Goal: Task Accomplishment & Management: Manage account settings

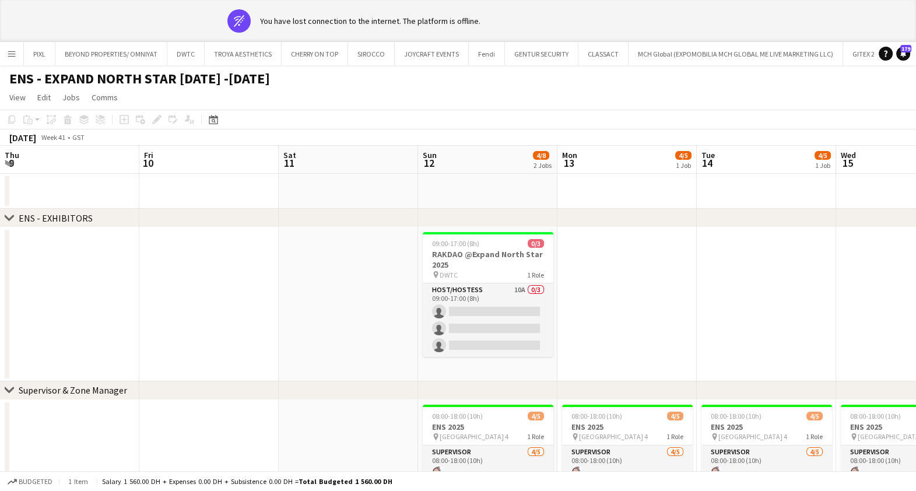
scroll to position [0, 430]
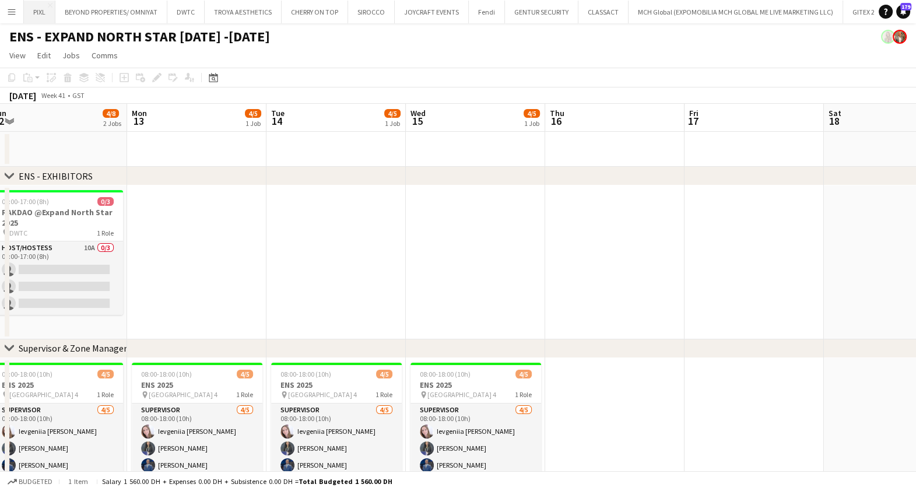
click at [41, 8] on button "PIXL Close" at bounding box center [39, 12] width 31 height 23
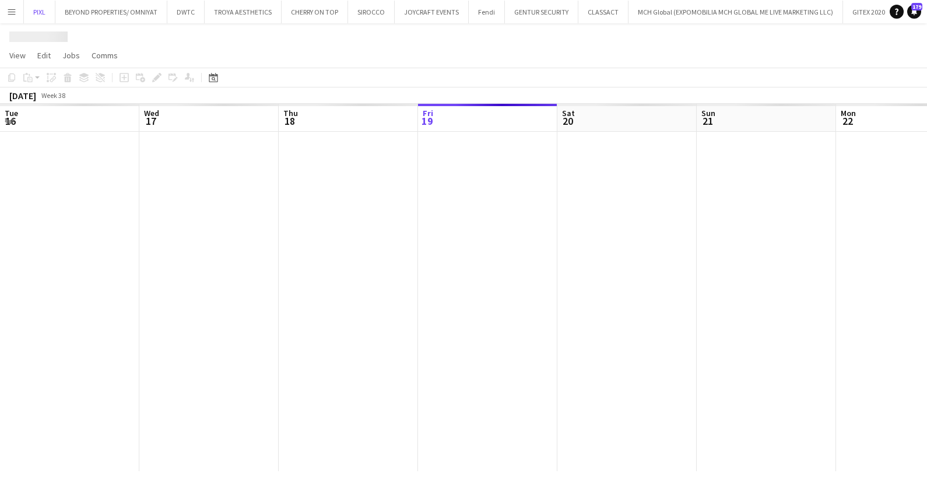
scroll to position [0, 279]
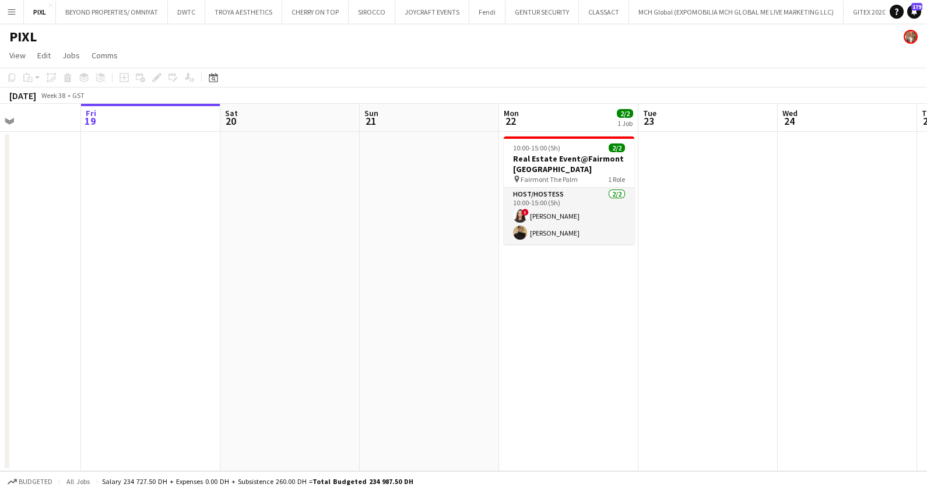
drag, startPoint x: 504, startPoint y: 215, endPoint x: 396, endPoint y: 217, distance: 107.8
click at [396, 217] on app-calendar-viewport "Tue 16 Wed 17 Thu 18 Fri 19 Sat 20 Sun 21 Mon 22 2/2 1 Job Tue 23 Wed 24 Thu 25…" at bounding box center [463, 287] width 927 height 367
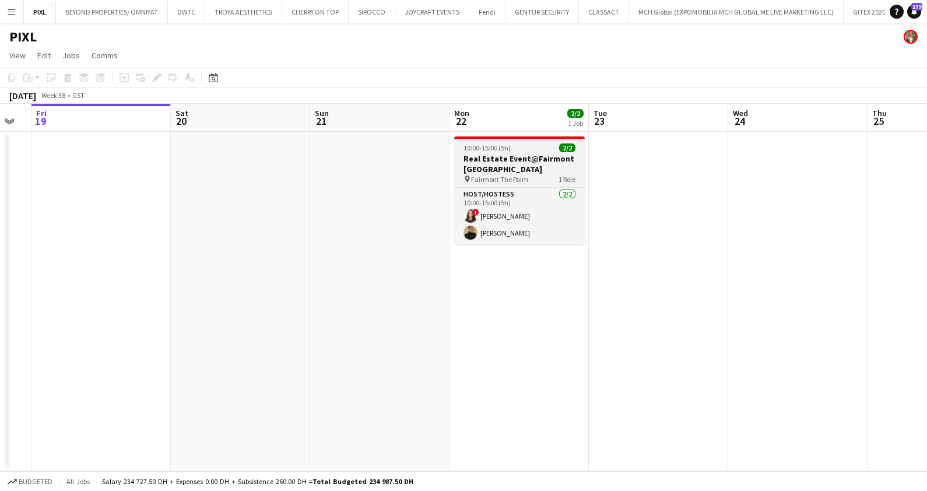
click at [527, 149] on div "10:00-15:00 (5h) 2/2" at bounding box center [519, 147] width 131 height 9
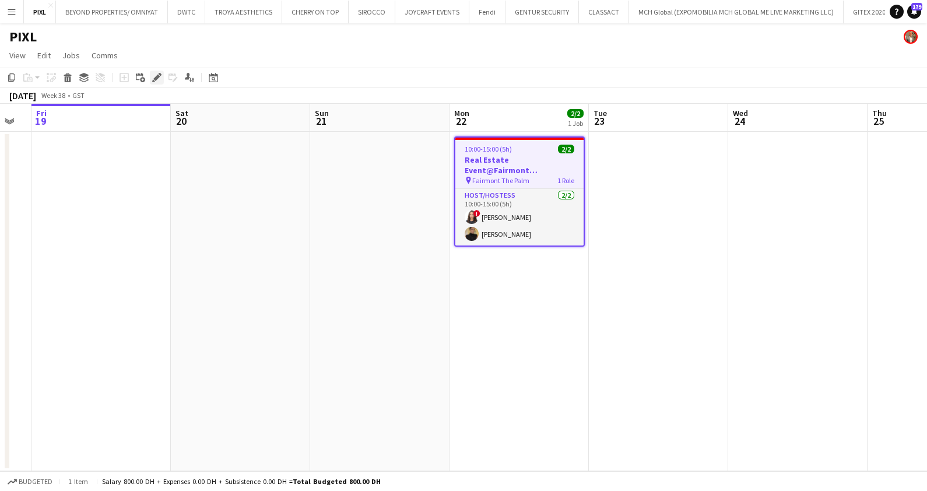
click at [153, 75] on icon "Edit" at bounding box center [156, 77] width 9 height 9
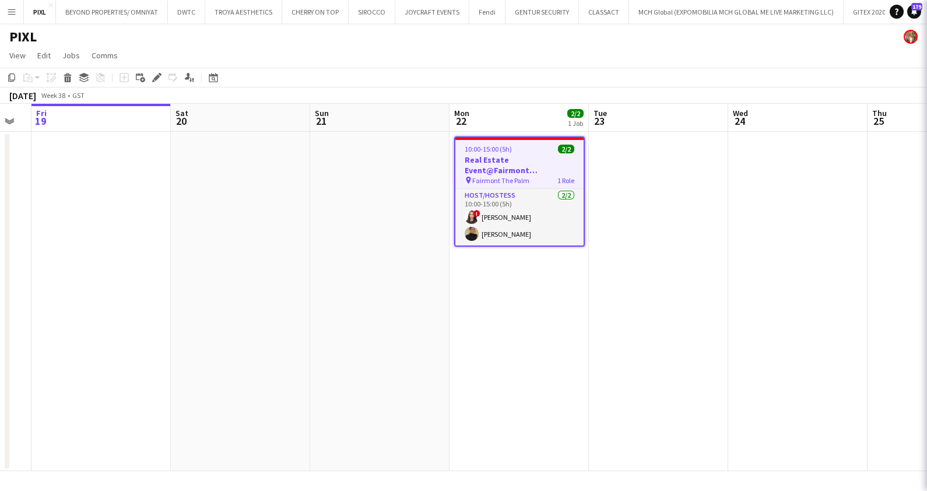
type input "**********"
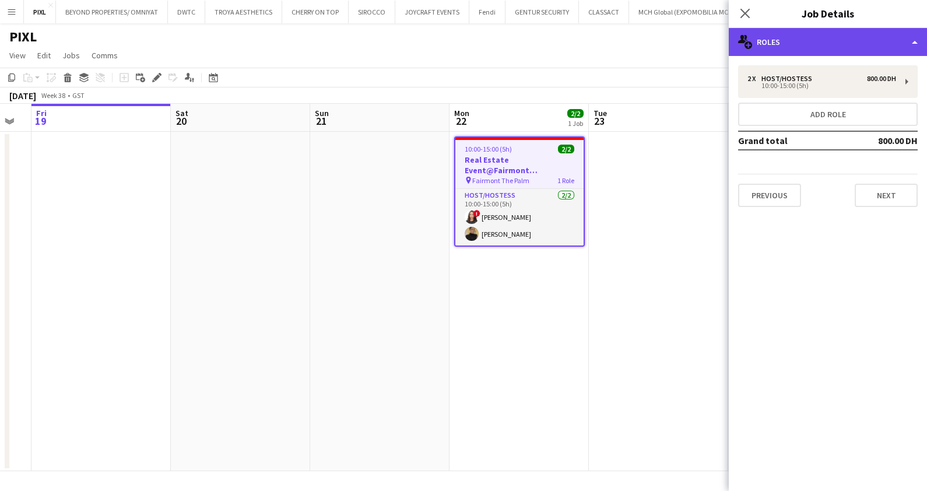
click at [844, 41] on div "multiple-users-add Roles" at bounding box center [827, 42] width 198 height 28
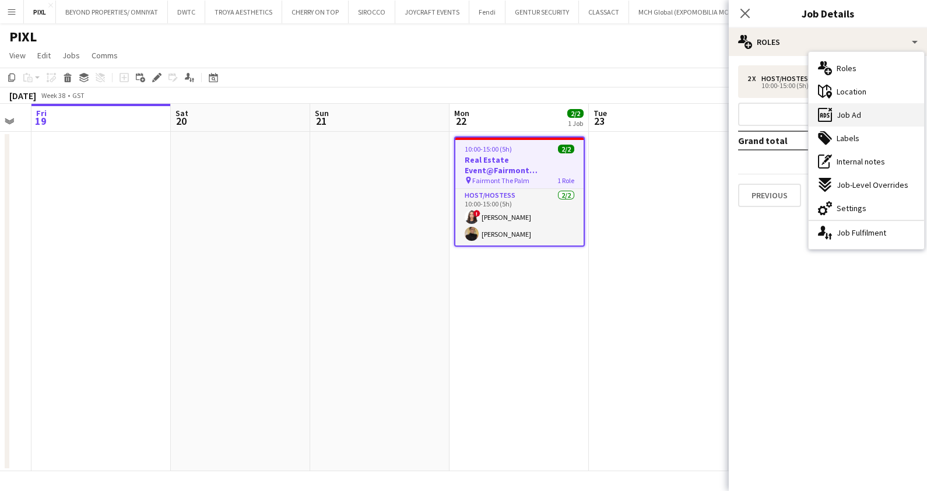
click at [855, 105] on div "ads-window Job Ad" at bounding box center [865, 114] width 115 height 23
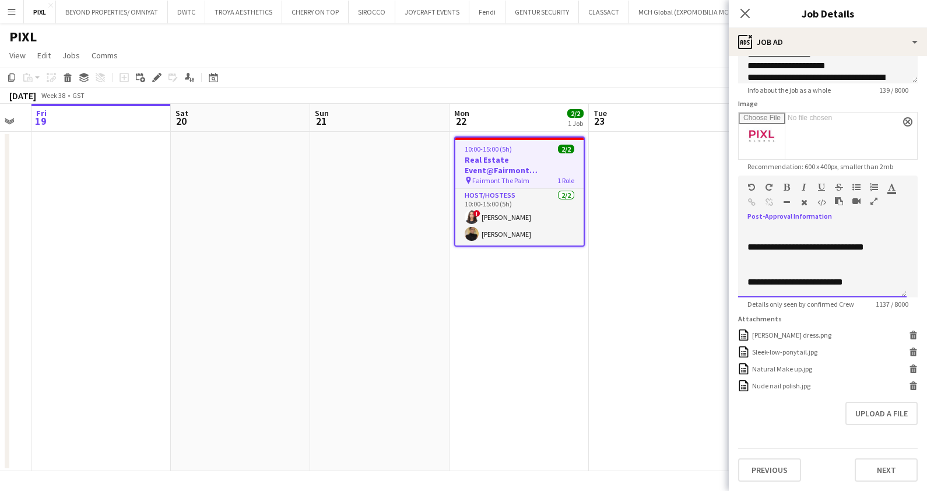
scroll to position [720, 0]
click at [746, 13] on icon "Close pop-in" at bounding box center [744, 13] width 11 height 11
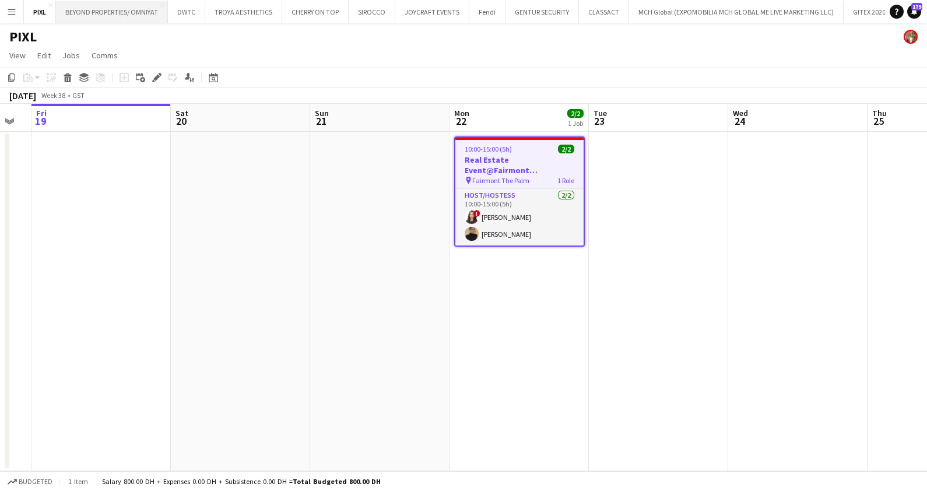
click at [90, 8] on button "BEYOND PROPERTIES/ OMNIYAT Close" at bounding box center [112, 12] width 112 height 23
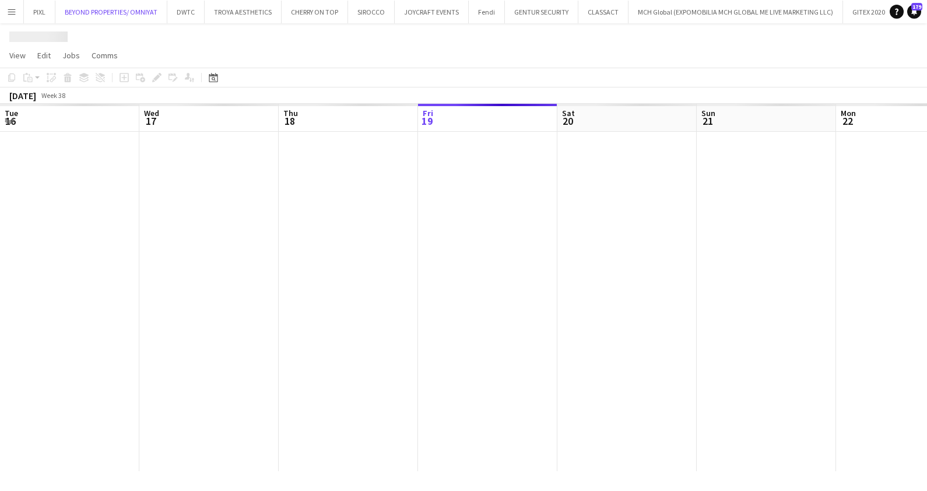
scroll to position [0, 279]
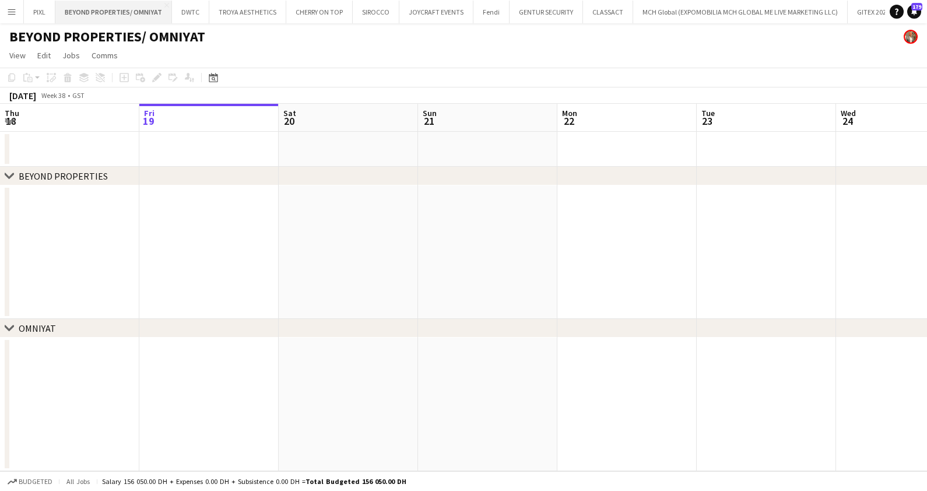
click at [164, 1] on button "BEYOND PROPERTIES/ OMNIYAT Close" at bounding box center [113, 12] width 117 height 23
click at [164, 6] on app-icon "Close" at bounding box center [166, 5] width 5 height 5
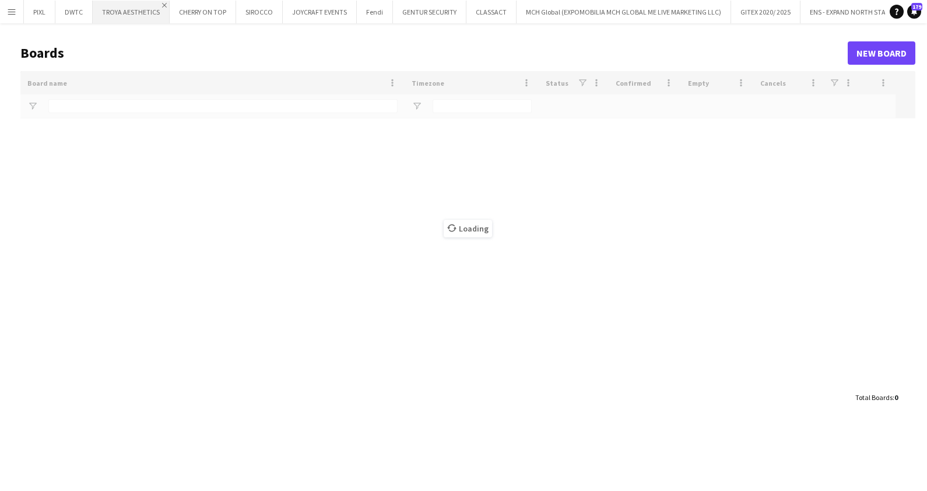
click at [163, 5] on app-icon "Close" at bounding box center [164, 5] width 5 height 5
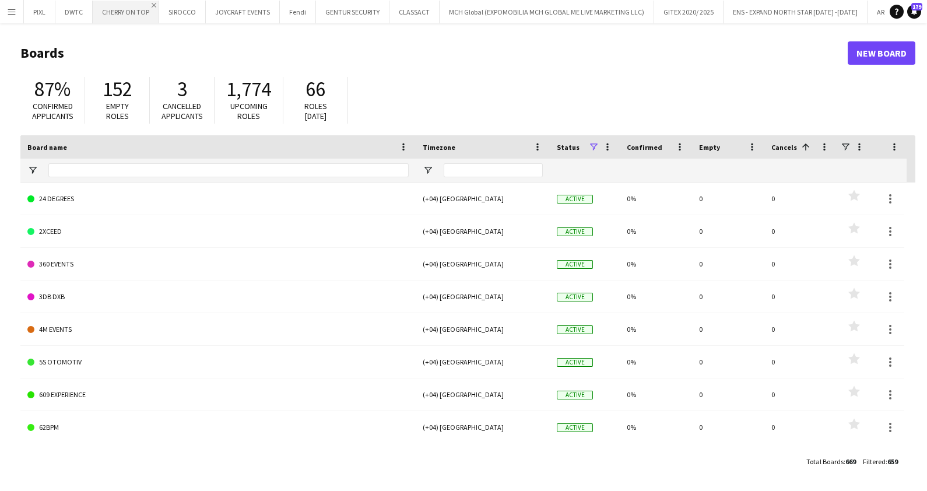
click at [154, 5] on app-icon "Close" at bounding box center [154, 5] width 5 height 5
click at [206, 6] on app-icon "Close" at bounding box center [208, 5] width 5 height 5
click at [241, 5] on app-icon "Close" at bounding box center [243, 5] width 5 height 5
click at [465, 15] on button "GITEX 2020/ 2025 Close" at bounding box center [474, 12] width 69 height 23
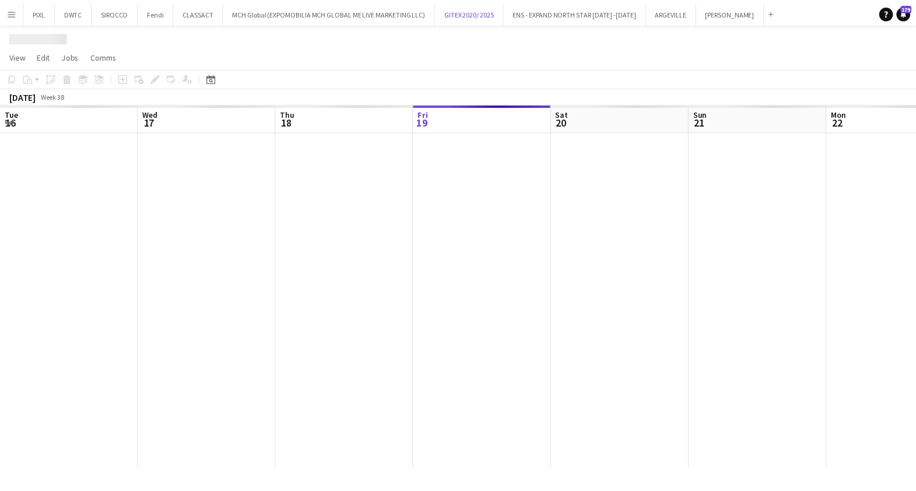
scroll to position [0, 279]
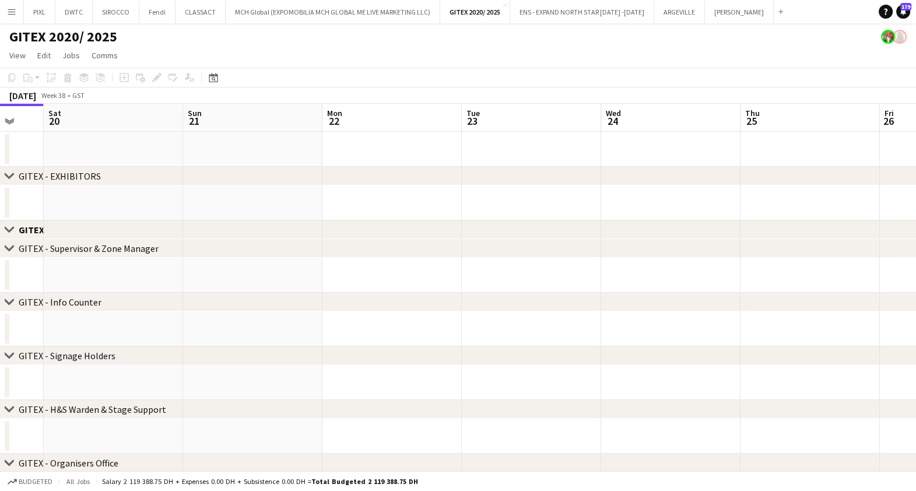
drag, startPoint x: 779, startPoint y: 279, endPoint x: 487, endPoint y: 257, distance: 293.3
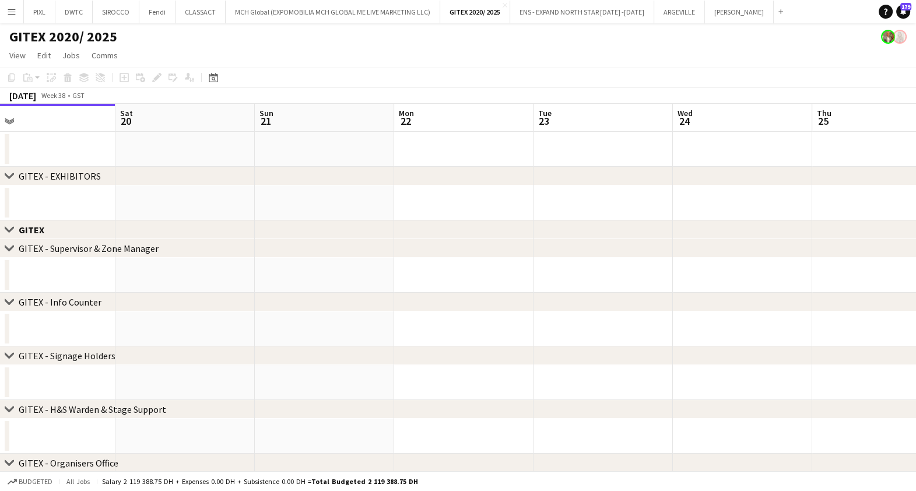
drag, startPoint x: 344, startPoint y: 265, endPoint x: 95, endPoint y: 214, distance: 254.0
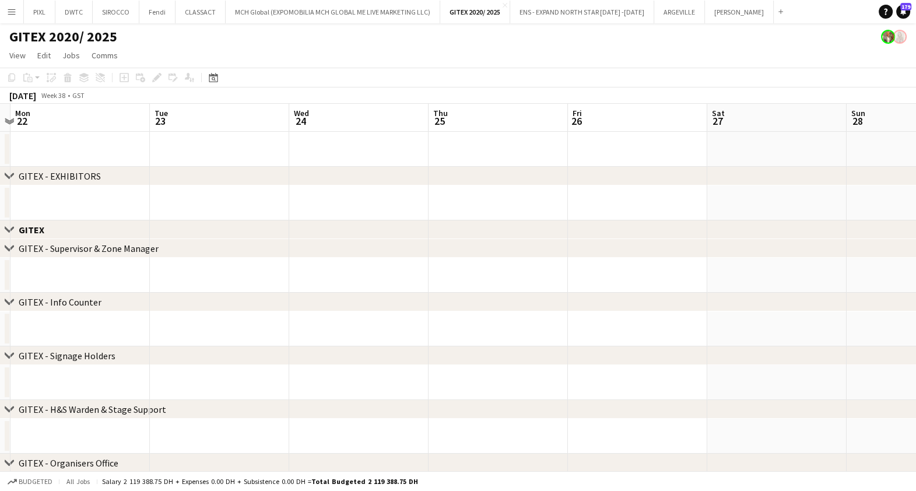
drag, startPoint x: 350, startPoint y: 276, endPoint x: 237, endPoint y: 269, distance: 113.2
drag, startPoint x: 545, startPoint y: 292, endPoint x: 238, endPoint y: 254, distance: 308.9
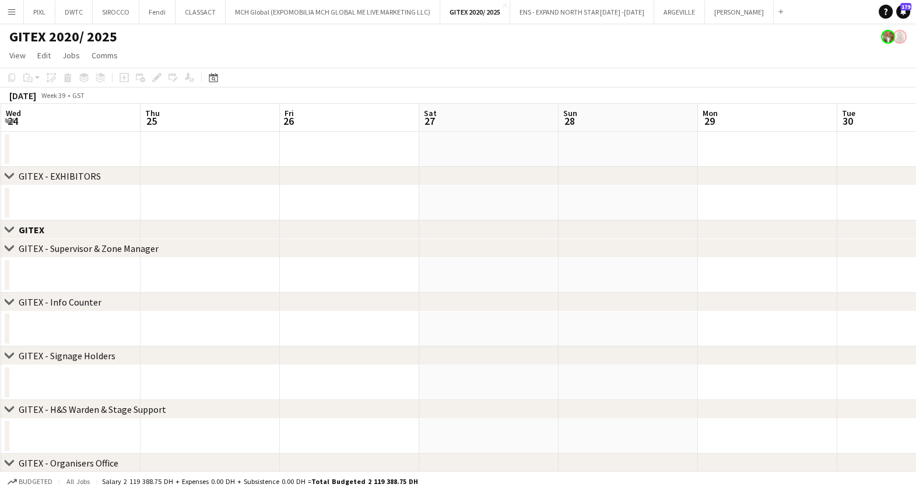
scroll to position [0, 390]
drag, startPoint x: 541, startPoint y: 261, endPoint x: 175, endPoint y: 224, distance: 368.5
drag, startPoint x: 626, startPoint y: 277, endPoint x: 251, endPoint y: 227, distance: 378.6
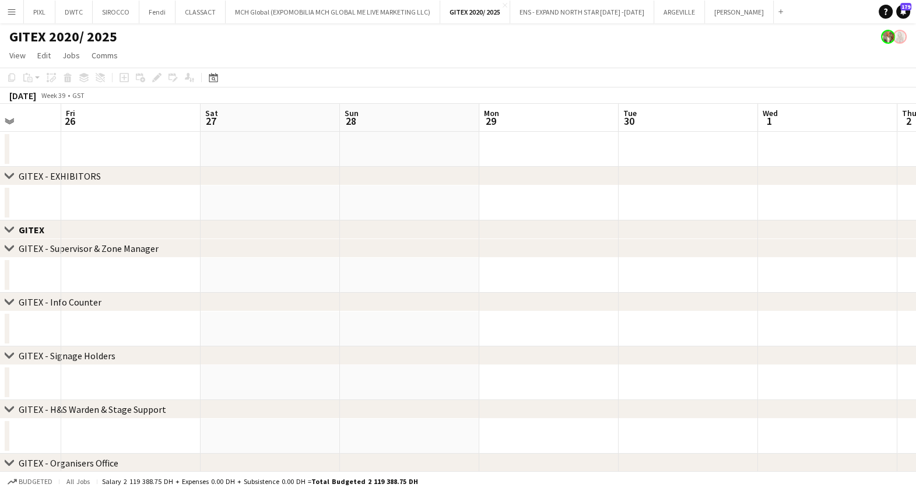
drag, startPoint x: 706, startPoint y: 270, endPoint x: 79, endPoint y: 226, distance: 628.6
drag, startPoint x: 347, startPoint y: 281, endPoint x: 263, endPoint y: 281, distance: 84.5
drag, startPoint x: 707, startPoint y: 286, endPoint x: 352, endPoint y: 281, distance: 355.5
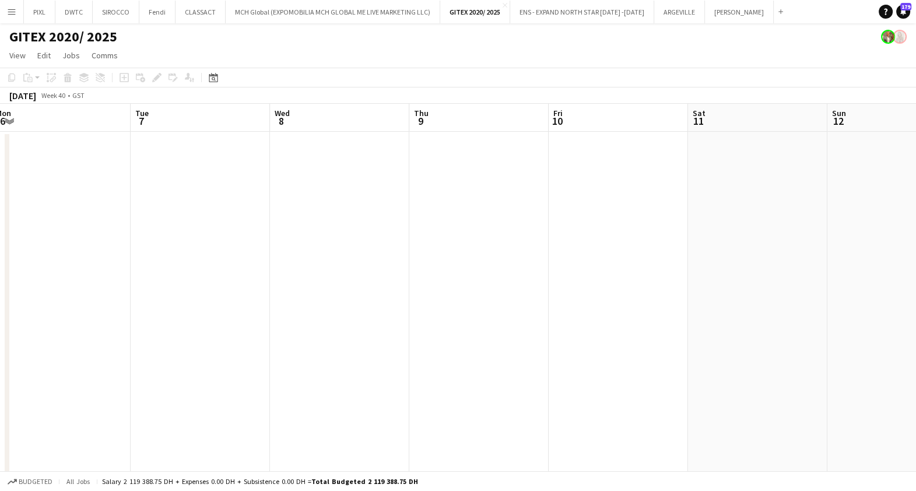
drag, startPoint x: 737, startPoint y: 290, endPoint x: 189, endPoint y: 283, distance: 547.3
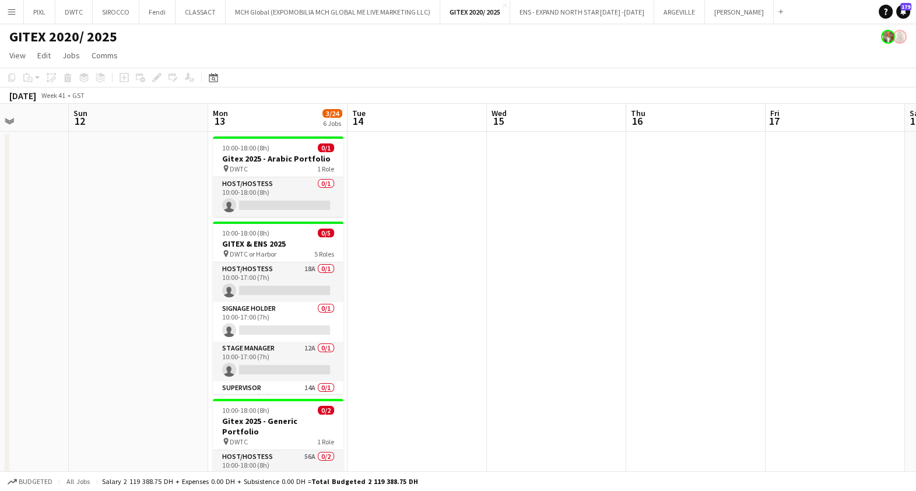
scroll to position [0, 491]
drag, startPoint x: 668, startPoint y: 311, endPoint x: 355, endPoint y: 334, distance: 313.2
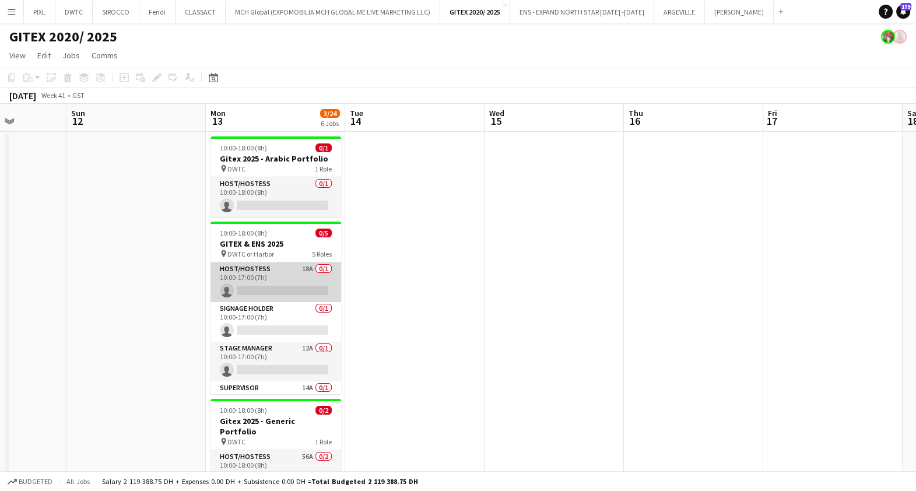
scroll to position [66, 0]
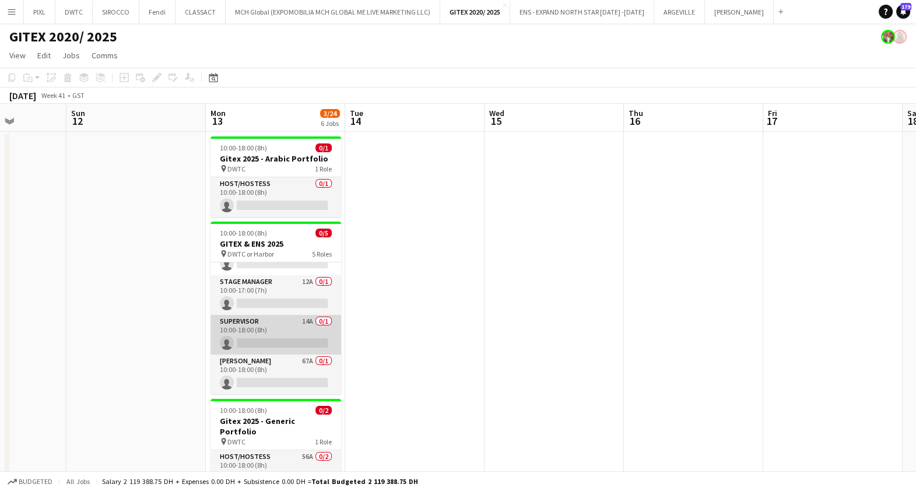
click at [270, 320] on app-card-role "Supervisor 14A 0/1 10:00-18:00 (8h) single-neutral-actions" at bounding box center [275, 335] width 131 height 40
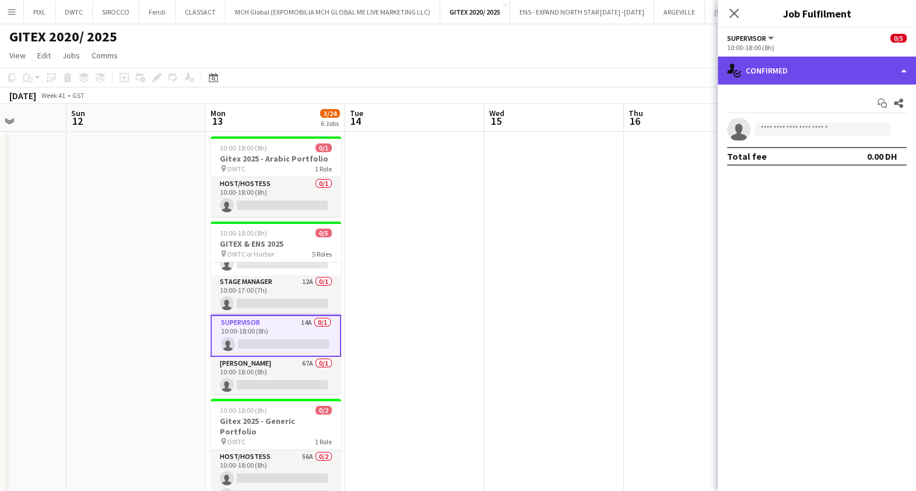
click at [771, 73] on div "single-neutral-actions-check-2 Confirmed" at bounding box center [816, 71] width 198 height 28
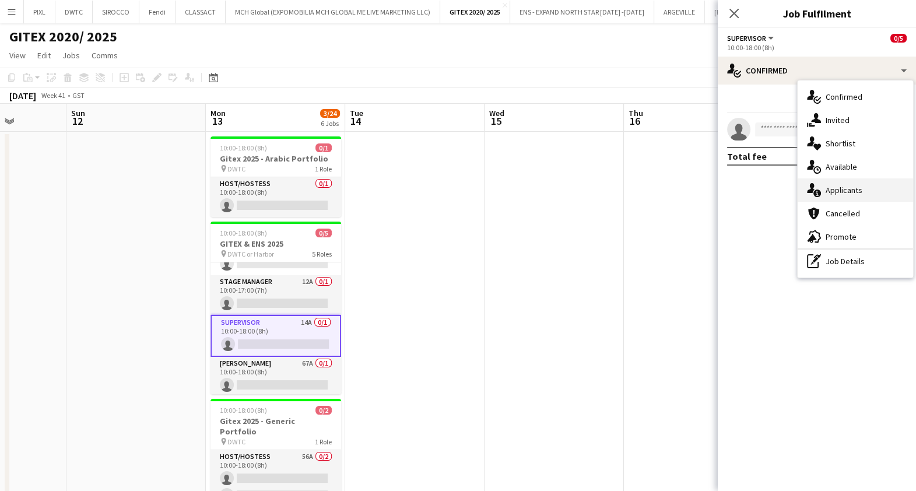
click at [877, 189] on div "single-neutral-actions-information Applicants" at bounding box center [854, 189] width 115 height 23
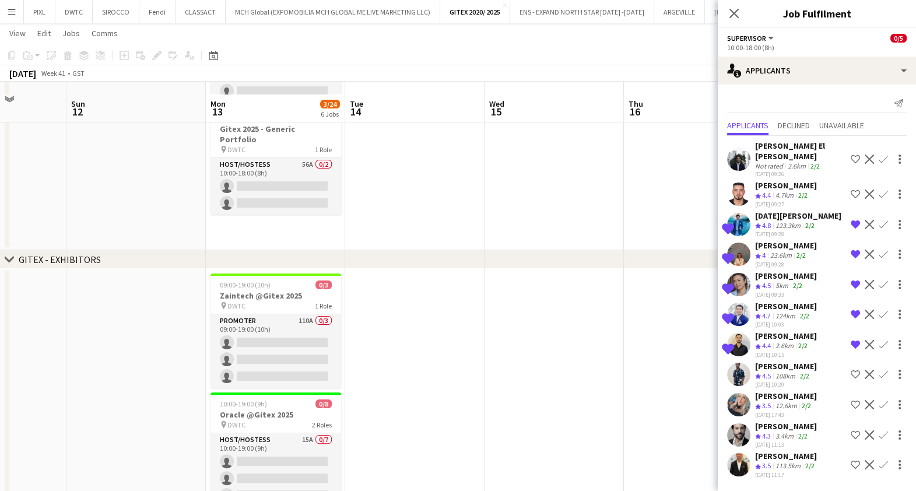
scroll to position [437, 0]
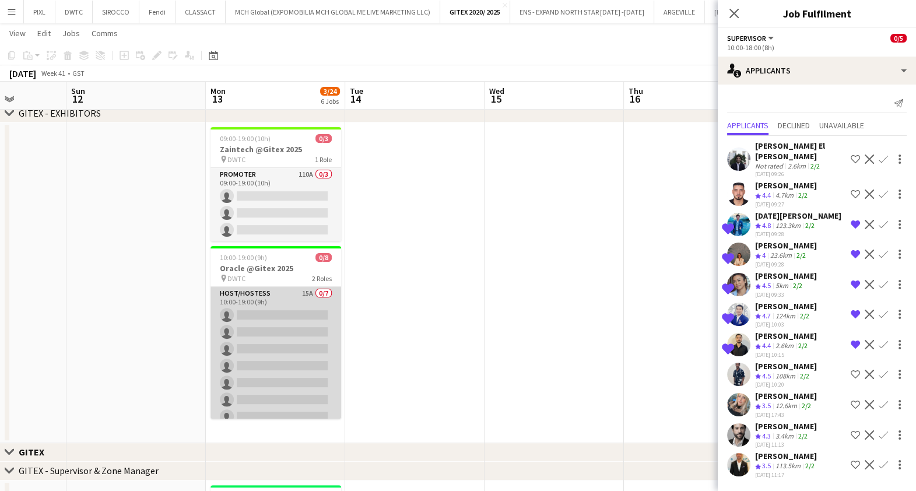
click at [293, 329] on app-card-role "Host/Hostess 15A 0/7 10:00-19:00 (9h) single-neutral-actions single-neutral-act…" at bounding box center [275, 357] width 131 height 141
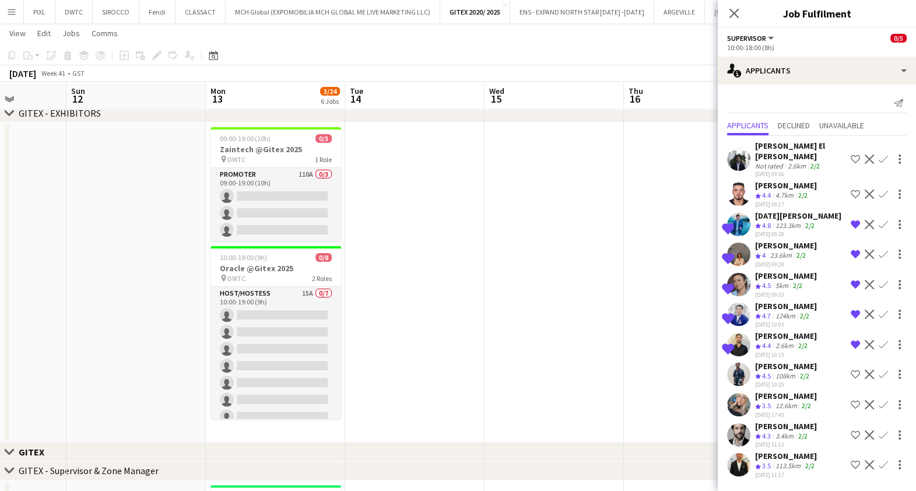
scroll to position [66, 0]
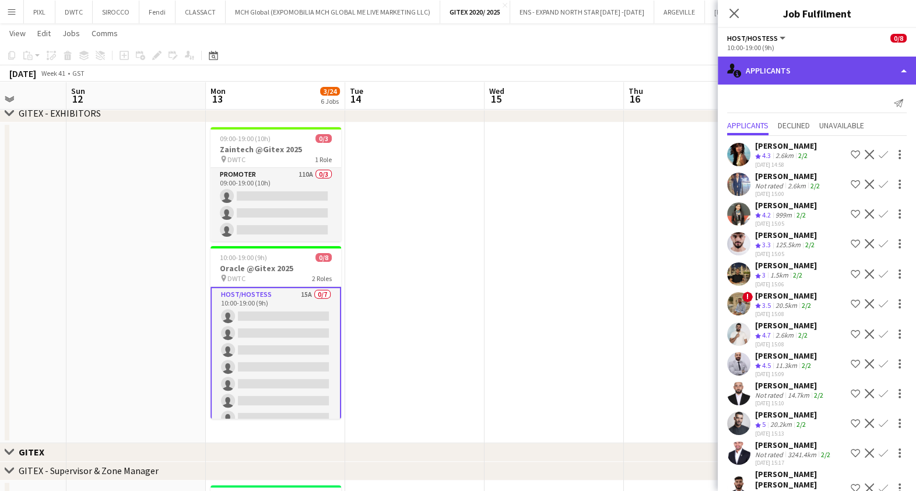
click at [858, 72] on div "single-neutral-actions-information Applicants" at bounding box center [816, 71] width 198 height 28
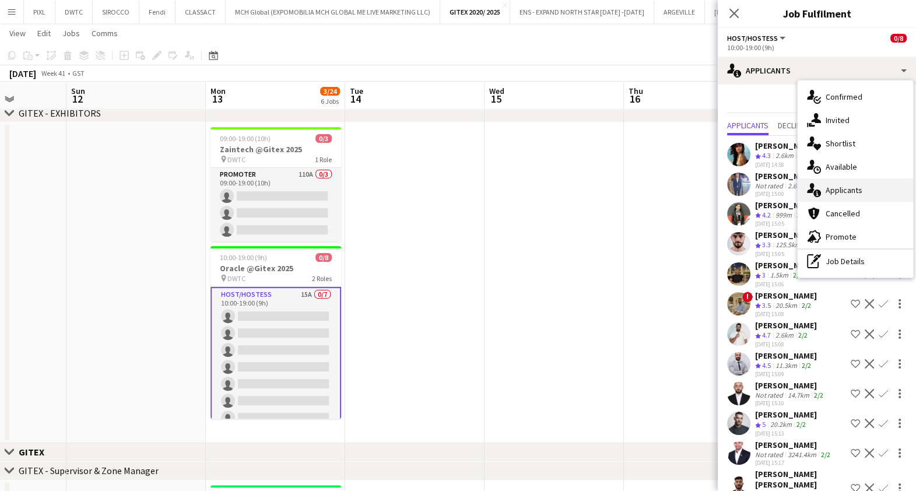
click at [840, 188] on span "Applicants" at bounding box center [843, 190] width 37 height 10
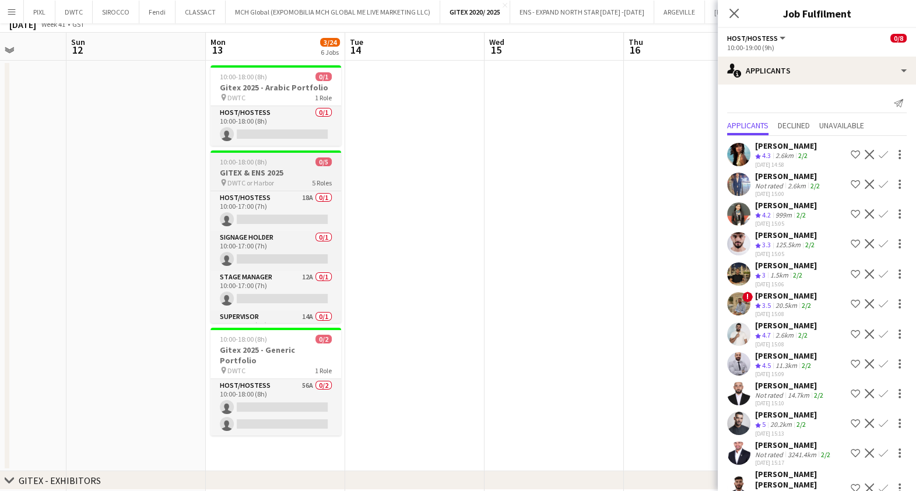
scroll to position [0, 0]
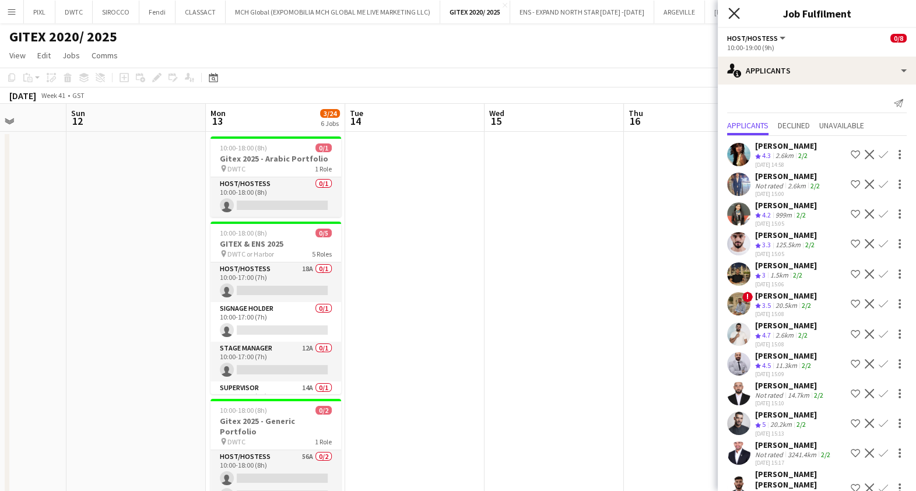
click at [732, 11] on icon at bounding box center [733, 13] width 11 height 11
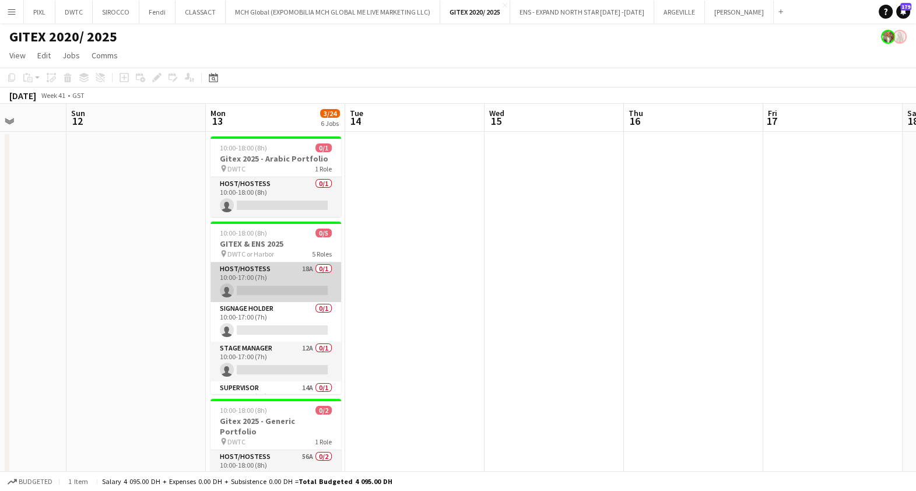
click at [271, 284] on app-card-role "Host/Hostess 18A 0/1 10:00-17:00 (7h) single-neutral-actions" at bounding box center [275, 282] width 131 height 40
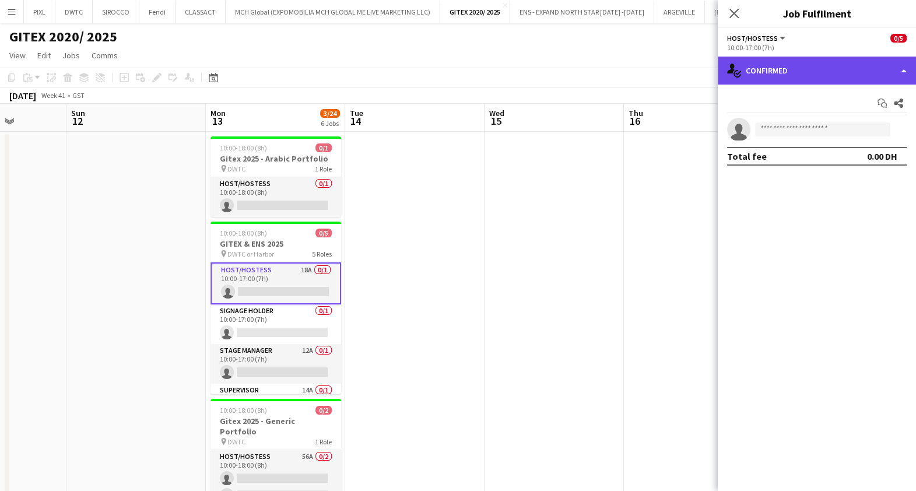
click at [770, 70] on div "single-neutral-actions-check-2 Confirmed" at bounding box center [816, 71] width 198 height 28
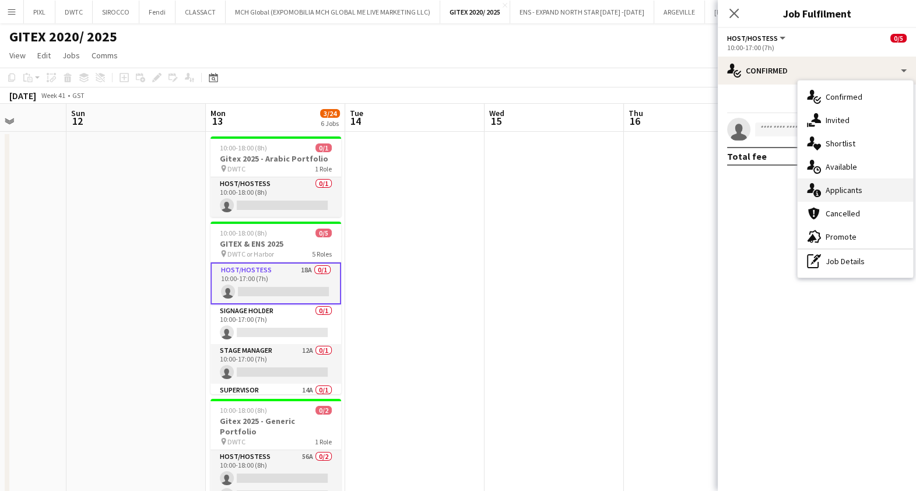
click at [863, 186] on div "single-neutral-actions-information Applicants" at bounding box center [854, 189] width 115 height 23
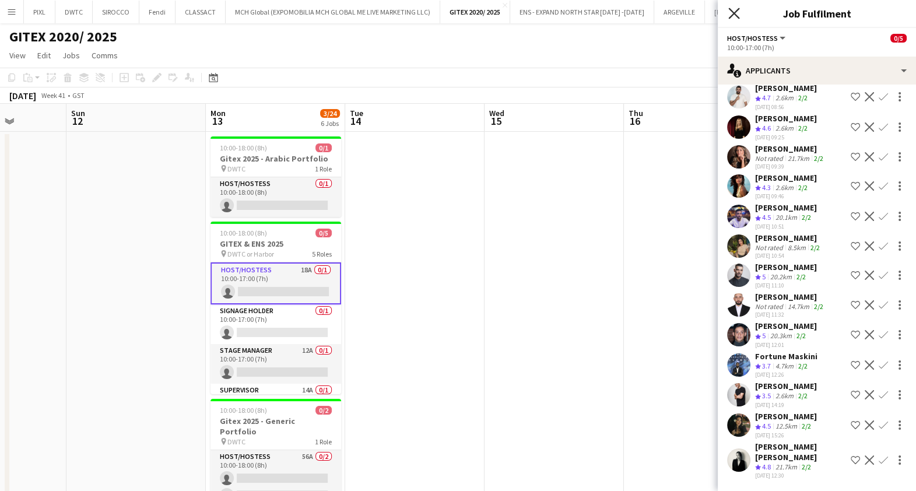
click at [734, 12] on icon at bounding box center [733, 13] width 11 height 11
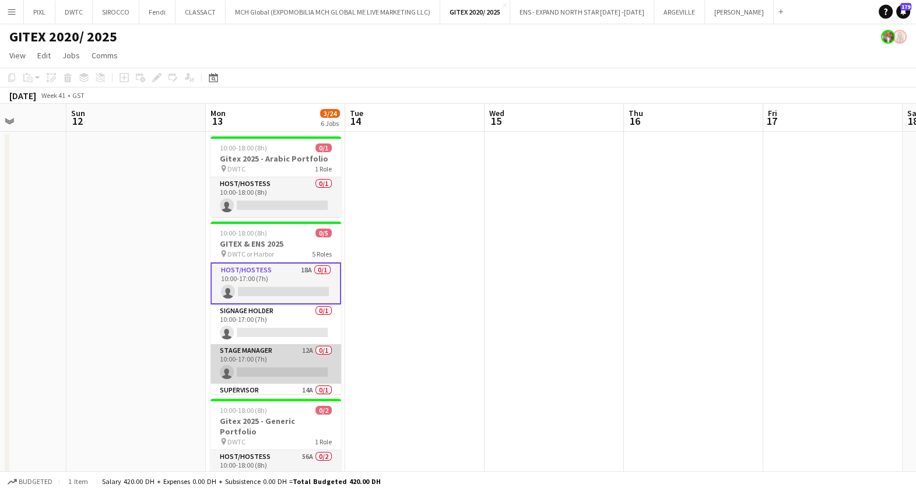
click at [273, 355] on app-card-role "Stage Manager 12A 0/1 10:00-17:00 (7h) single-neutral-actions" at bounding box center [275, 364] width 131 height 40
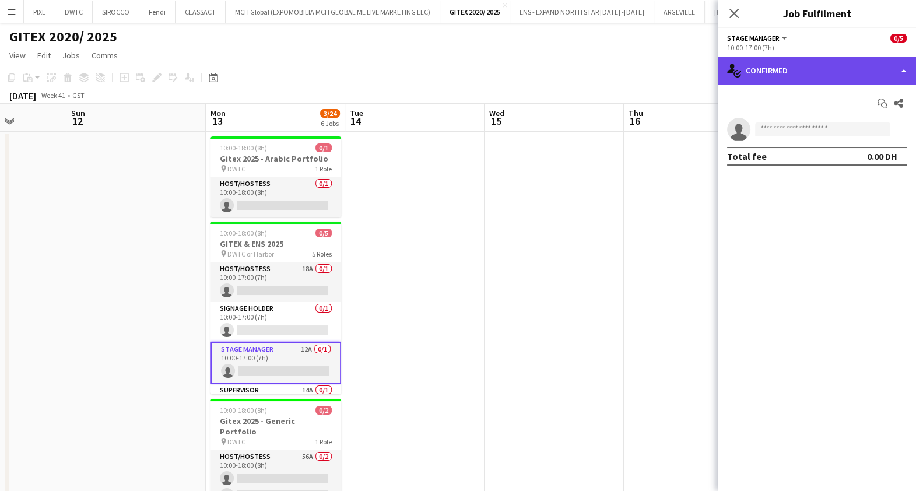
click at [792, 58] on div "single-neutral-actions-check-2 Confirmed" at bounding box center [816, 71] width 198 height 28
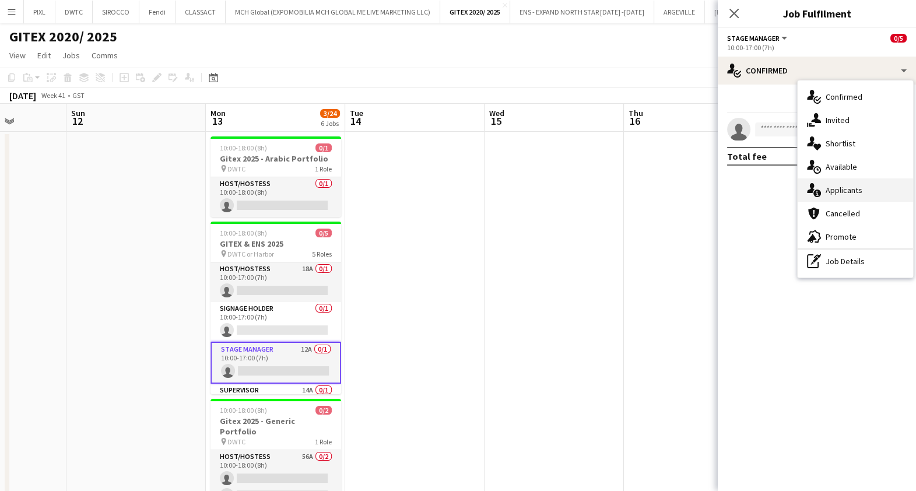
click at [847, 184] on div "single-neutral-actions-information Applicants" at bounding box center [854, 189] width 115 height 23
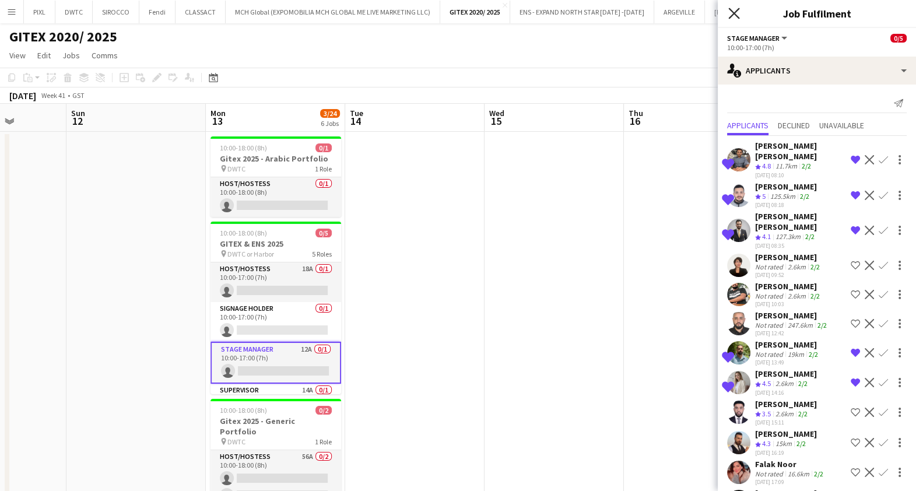
click at [734, 8] on icon "Close pop-in" at bounding box center [733, 13] width 11 height 11
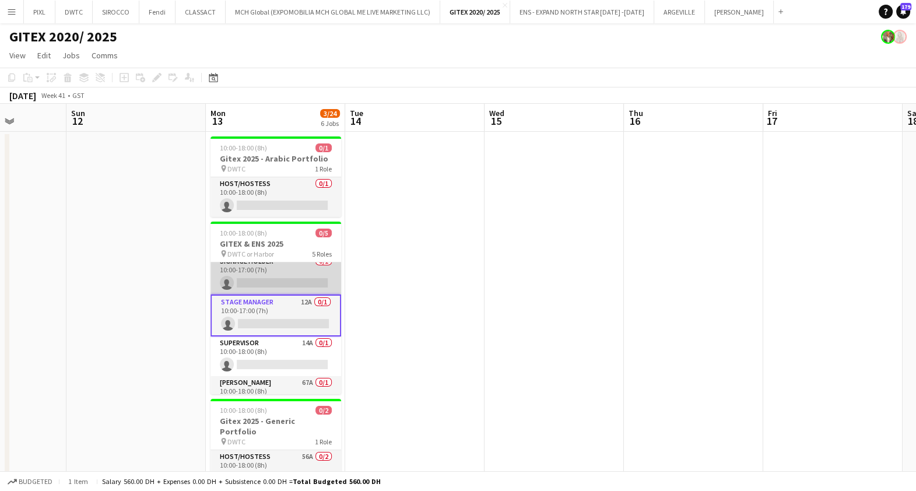
scroll to position [68, 0]
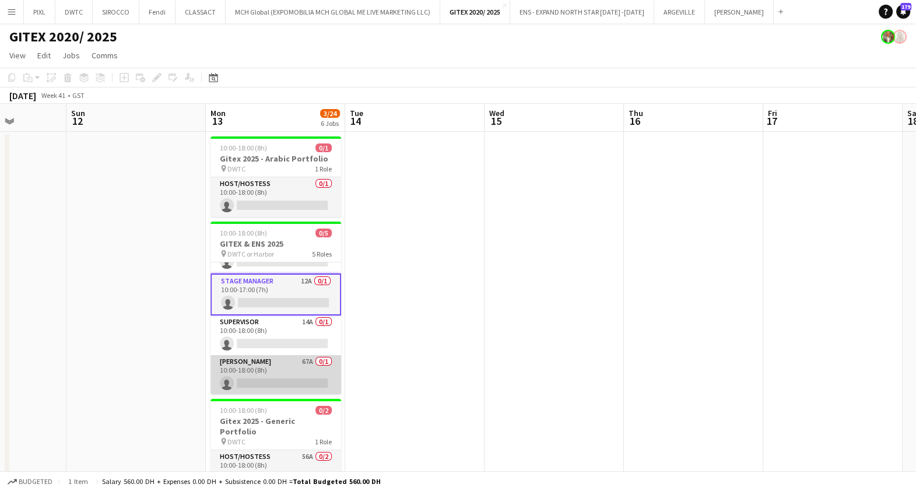
click at [281, 367] on app-card-role "[PERSON_NAME] 67A 0/1 10:00-18:00 (8h) single-neutral-actions" at bounding box center [275, 375] width 131 height 40
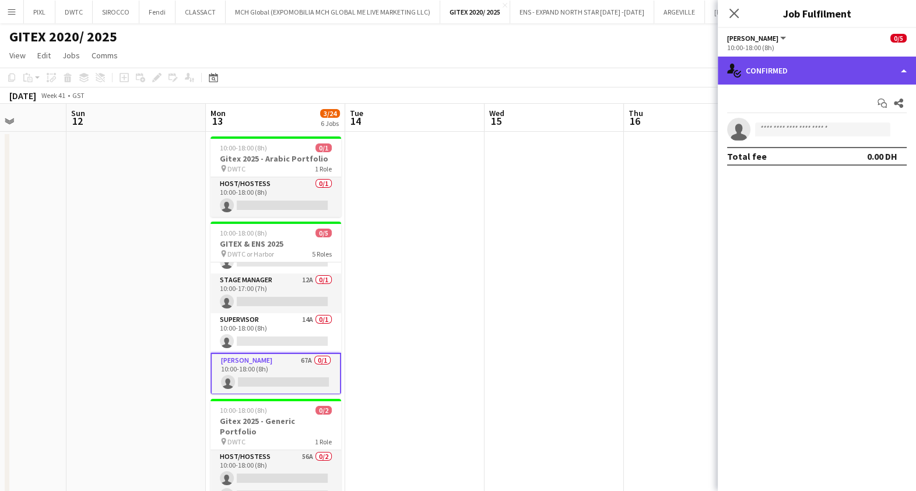
click at [772, 61] on div "single-neutral-actions-check-2 Confirmed" at bounding box center [816, 71] width 198 height 28
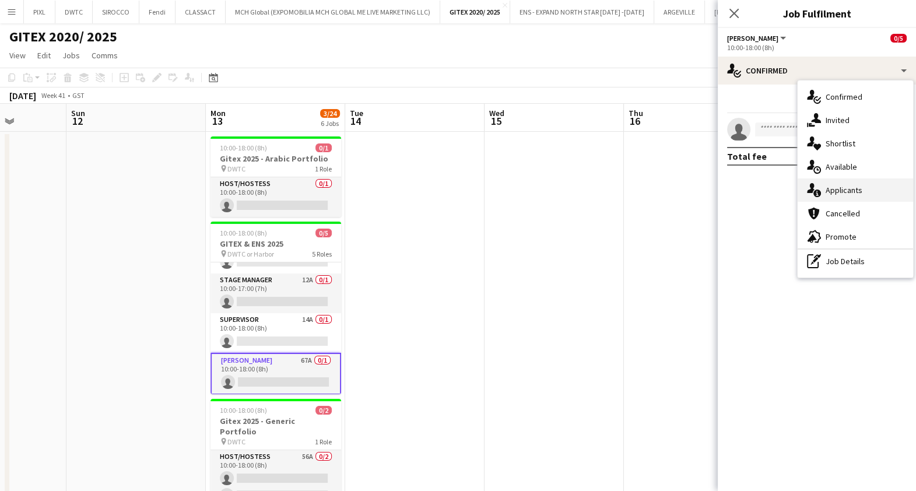
click at [861, 184] on div "single-neutral-actions-information Applicants" at bounding box center [854, 189] width 115 height 23
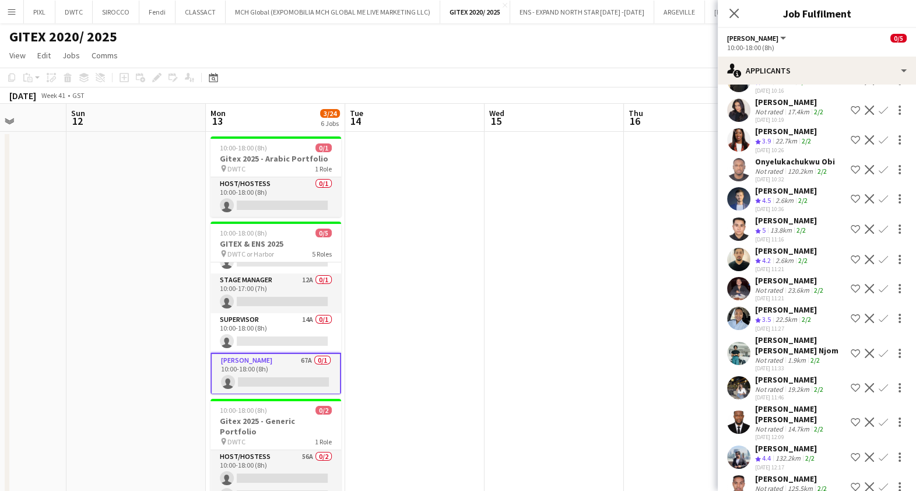
scroll to position [1019, 0]
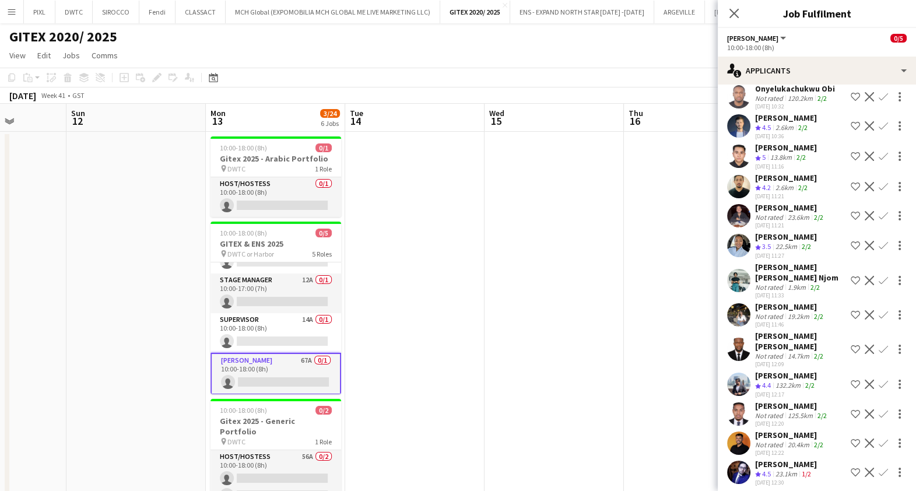
click at [790, 231] on div "[PERSON_NAME]" at bounding box center [786, 236] width 62 height 10
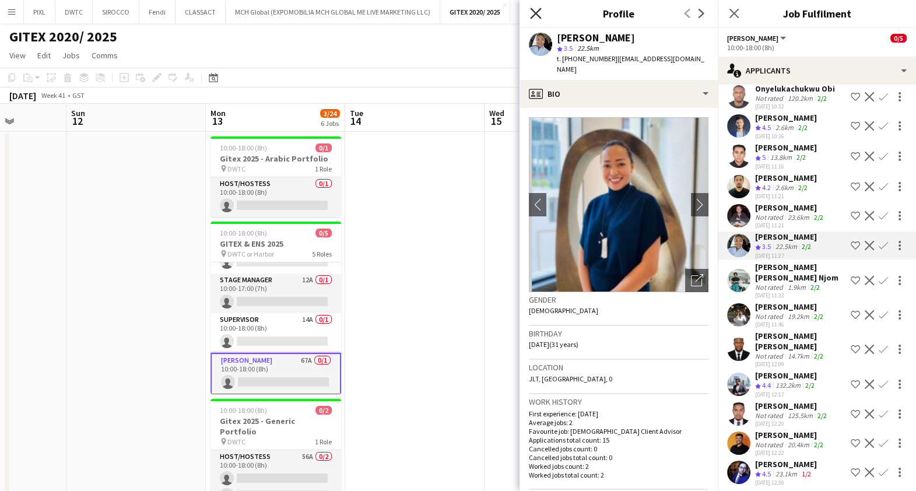
click at [536, 13] on icon "Close pop-in" at bounding box center [535, 13] width 11 height 11
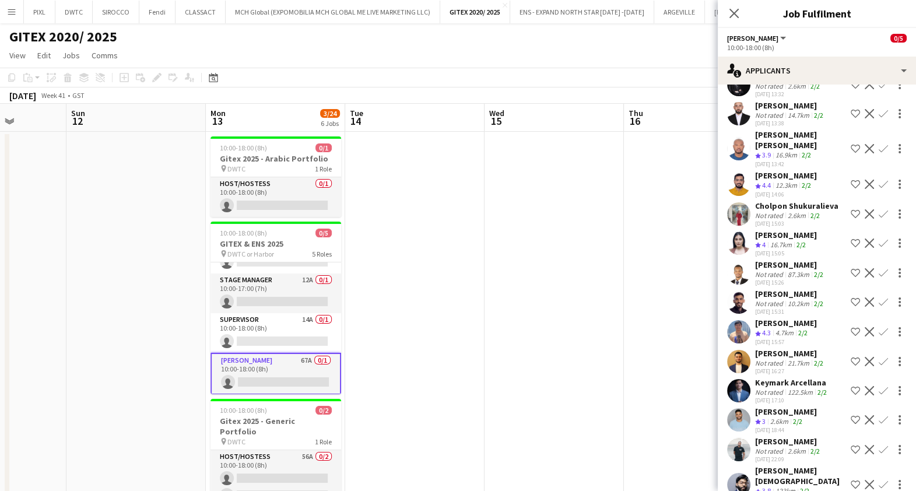
scroll to position [1688, 0]
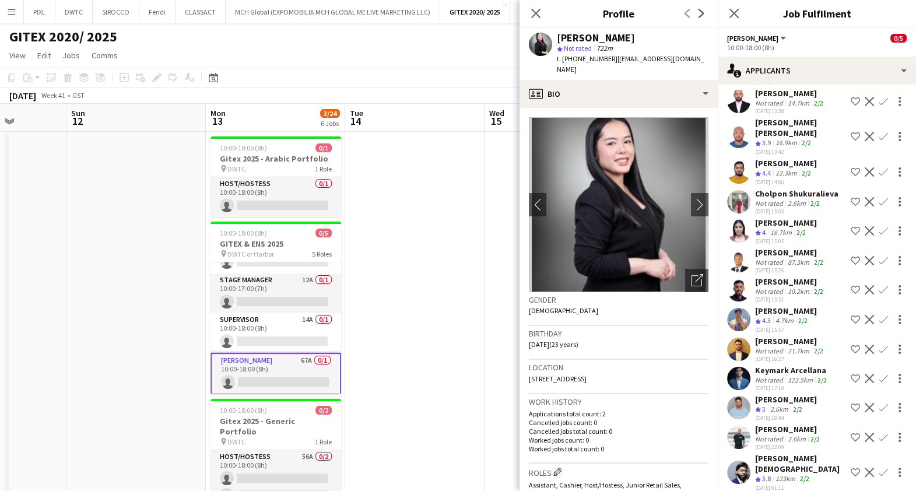
click at [794, 490] on div "[PERSON_NAME]" at bounding box center [786, 499] width 62 height 10
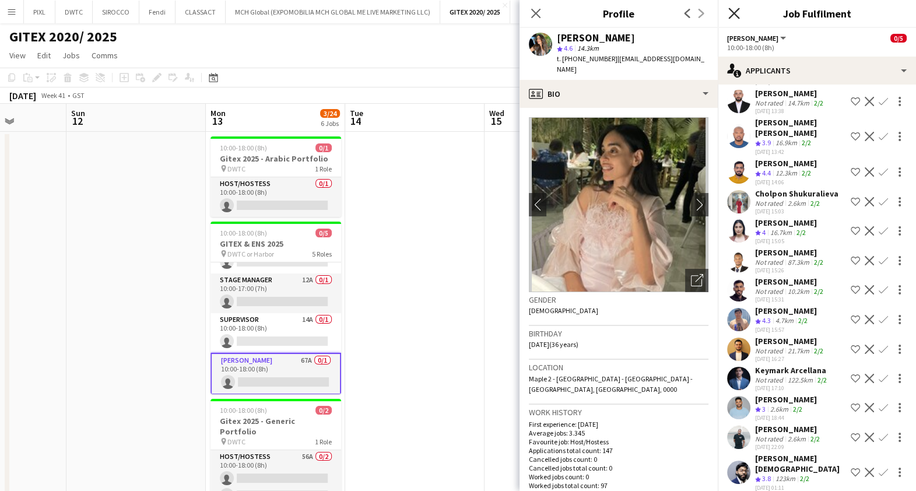
click at [733, 10] on icon "Close pop-in" at bounding box center [733, 13] width 11 height 11
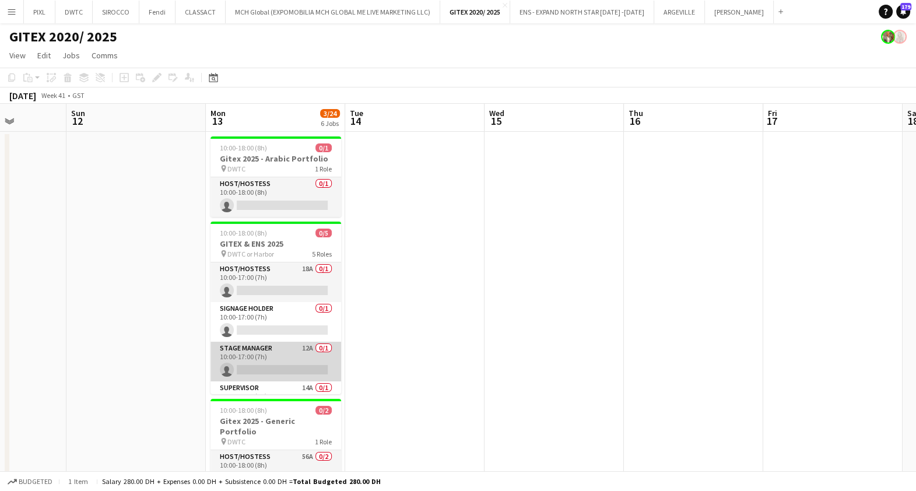
scroll to position [68, 0]
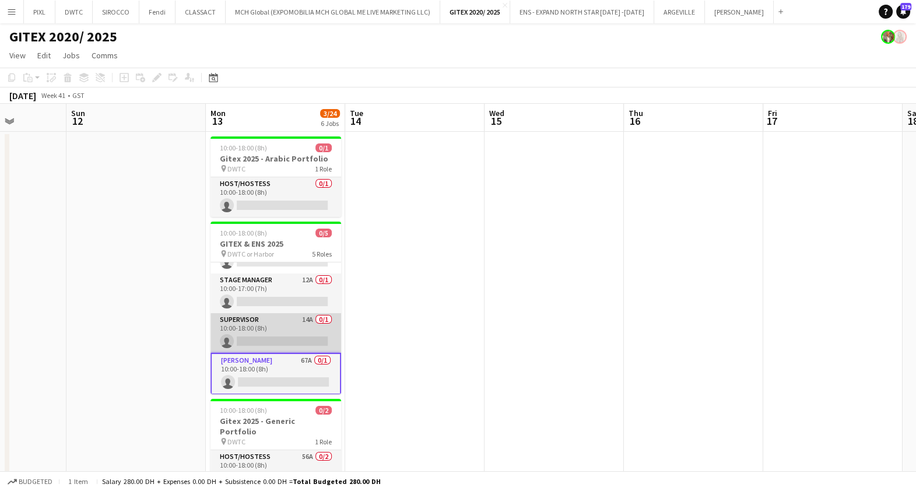
click at [280, 323] on app-card-role "Supervisor 14A 0/1 10:00-18:00 (8h) single-neutral-actions" at bounding box center [275, 333] width 131 height 40
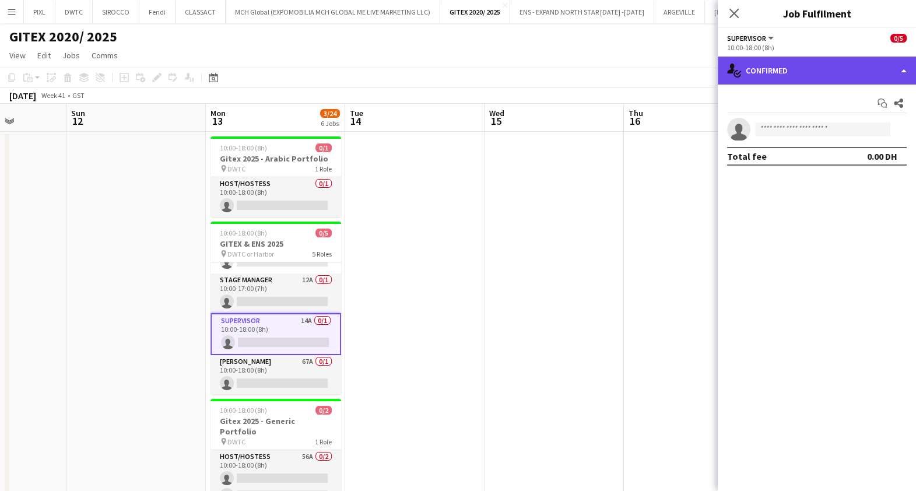
click at [775, 70] on div "single-neutral-actions-check-2 Confirmed" at bounding box center [816, 71] width 198 height 28
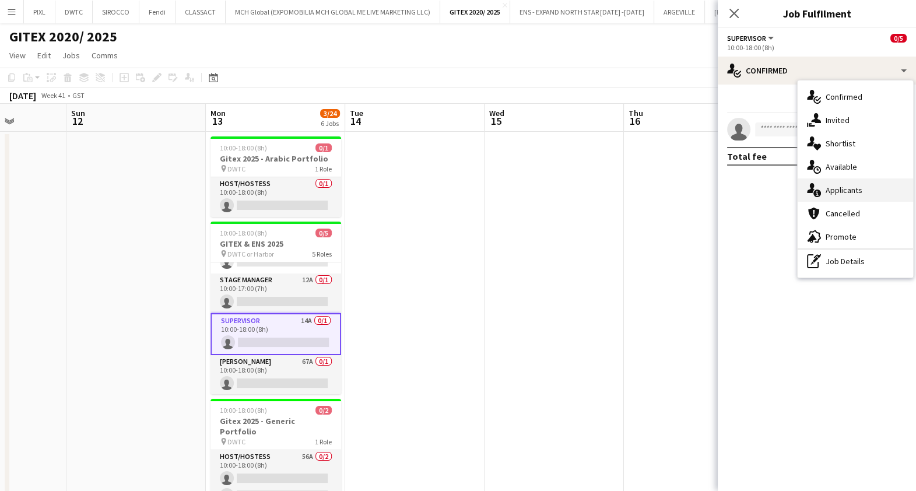
click at [843, 191] on span "Applicants" at bounding box center [843, 190] width 37 height 10
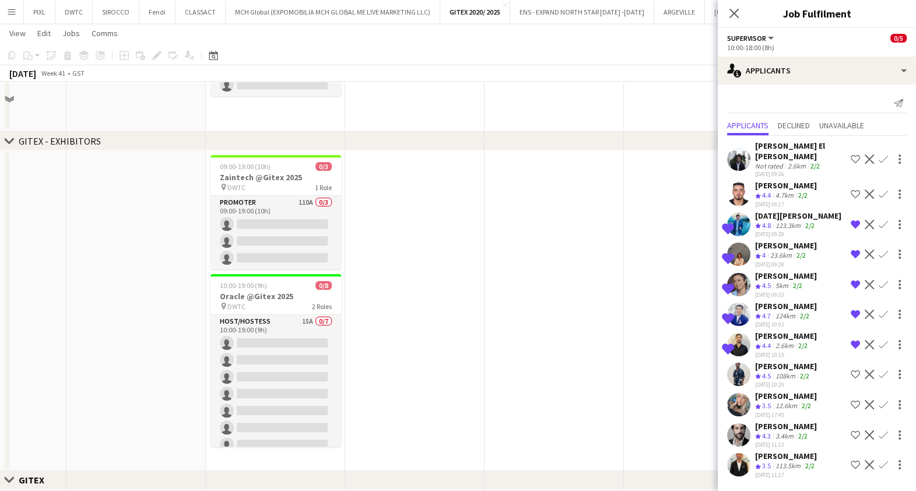
scroll to position [364, 0]
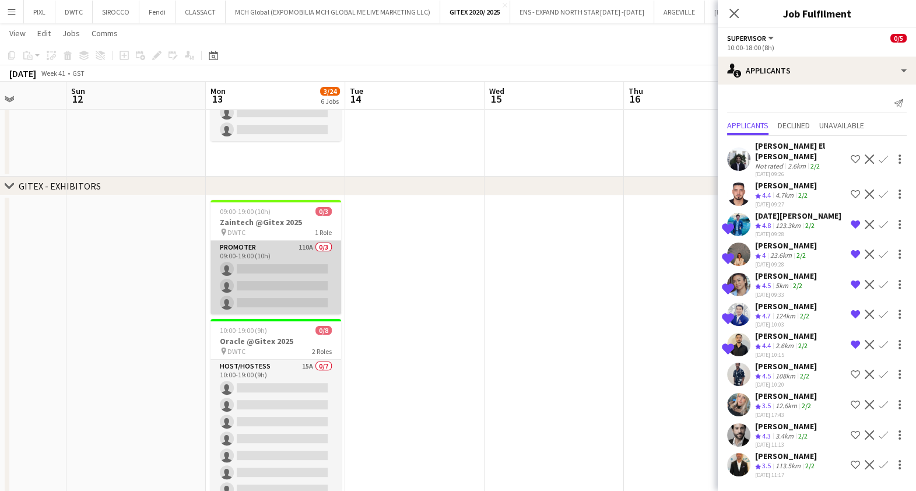
click at [297, 274] on app-card-role "Promoter 110A 0/3 09:00-19:00 (10h) single-neutral-actions single-neutral-actio…" at bounding box center [275, 277] width 131 height 73
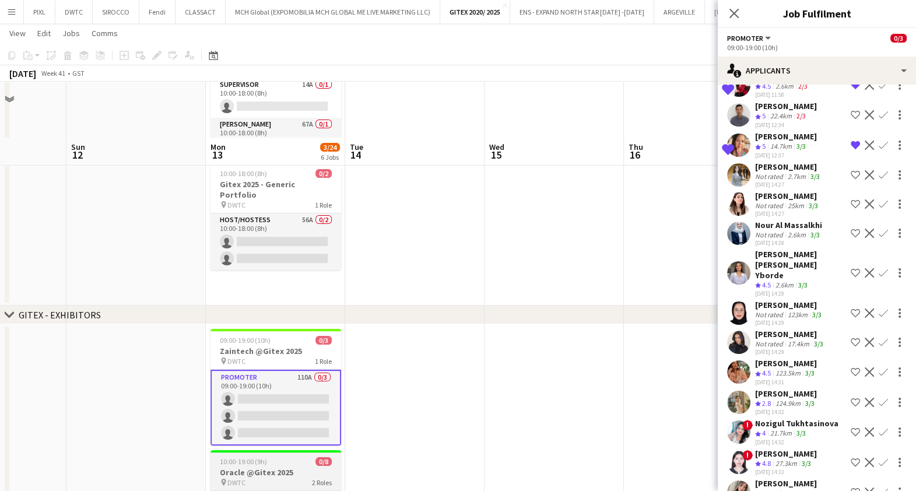
scroll to position [219, 0]
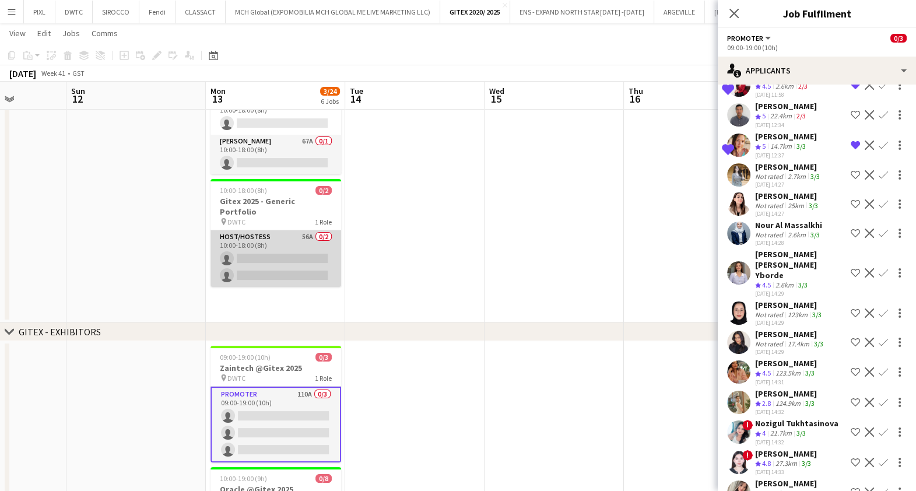
click at [283, 250] on app-card-role "Host/Hostess 56A 0/2 10:00-18:00 (8h) single-neutral-actions single-neutral-act…" at bounding box center [275, 258] width 131 height 57
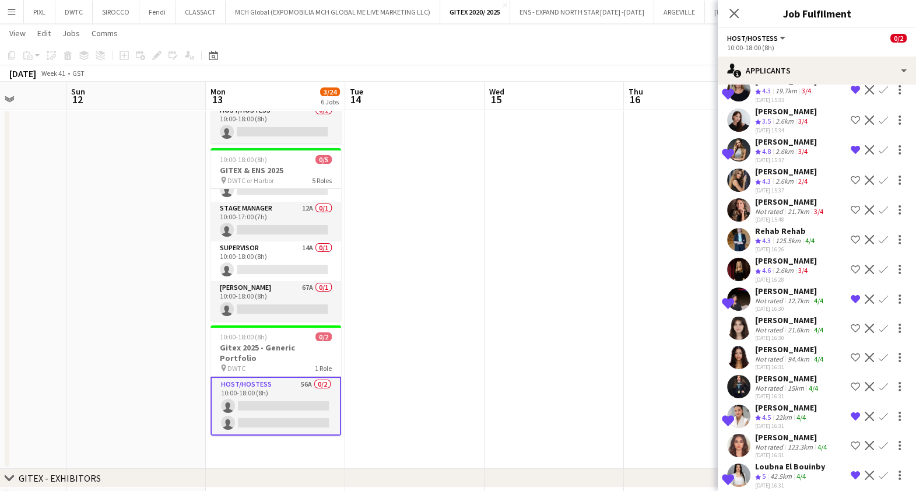
scroll to position [437, 0]
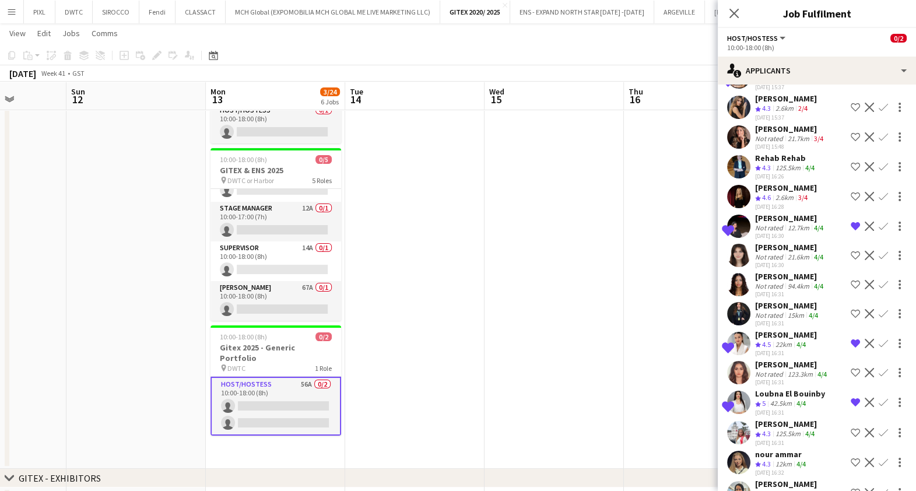
click at [776, 252] on div "[PERSON_NAME]" at bounding box center [790, 247] width 71 height 10
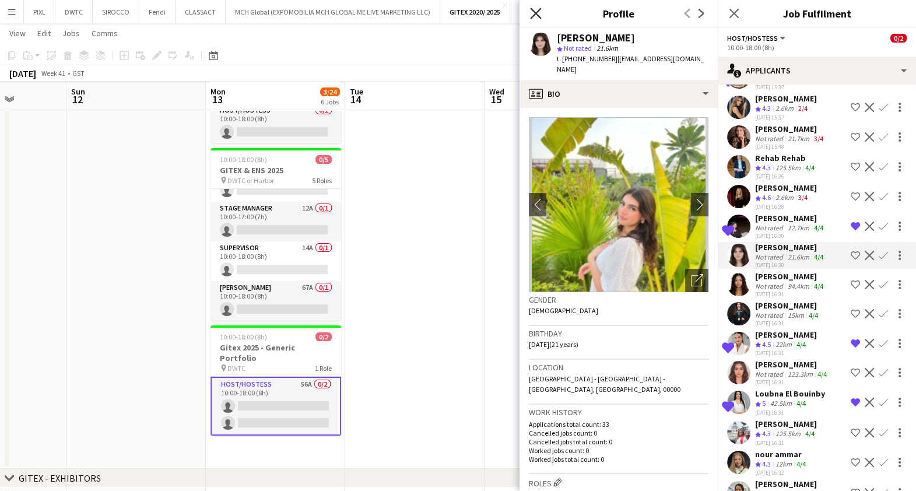
click at [539, 8] on icon "Close pop-in" at bounding box center [535, 13] width 11 height 11
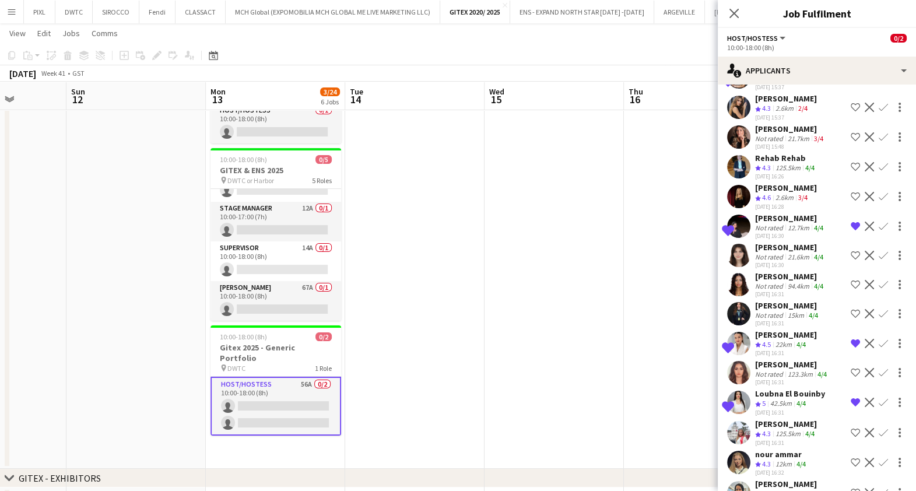
scroll to position [509, 0]
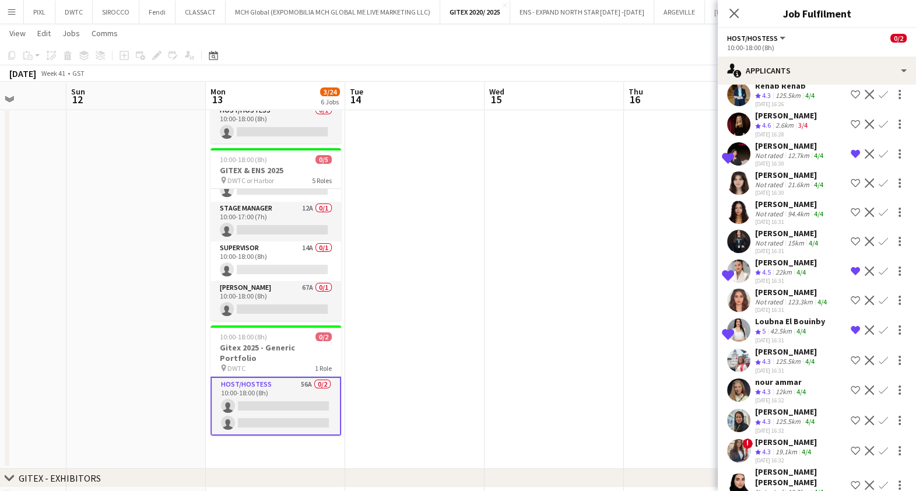
click at [813, 281] on div "Shortlisted Amina belamri Crew rating 4.5 22km 4/4 [DATE] 16:31 Remove crew fro…" at bounding box center [816, 271] width 198 height 28
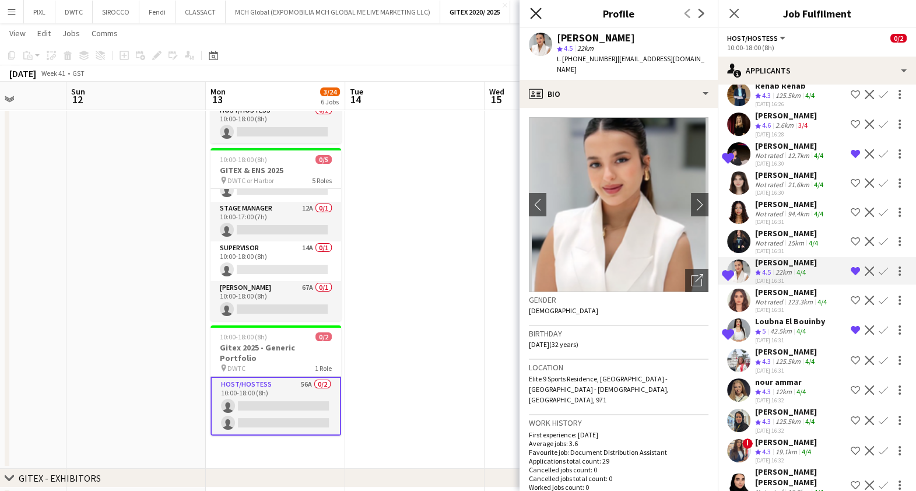
click at [531, 10] on icon at bounding box center [535, 13] width 11 height 11
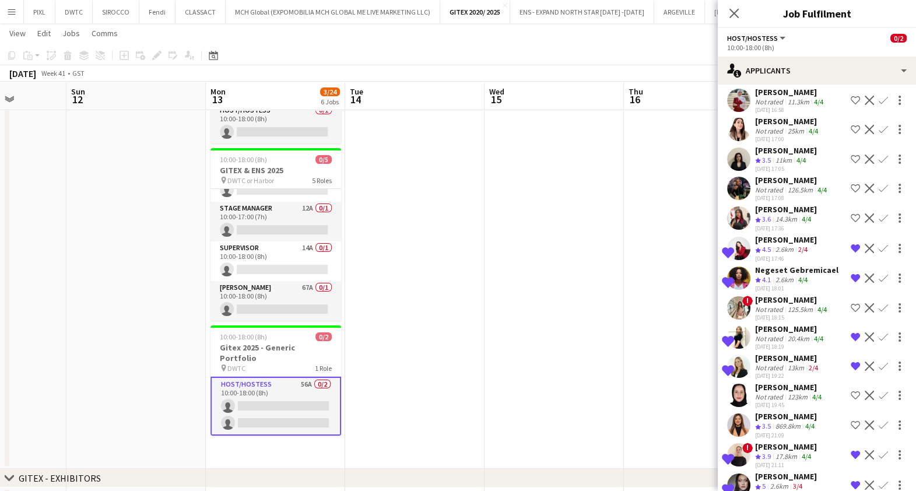
scroll to position [1338, 0]
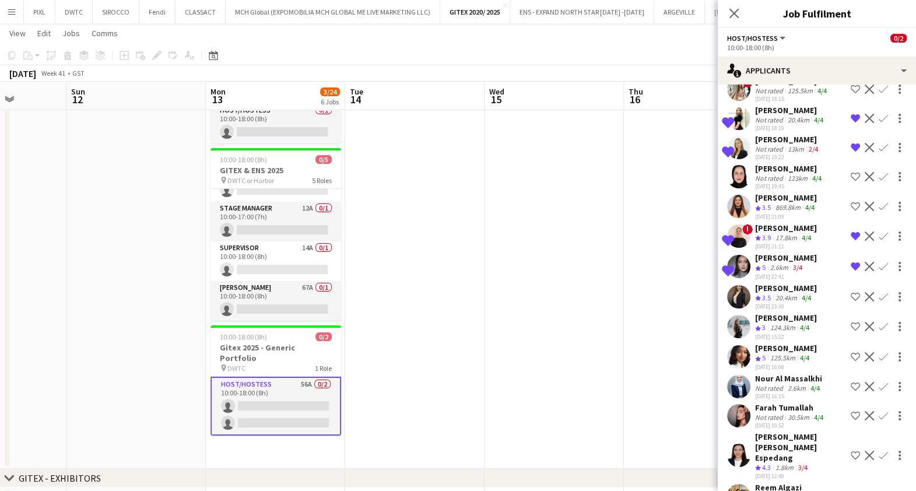
click at [768, 490] on div "Not rated" at bounding box center [770, 496] width 30 height 9
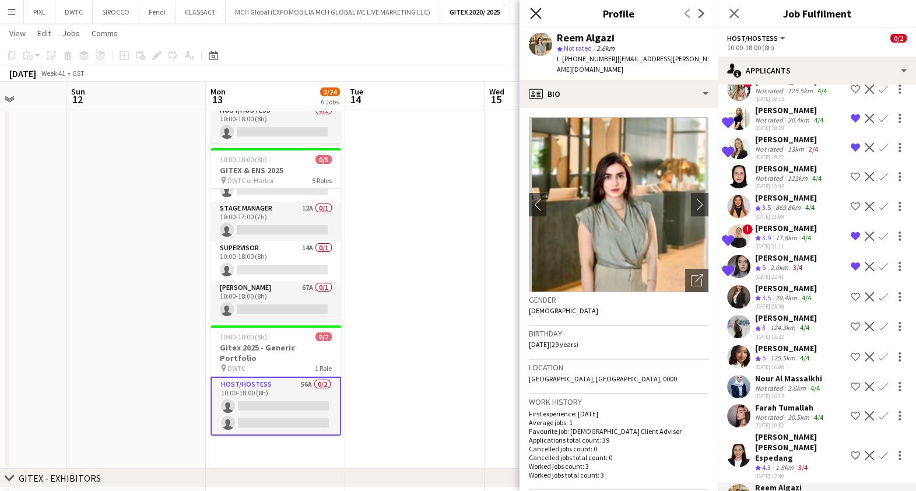
click at [539, 11] on icon "Close pop-in" at bounding box center [535, 13] width 11 height 11
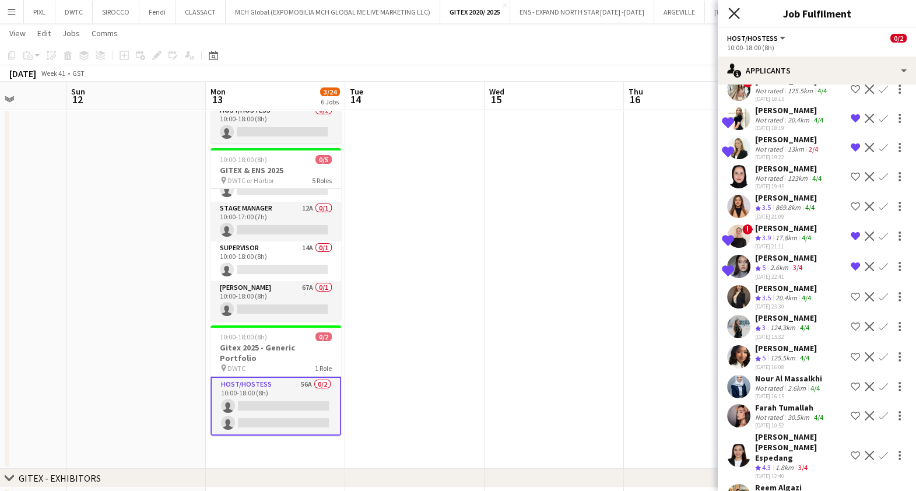
click at [734, 12] on icon at bounding box center [733, 13] width 11 height 11
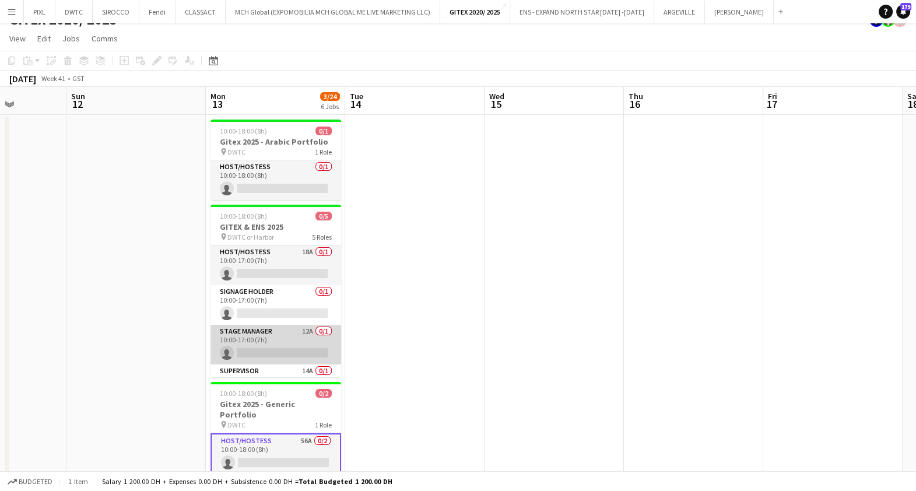
scroll to position [0, 0]
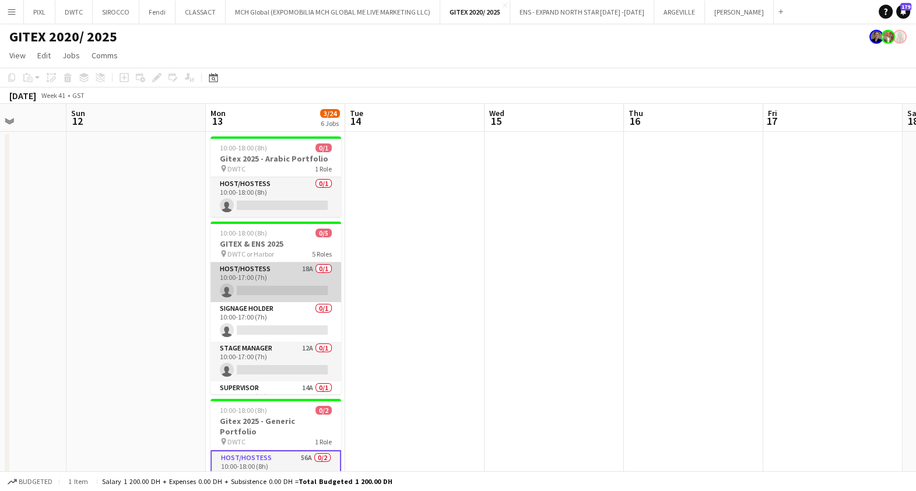
click at [273, 273] on app-card-role "Host/Hostess 18A 0/1 10:00-17:00 (7h) single-neutral-actions" at bounding box center [275, 282] width 131 height 40
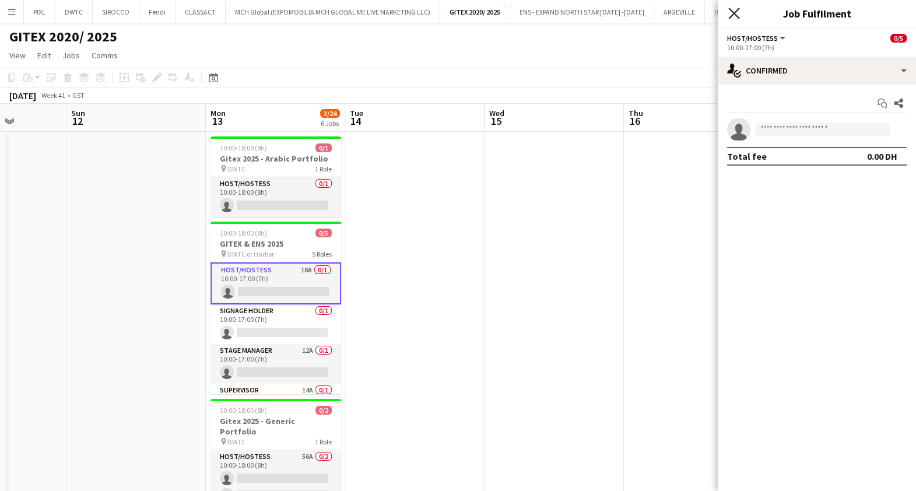
click at [732, 12] on icon at bounding box center [733, 13] width 11 height 11
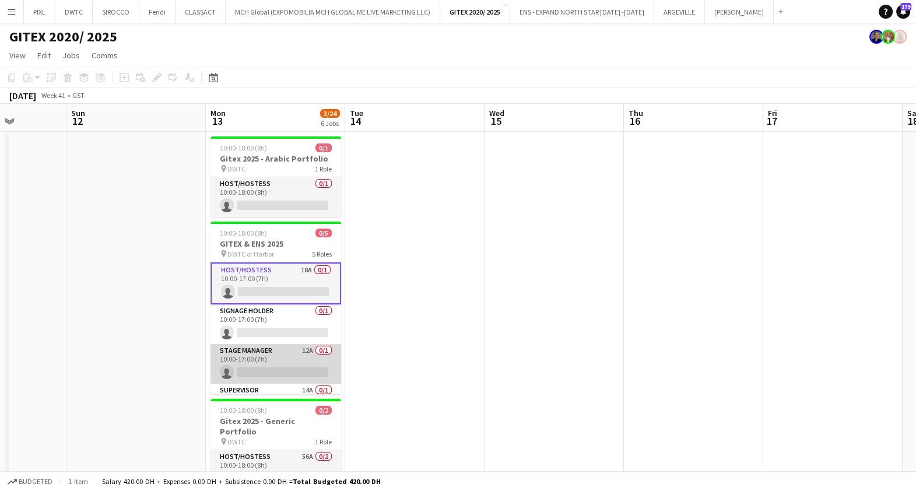
click at [276, 350] on app-card-role "Stage Manager 12A 0/1 10:00-17:00 (7h) single-neutral-actions" at bounding box center [275, 364] width 131 height 40
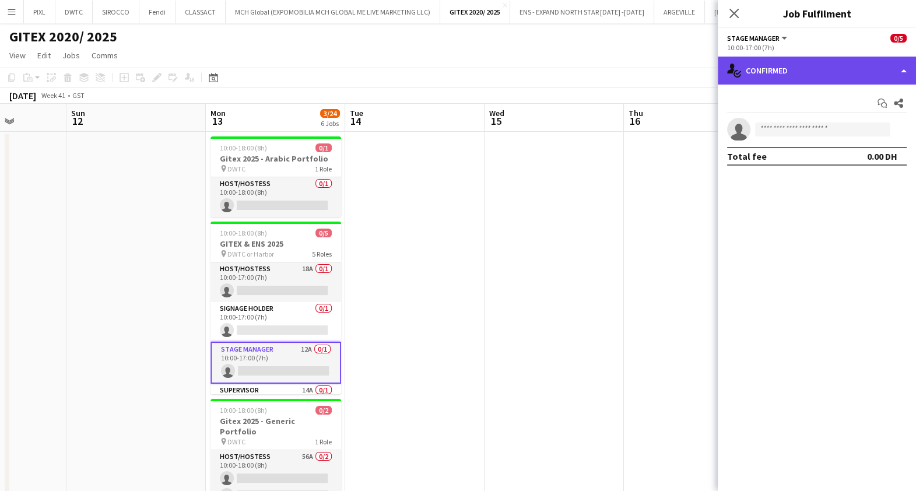
click at [783, 75] on div "single-neutral-actions-check-2 Confirmed" at bounding box center [816, 71] width 198 height 28
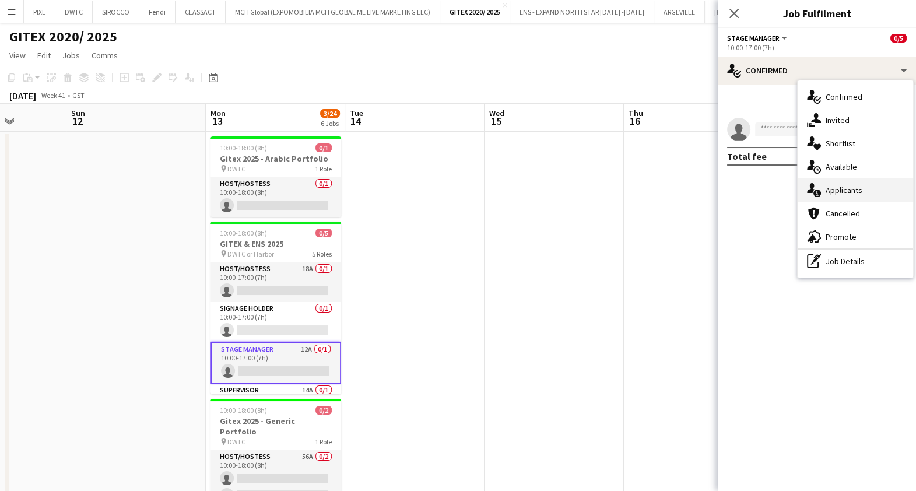
click at [836, 189] on span "Applicants" at bounding box center [843, 190] width 37 height 10
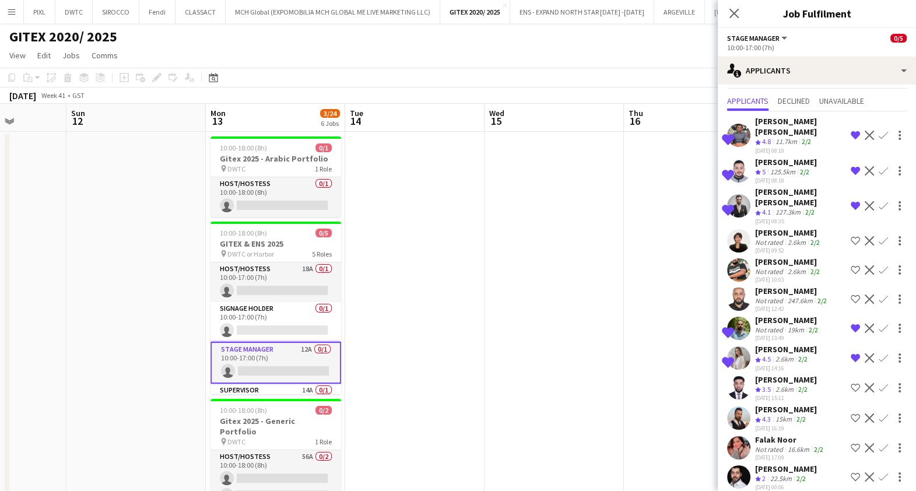
scroll to position [34, 0]
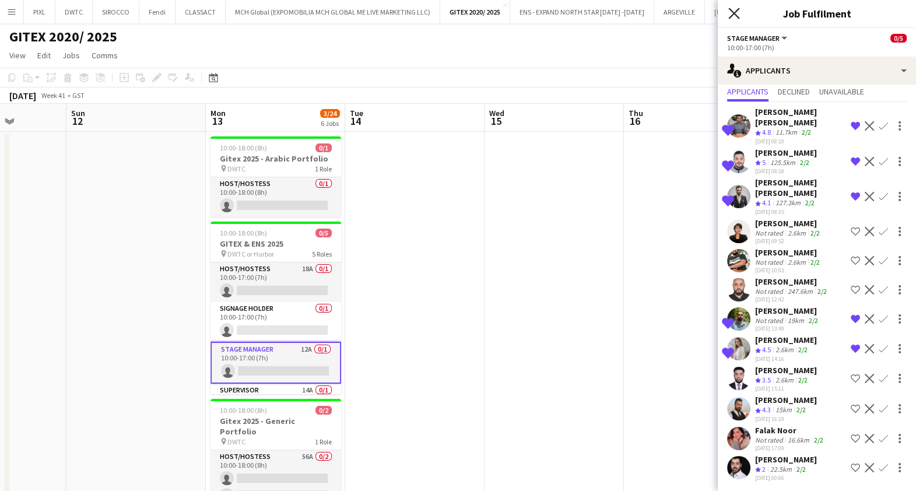
click at [731, 13] on icon "Close pop-in" at bounding box center [733, 13] width 11 height 11
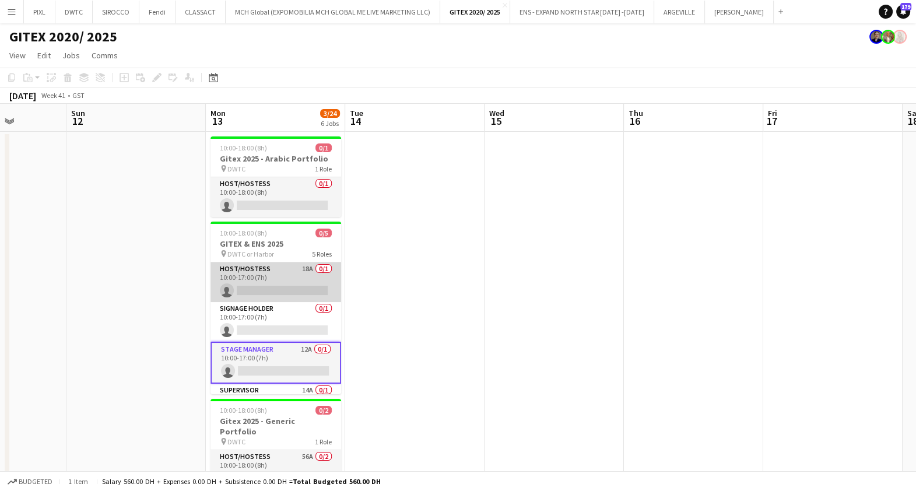
click at [274, 268] on app-card-role "Host/Hostess 18A 0/1 10:00-17:00 (7h) single-neutral-actions" at bounding box center [275, 282] width 131 height 40
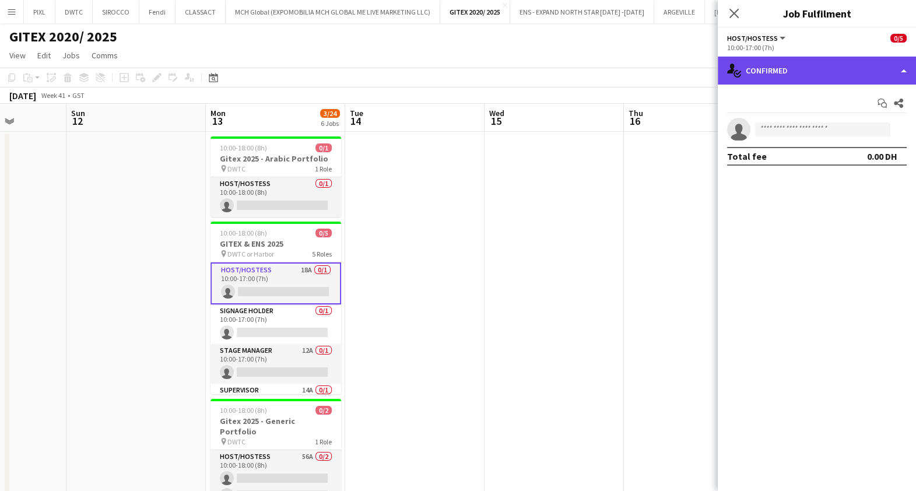
click at [811, 66] on div "single-neutral-actions-check-2 Confirmed" at bounding box center [816, 71] width 198 height 28
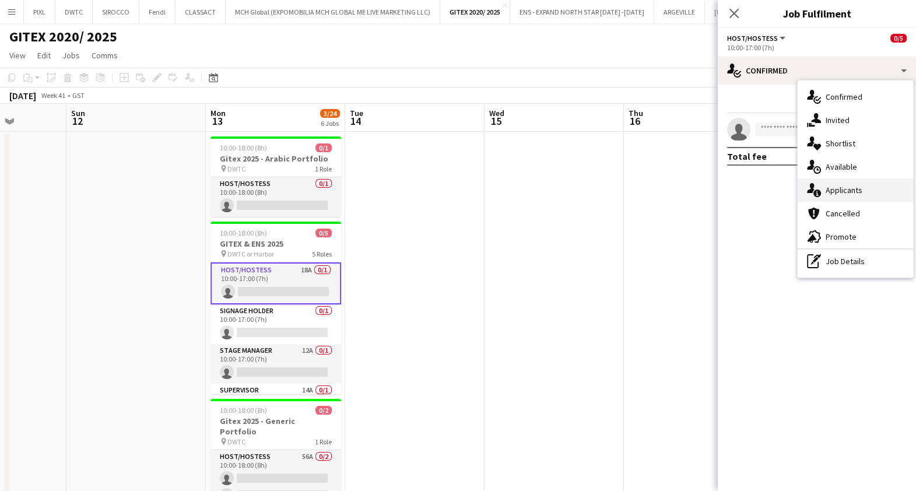
click at [848, 190] on span "Applicants" at bounding box center [843, 190] width 37 height 10
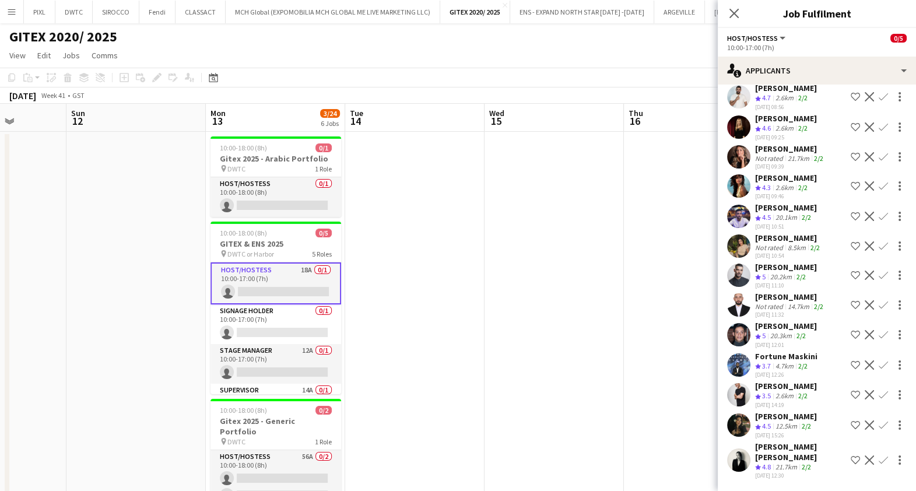
scroll to position [279, 0]
click at [734, 12] on icon at bounding box center [733, 13] width 11 height 11
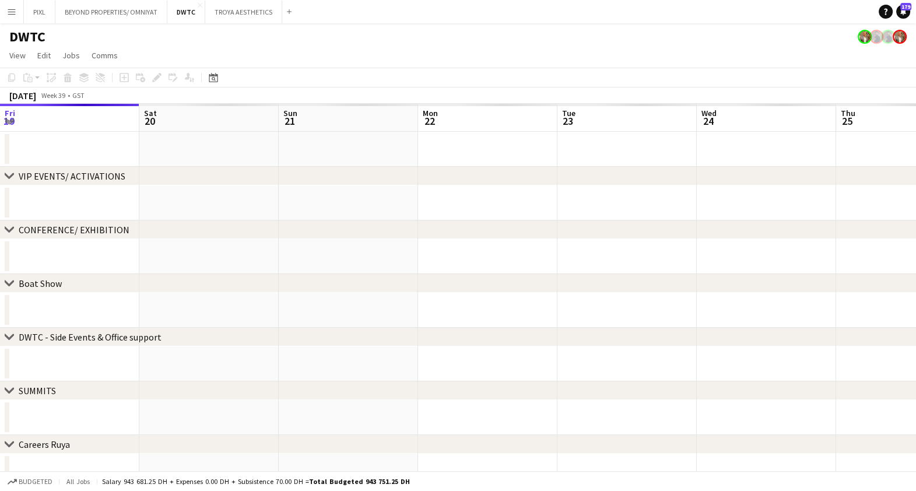
scroll to position [0, 419]
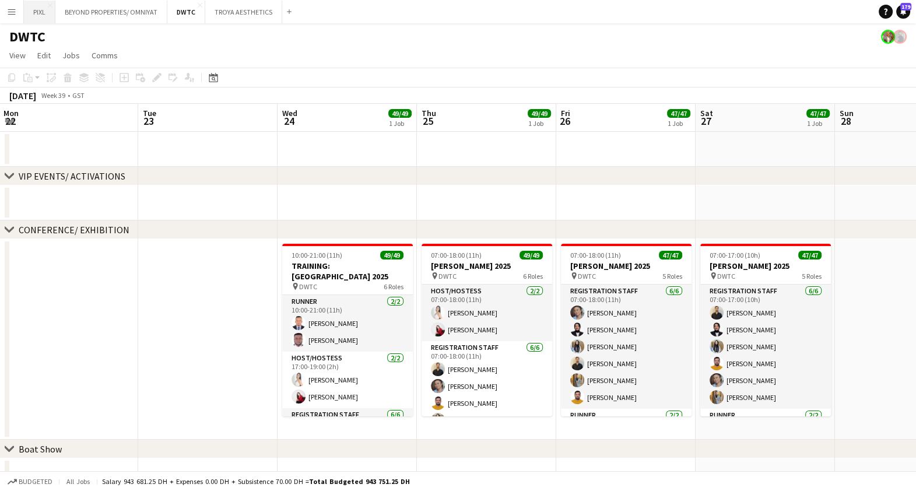
click at [40, 10] on button "PIXL Close" at bounding box center [39, 12] width 31 height 23
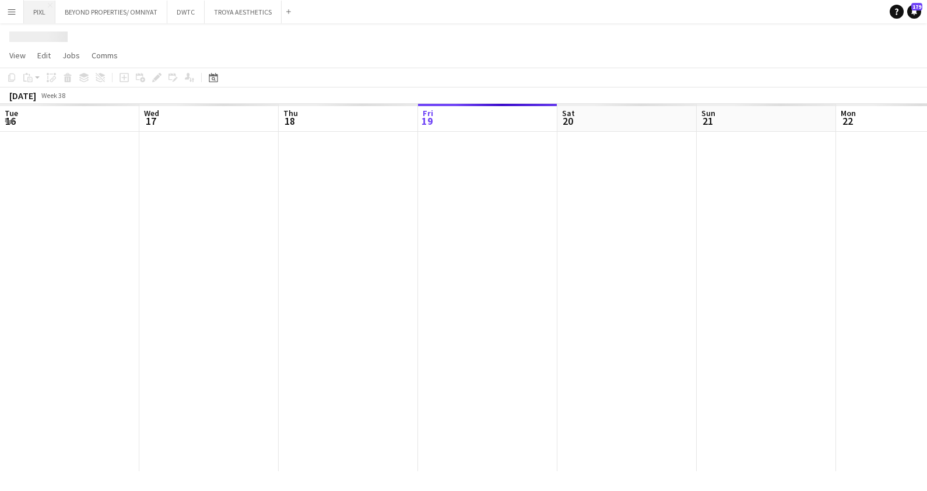
scroll to position [0, 279]
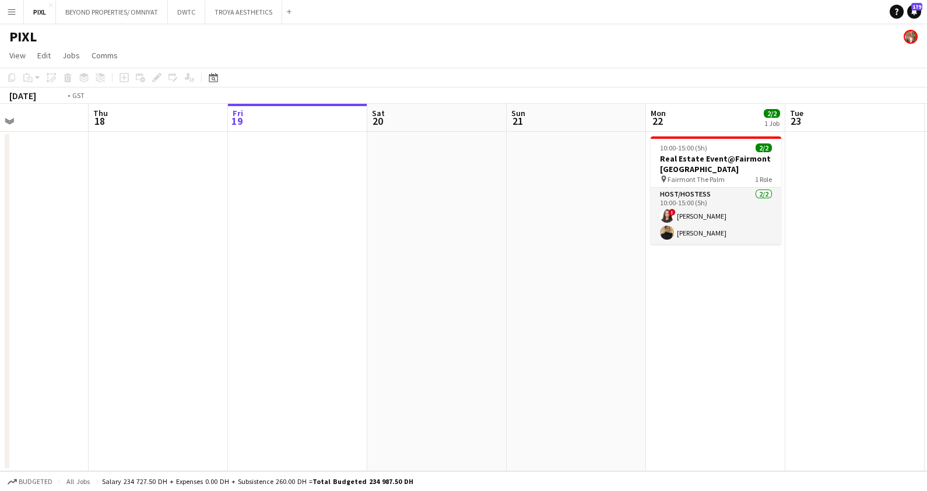
drag, startPoint x: 275, startPoint y: 238, endPoint x: 929, endPoint y: 305, distance: 657.2
click at [915, 305] on html "Menu Boards Boards Boards All jobs Status Workforce Workforce My Workforce Recr…" at bounding box center [463, 245] width 927 height 491
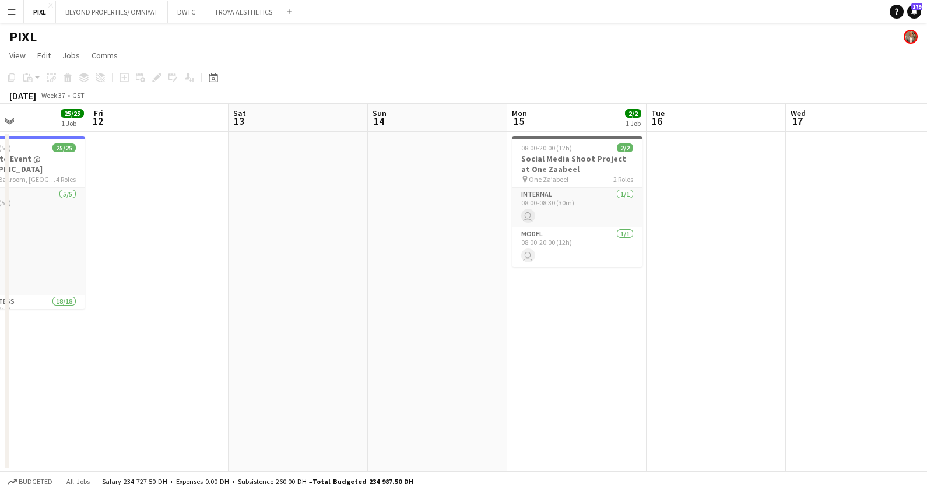
drag, startPoint x: 631, startPoint y: 319, endPoint x: 534, endPoint y: 337, distance: 97.8
click at [897, 341] on app-calendar-viewport "Tue 9 Wed 10 Thu 11 25/25 1 Job Fri 12 Sat 13 Sun 14 Mon 15 2/2 1 Job Tue 16 We…" at bounding box center [463, 287] width 927 height 367
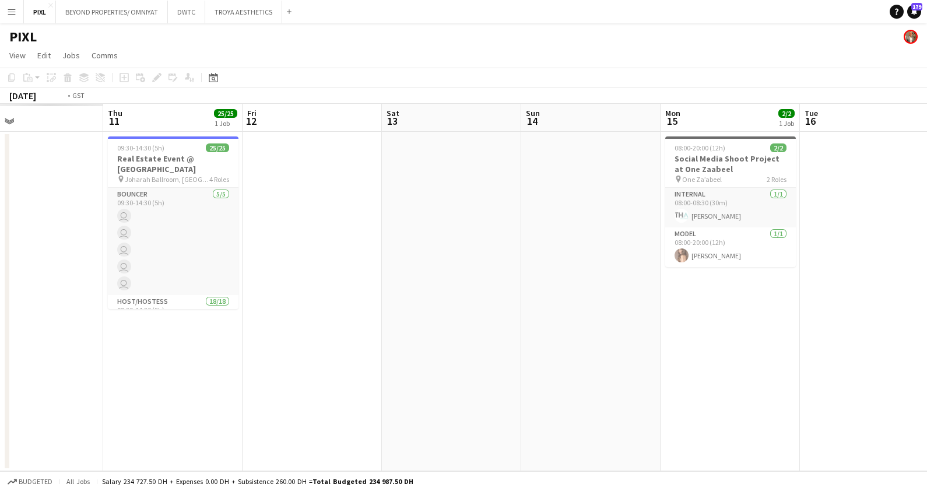
drag, startPoint x: 526, startPoint y: 336, endPoint x: 929, endPoint y: 336, distance: 402.7
click at [915, 336] on html "Menu Boards Boards Boards All jobs Status Workforce Workforce My Workforce Recr…" at bounding box center [463, 245] width 927 height 491
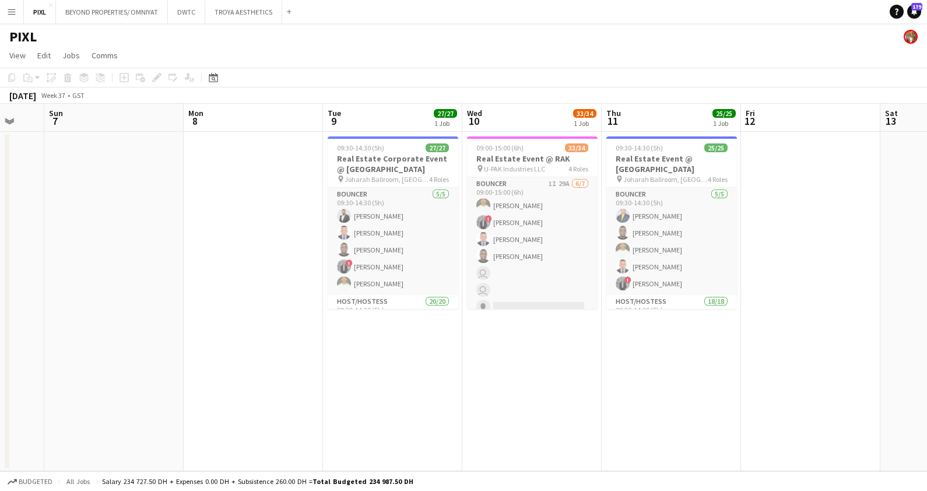
drag, startPoint x: 288, startPoint y: 309, endPoint x: 808, endPoint y: 351, distance: 520.9
click at [840, 351] on app-calendar-viewport "Fri 5 Sat 6 Sun 7 Mon 8 Tue 9 27/27 1 Job Wed 10 33/34 1 Job Thu 11 25/25 1 Job…" at bounding box center [463, 287] width 927 height 367
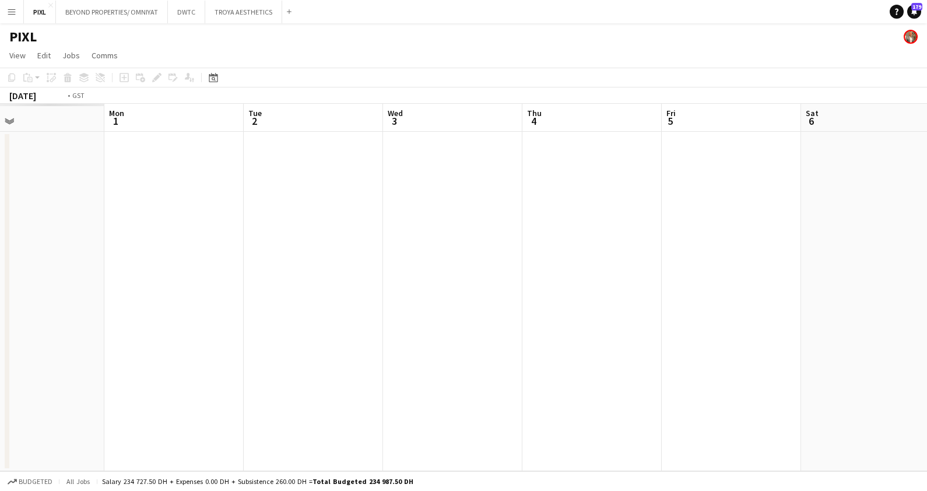
drag, startPoint x: 434, startPoint y: 251, endPoint x: 923, endPoint y: 258, distance: 488.4
click at [915, 259] on html "Menu Boards Boards Boards All jobs Status Workforce Workforce My Workforce Recr…" at bounding box center [463, 245] width 927 height 491
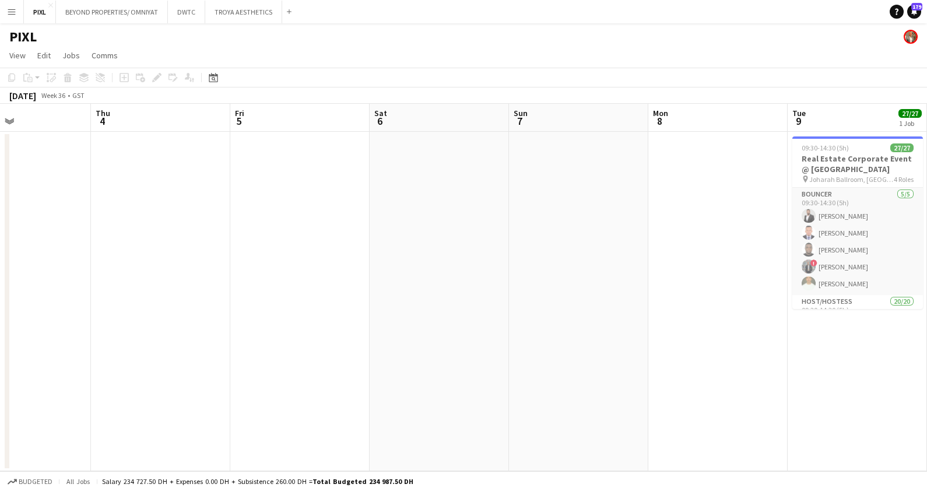
drag, startPoint x: 915, startPoint y: 265, endPoint x: 59, endPoint y: 261, distance: 856.1
click at [50, 264] on app-calendar-viewport "Fri 29 Sat 30 Sun 31 Mon 1 Tue 2 Wed 3 Thu 4 Fri 5 Sat 6 Sun 7 Mon 8 Tue 9 27/2…" at bounding box center [463, 287] width 927 height 367
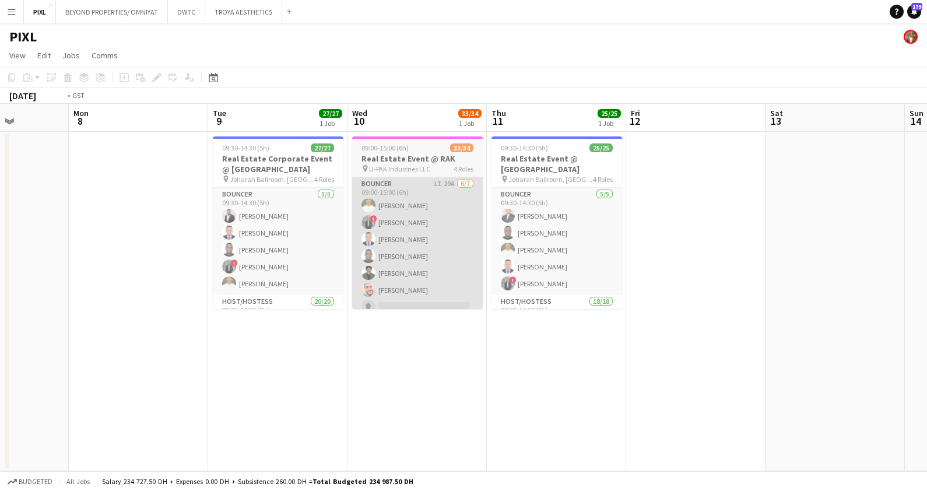
drag, startPoint x: 453, startPoint y: 281, endPoint x: 279, endPoint y: 282, distance: 173.7
click at [274, 283] on app-calendar-viewport "Thu 4 Fri 5 Sat 6 Sun 7 Mon 8 Tue 9 27/27 1 Job Wed 10 33/34 1 Job Thu 11 25/25…" at bounding box center [463, 287] width 927 height 367
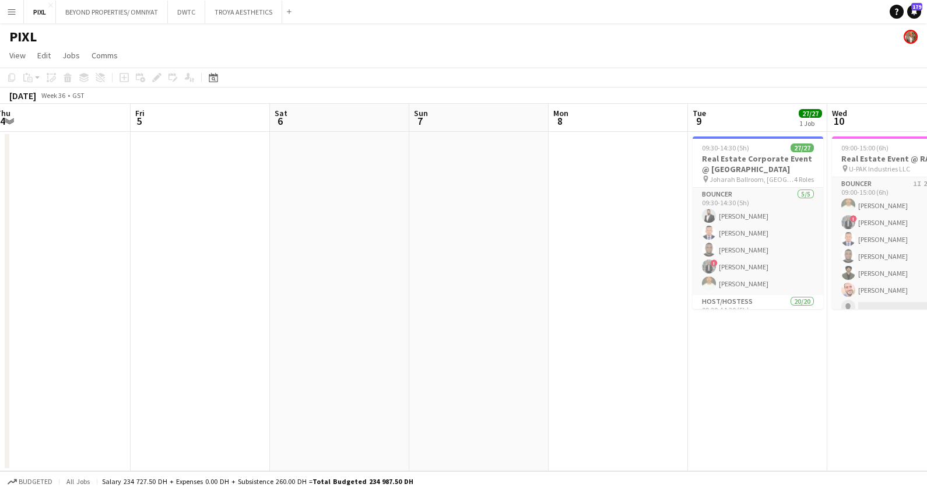
drag, startPoint x: 245, startPoint y: 234, endPoint x: 895, endPoint y: 239, distance: 649.8
click at [896, 240] on app-calendar-viewport "Tue 2 Wed 3 Thu 4 Fri 5 Sat 6 Sun 7 Mon 8 Tue 9 27/27 1 Job Wed 10 33/34 1 Job …" at bounding box center [463, 287] width 927 height 367
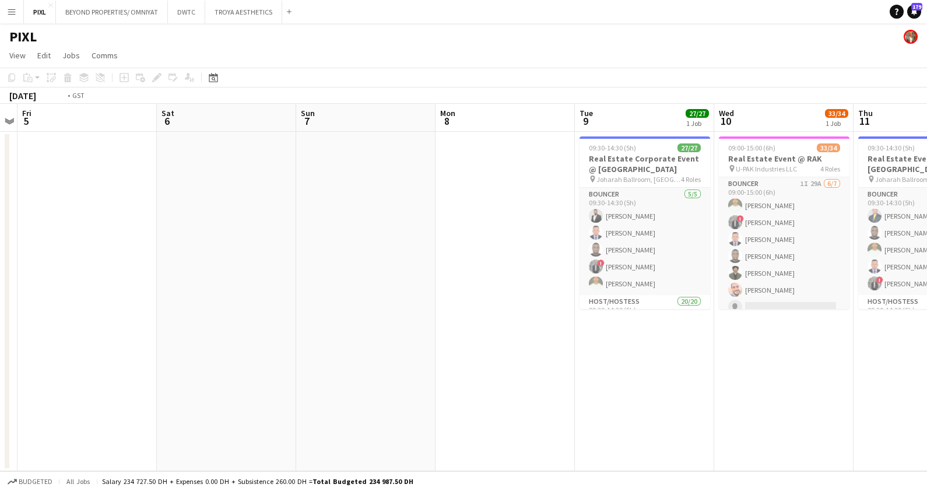
drag, startPoint x: 288, startPoint y: 239, endPoint x: 921, endPoint y: 293, distance: 634.6
click at [915, 294] on html "Menu Boards Boards Boards All jobs Status Workforce Workforce My Workforce Recr…" at bounding box center [463, 245] width 927 height 491
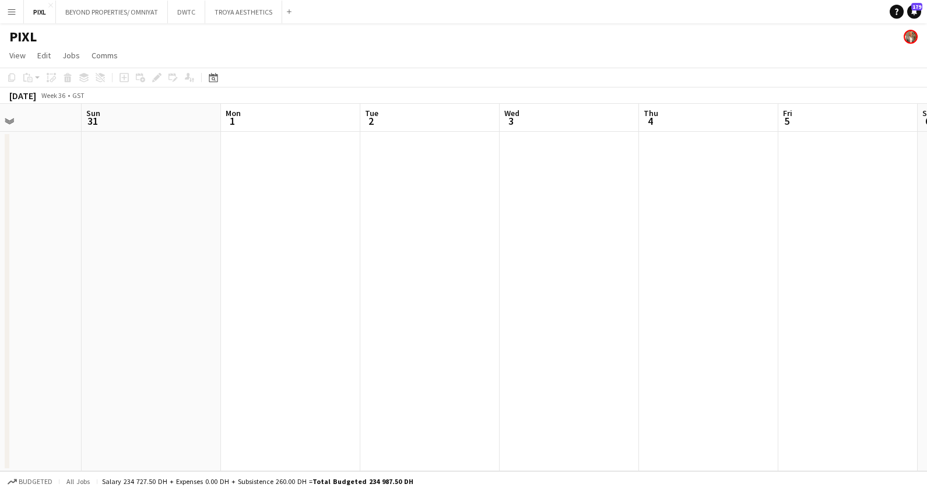
drag, startPoint x: 241, startPoint y: 280, endPoint x: 830, endPoint y: 310, distance: 590.5
click at [841, 312] on app-calendar-viewport "Thu 28 Fri 29 Sat 30 Sun 31 Mon 1 Tue 2 Wed 3 Thu 4 Fri 5 Sat 6 Sun 7 Mon 8" at bounding box center [463, 287] width 927 height 367
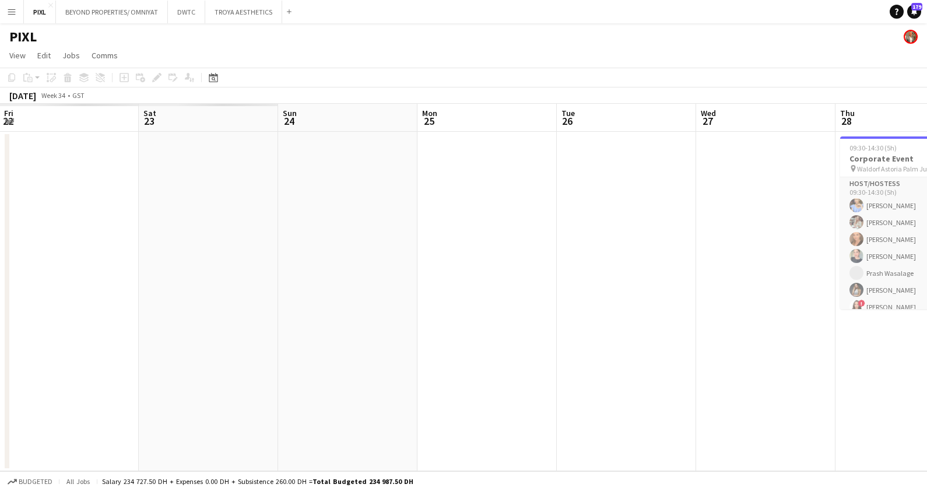
drag, startPoint x: 328, startPoint y: 305, endPoint x: 929, endPoint y: 305, distance: 600.8
click at [915, 305] on html "Menu Boards Boards Boards All jobs Status Workforce Workforce My Workforce Recr…" at bounding box center [463, 245] width 927 height 491
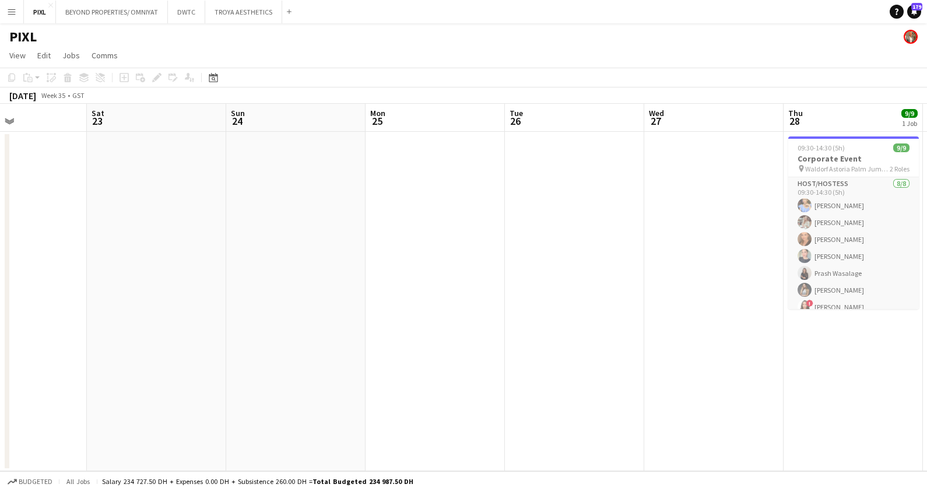
drag, startPoint x: 379, startPoint y: 297, endPoint x: 929, endPoint y: 336, distance: 551.5
click at [915, 336] on html "Menu Boards Boards Boards All jobs Status Workforce Workforce My Workforce Recr…" at bounding box center [463, 245] width 927 height 491
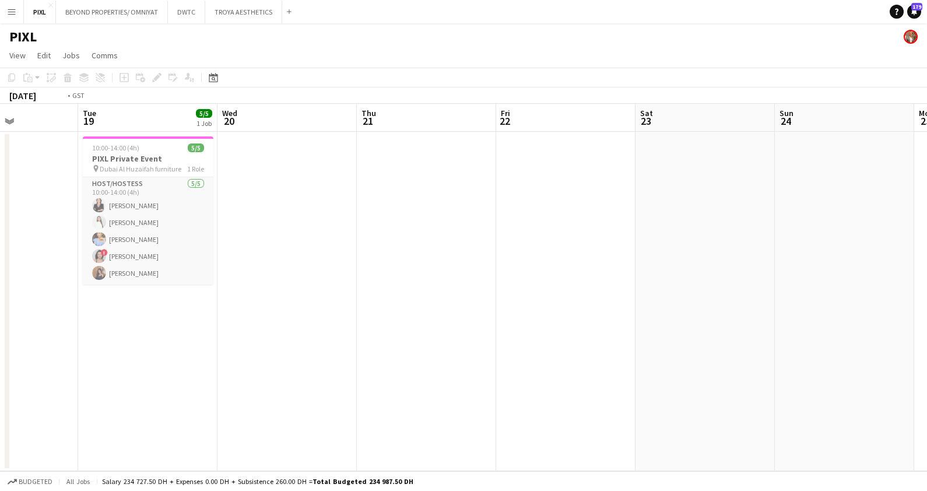
drag, startPoint x: 251, startPoint y: 288, endPoint x: 789, endPoint y: 319, distance: 539.4
click at [789, 319] on app-calendar-viewport "Sat 16 Sun 17 Mon 18 Tue 19 5/5 1 Job Wed 20 Thu 21 Fri 22 Sat 23 Sun 24 Mon 25…" at bounding box center [463, 287] width 927 height 367
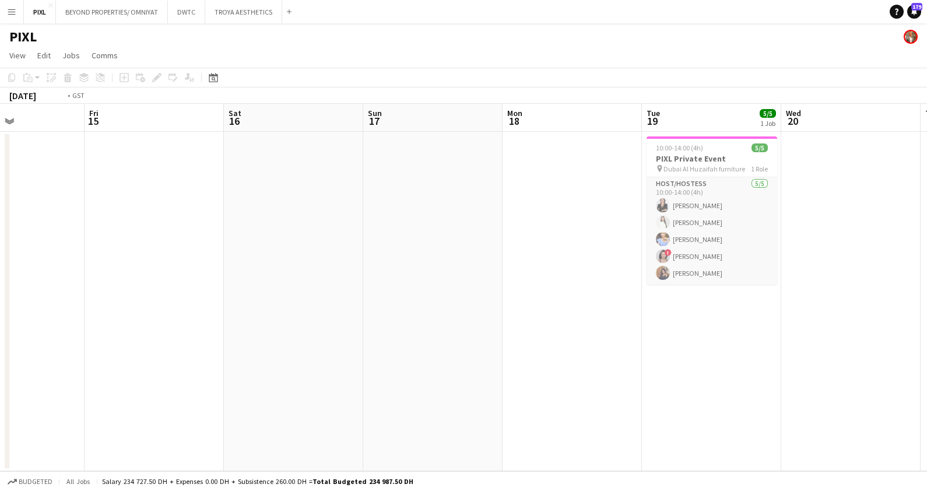
drag, startPoint x: 396, startPoint y: 271, endPoint x: 740, endPoint y: 294, distance: 344.6
click at [915, 298] on html "Menu Boards Boards Boards All jobs Status Workforce Workforce My Workforce Recr…" at bounding box center [463, 245] width 927 height 491
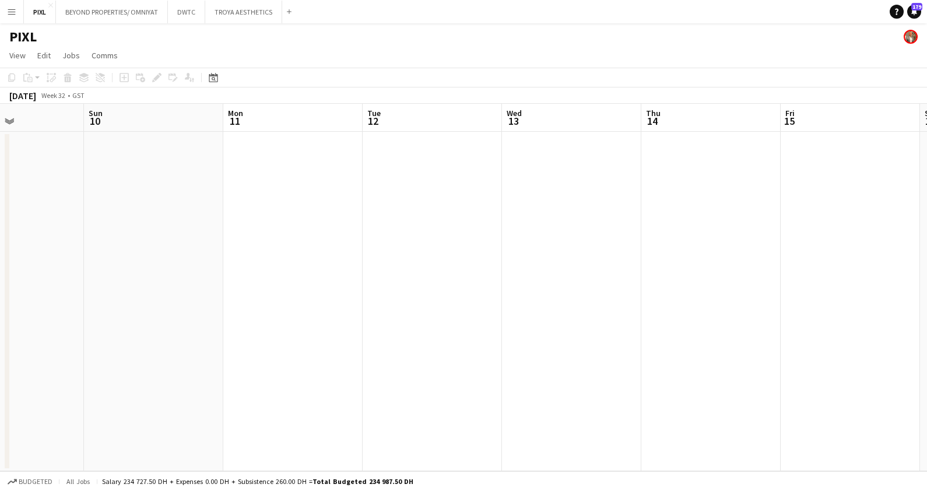
drag, startPoint x: 315, startPoint y: 264, endPoint x: 929, endPoint y: 263, distance: 614.2
click at [915, 263] on html "Menu Boards Boards Boards All jobs Status Workforce Workforce My Workforce Recr…" at bounding box center [463, 245] width 927 height 491
drag, startPoint x: 386, startPoint y: 269, endPoint x: 924, endPoint y: 270, distance: 538.5
click at [915, 269] on html "Menu Boards Boards Boards All jobs Status Workforce Workforce My Workforce Recr…" at bounding box center [463, 245] width 927 height 491
drag, startPoint x: 397, startPoint y: 264, endPoint x: 929, endPoint y: 255, distance: 531.6
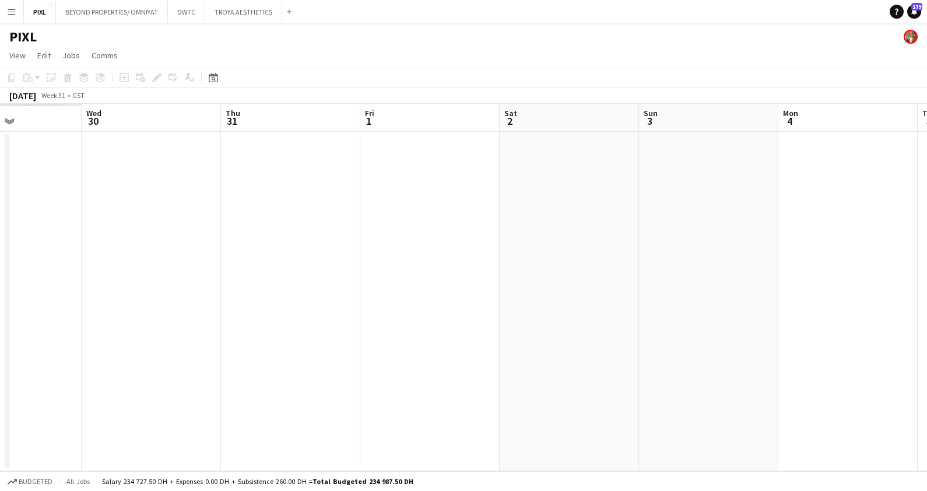
click at [915, 255] on html "Menu Boards Boards Boards All jobs Status Workforce Workforce My Workforce Recr…" at bounding box center [463, 245] width 927 height 491
drag, startPoint x: 315, startPoint y: 267, endPoint x: 850, endPoint y: 271, distance: 535.6
click at [850, 271] on app-calendar-viewport "Sun 27 Mon 28 Tue 29 Wed 30 Thu 31 Fri 1 Sat 2 Sun 3 Mon 4 Tue 5 Wed 6 Thu 7" at bounding box center [463, 287] width 927 height 367
drag, startPoint x: 354, startPoint y: 263, endPoint x: 734, endPoint y: 255, distance: 380.0
click at [826, 263] on app-calendar-viewport "Tue 22 Wed 23 5/5 1 Job Thu 24 Fri 25 Sat 26 Sun 27 Mon 28 Tue 29 Wed 30 Thu 31…" at bounding box center [463, 287] width 927 height 367
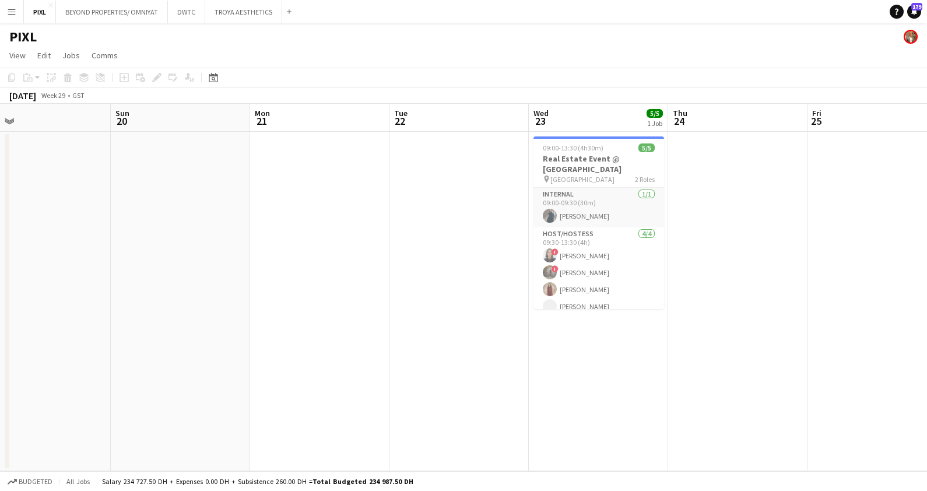
drag, startPoint x: 378, startPoint y: 242, endPoint x: 745, endPoint y: 239, distance: 367.7
click at [801, 242] on app-calendar-viewport "Thu 17 Fri 18 Sat 19 Sun 20 Mon 21 Tue 22 Wed 23 5/5 1 Job Thu 24 Fri 25 Sat 26…" at bounding box center [463, 287] width 927 height 367
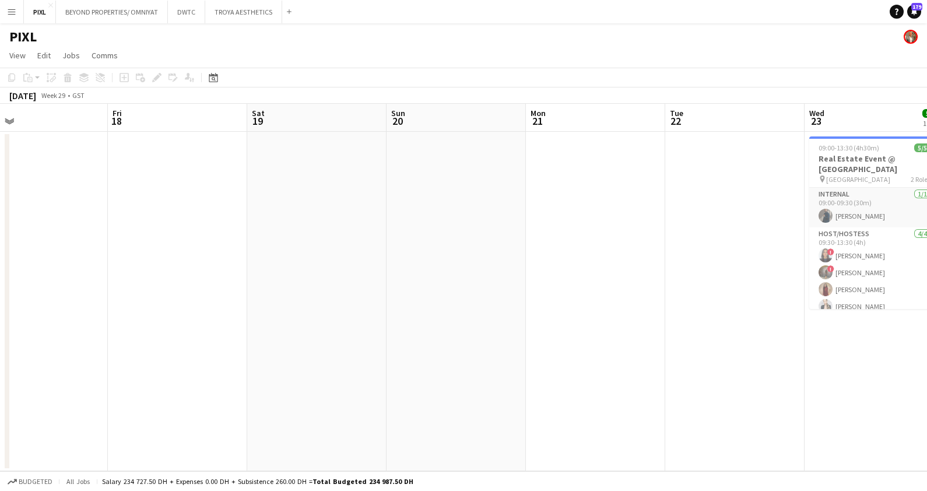
click at [742, 242] on app-calendar-viewport "Tue 15 Wed 16 Thu 17 Fri 18 Sat 19 Sun 20 Mon 21 Tue 22 Wed 23 5/5 1 Job Thu 24…" at bounding box center [463, 287] width 927 height 367
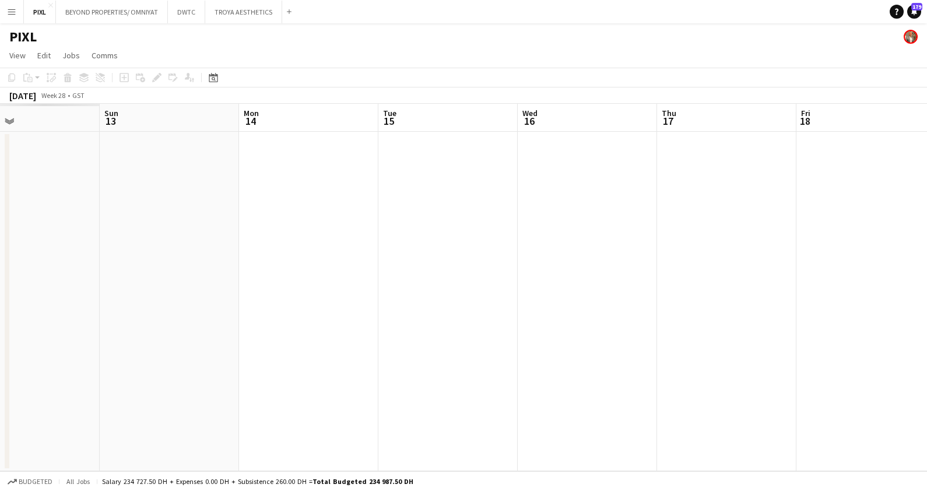
drag, startPoint x: 501, startPoint y: 254, endPoint x: 417, endPoint y: 254, distance: 84.5
click at [536, 254] on app-calendar-viewport "Thu 10 Fri 11 Sat 12 Sun 13 Mon 14 Tue 15 Wed 16 Thu 17 Fri 18 Sat 19 Sun 20 Mo…" at bounding box center [463, 287] width 927 height 367
drag, startPoint x: 248, startPoint y: 238, endPoint x: 640, endPoint y: 244, distance: 392.2
click at [690, 238] on app-calendar-viewport "Thu 10 Fri 11 Sat 12 Sun 13 Mon 14 Tue 15 Wed 16 Thu 17 Fri 18 Sat 19 Sun 20 Mo…" at bounding box center [463, 287] width 927 height 367
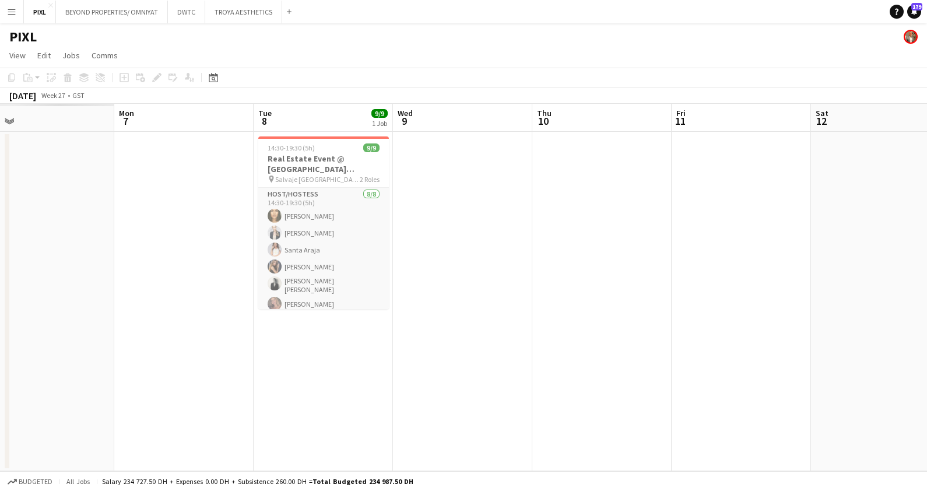
drag, startPoint x: 593, startPoint y: 274, endPoint x: 641, endPoint y: 277, distance: 47.8
click at [641, 277] on app-calendar-viewport "Fri 4 Sat 5 Sun 6 Mon 7 Tue 8 9/9 1 Job Wed 9 Thu 10 Fri 11 Sat 12 Sun 13 Mon 1…" at bounding box center [463, 287] width 927 height 367
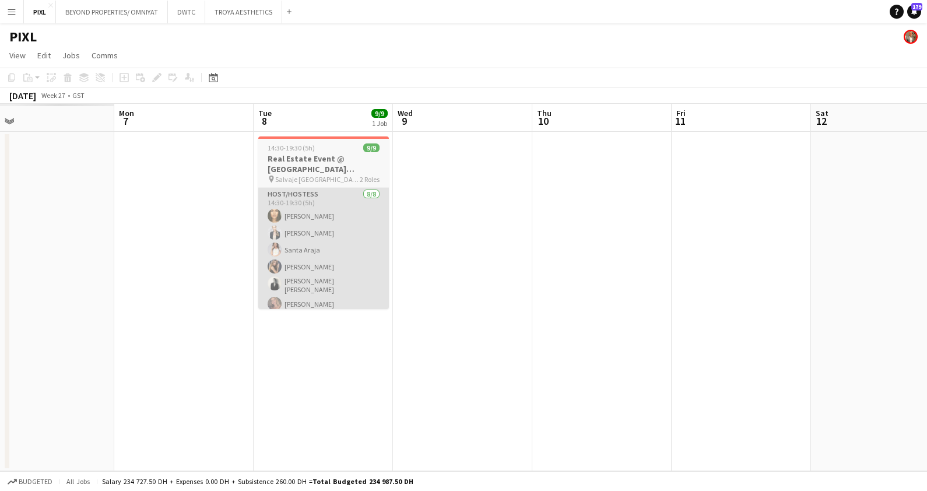
scroll to position [0, 287]
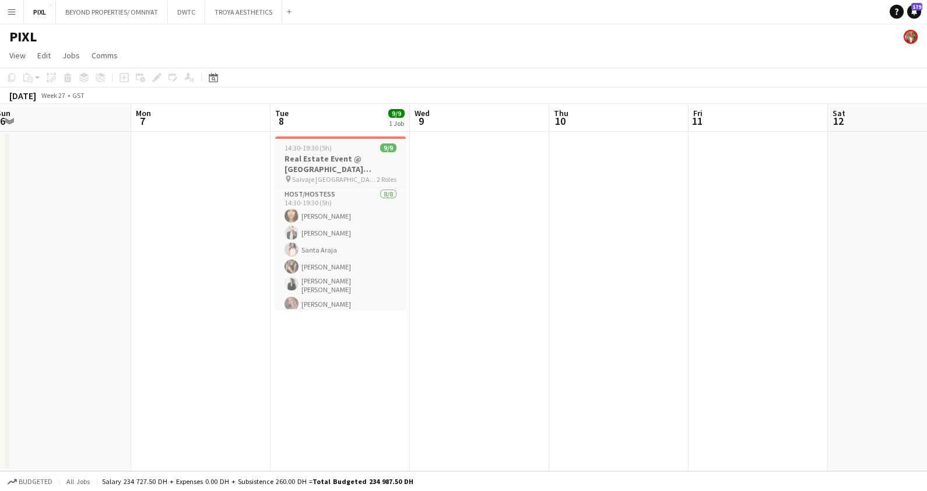
click at [326, 163] on h3 "Real Estate Event @ Salvaje Dubai" at bounding box center [340, 163] width 131 height 21
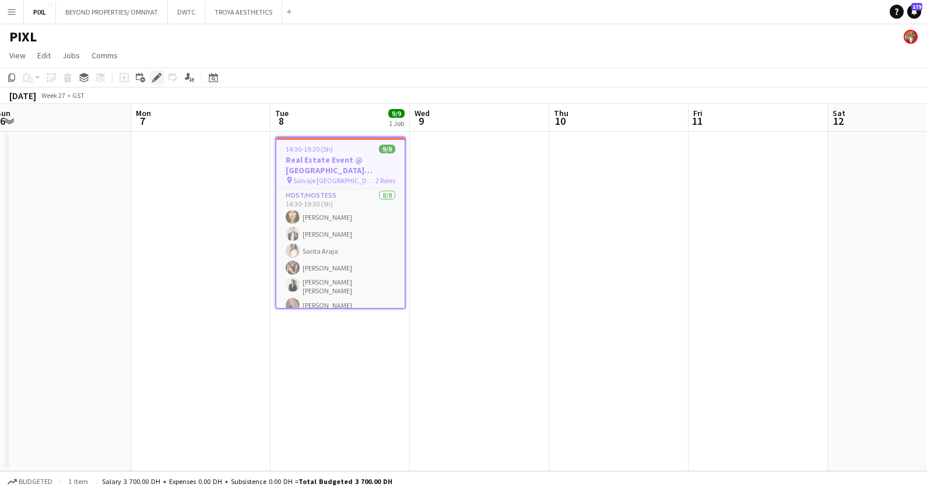
click at [158, 79] on icon "Edit" at bounding box center [156, 77] width 9 height 9
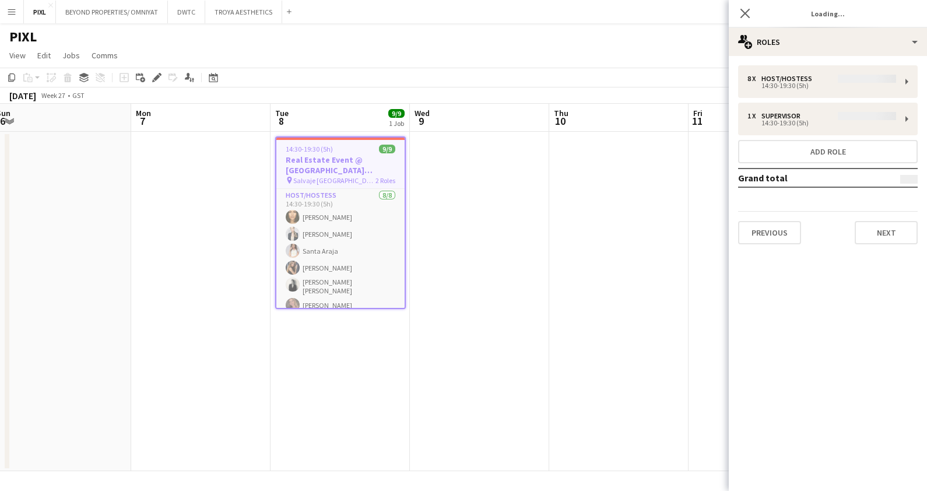
type input "**********"
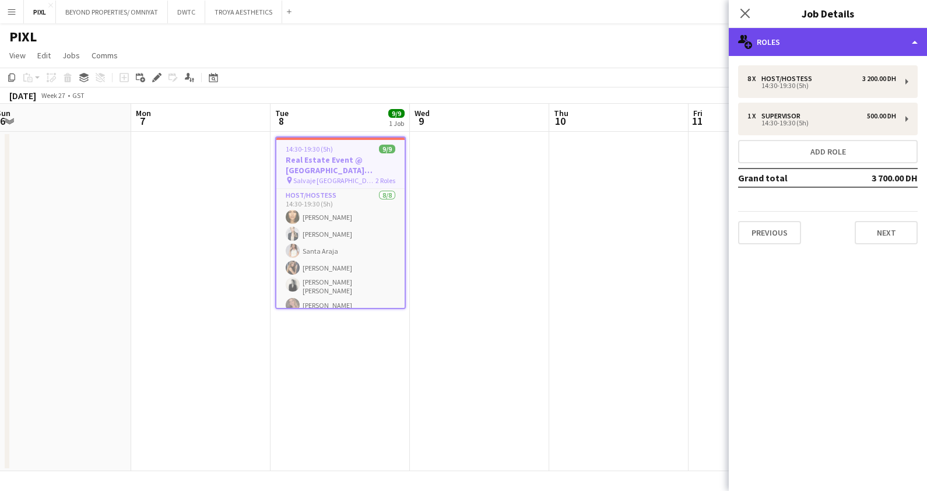
click at [850, 39] on div "multiple-users-add Roles" at bounding box center [827, 42] width 198 height 28
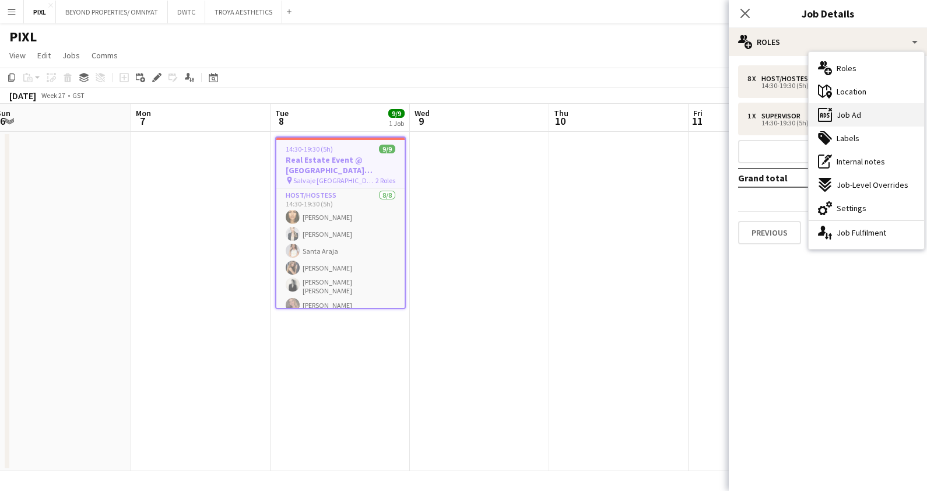
click at [850, 112] on span "Job Ad" at bounding box center [848, 115] width 24 height 10
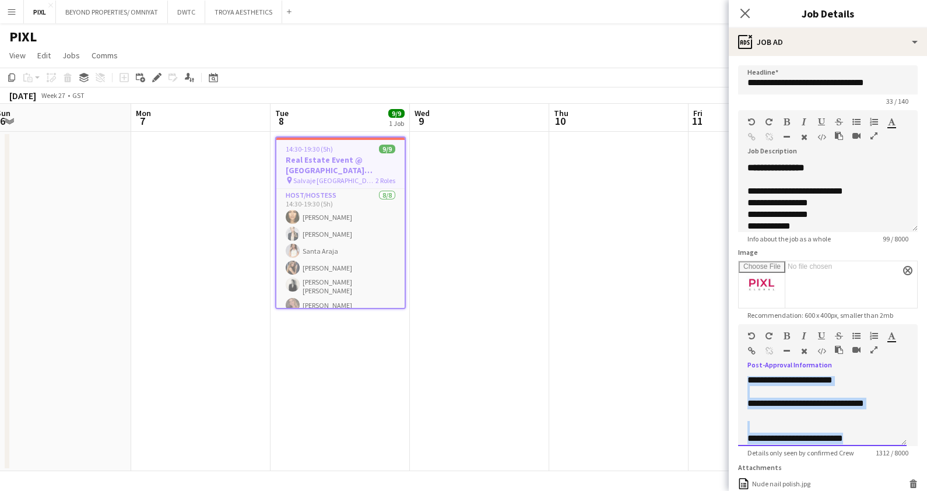
scroll to position [814, 0]
drag, startPoint x: 746, startPoint y: 379, endPoint x: 857, endPoint y: 466, distance: 141.2
click at [857, 466] on form "**********" at bounding box center [827, 364] width 198 height 599
copy div "**********"
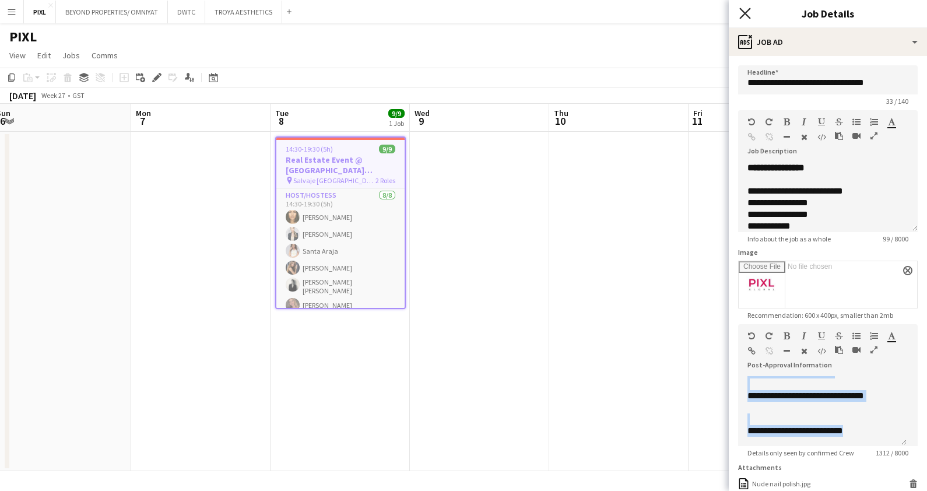
click at [746, 9] on icon "Close pop-in" at bounding box center [744, 13] width 11 height 11
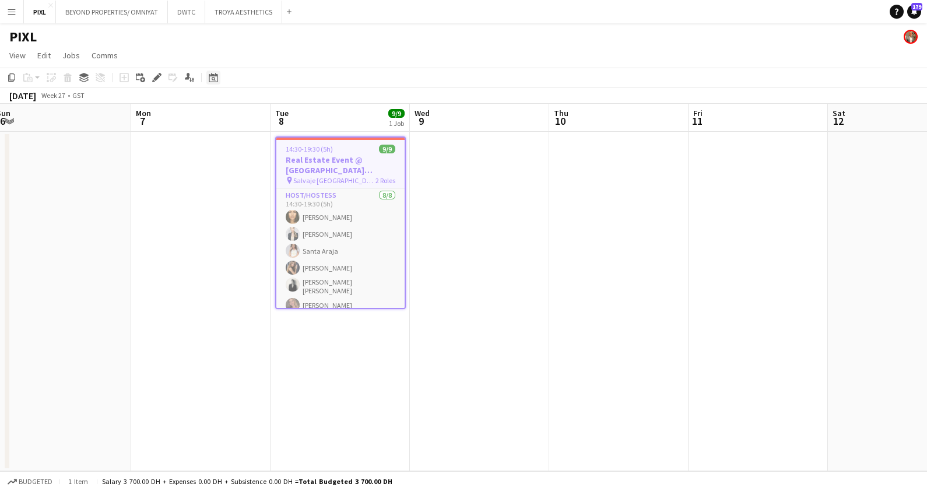
click at [215, 76] on icon at bounding box center [213, 77] width 9 height 9
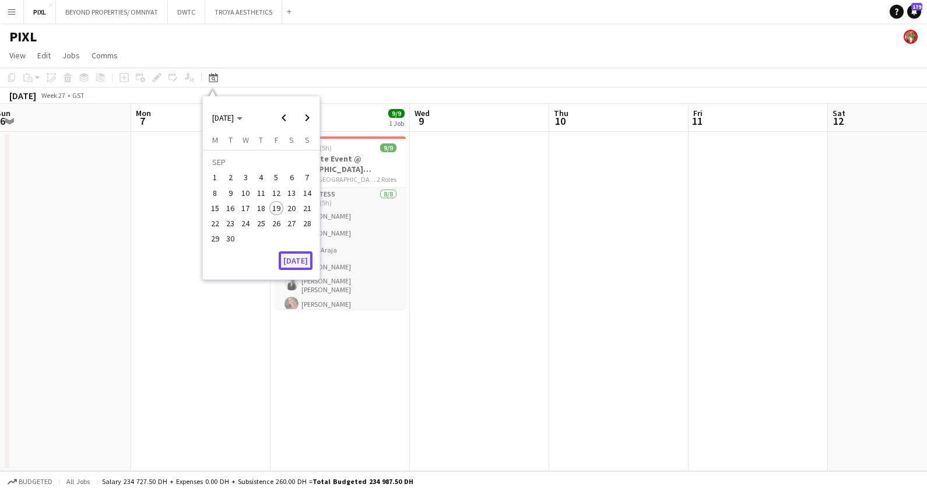
click at [308, 259] on button "[DATE]" at bounding box center [296, 260] width 34 height 19
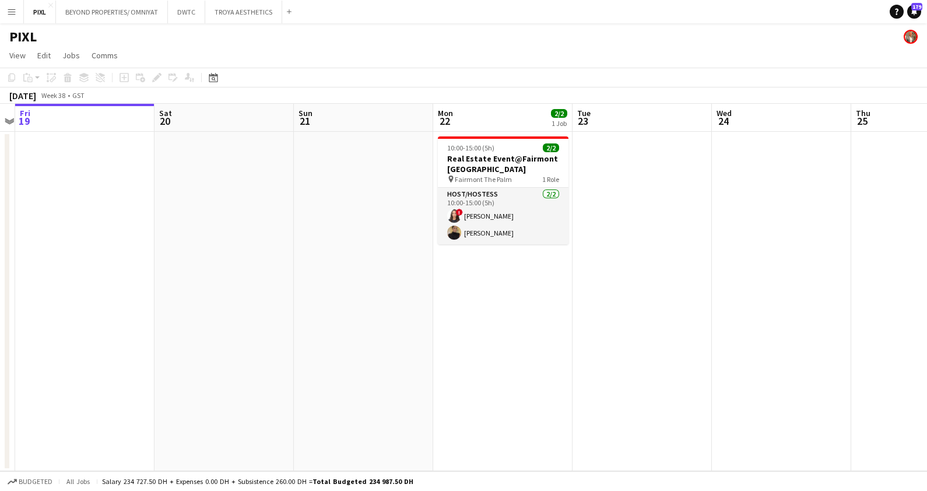
scroll to position [0, 403]
drag, startPoint x: 800, startPoint y: 301, endPoint x: 519, endPoint y: 306, distance: 281.5
click at [519, 306] on app-calendar-viewport "Tue 16 Wed 17 Thu 18 Fri 19 Sat 20 Sun 21 Mon 22 2/2 1 Job Tue 23 Wed 24 Thu 25…" at bounding box center [463, 287] width 927 height 367
click at [474, 154] on h3 "Real Estate Event@Fairmont [GEOGRAPHIC_DATA]" at bounding box center [502, 163] width 131 height 21
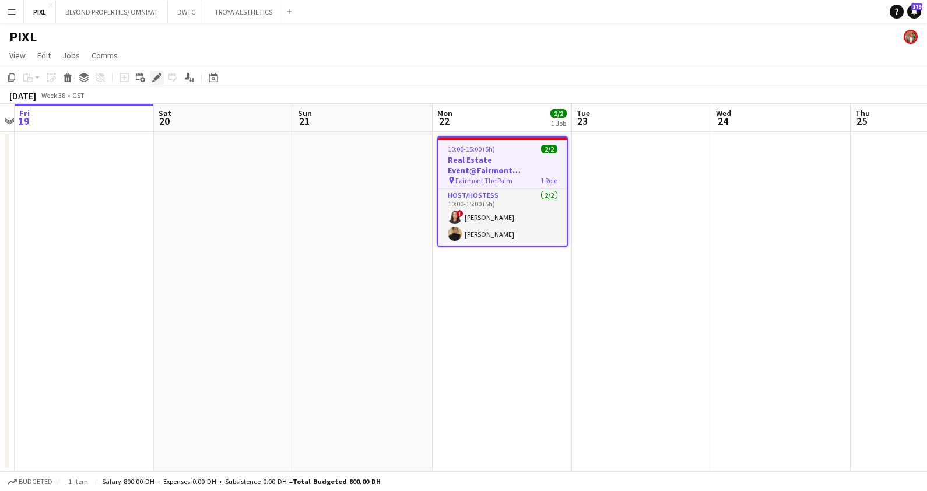
click at [154, 75] on icon "Edit" at bounding box center [156, 77] width 9 height 9
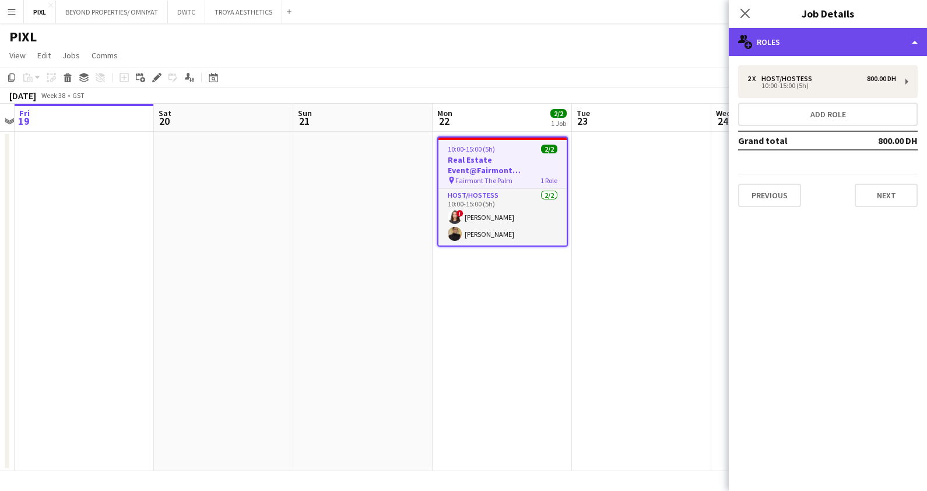
click at [847, 38] on div "multiple-users-add Roles" at bounding box center [827, 42] width 198 height 28
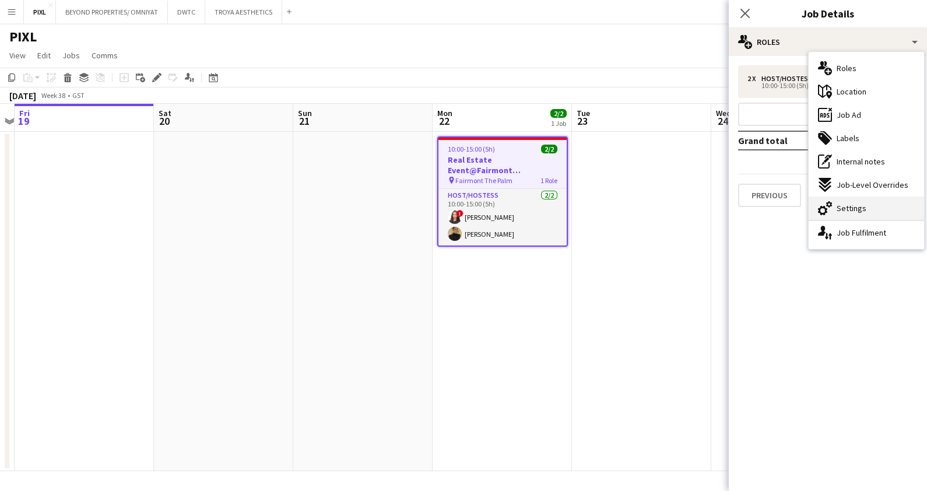
click at [856, 203] on span "Settings" at bounding box center [851, 208] width 30 height 10
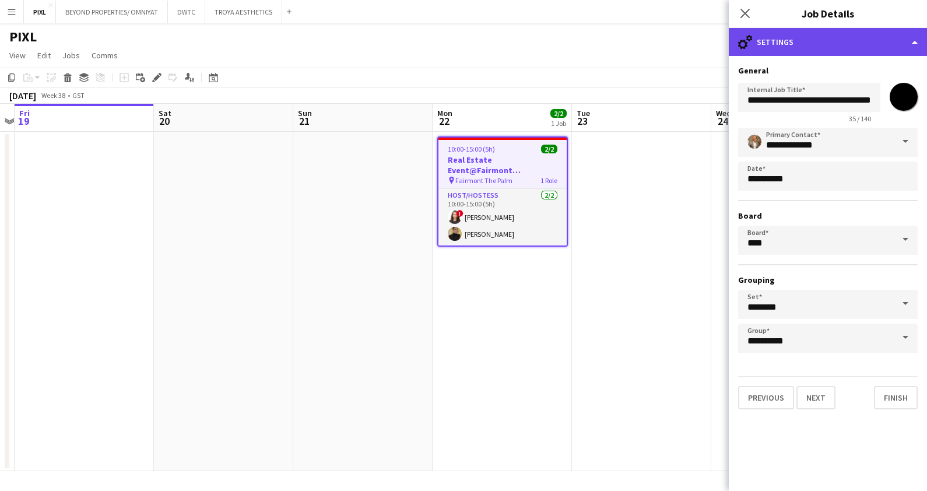
click at [816, 47] on div "cog-double-3 Settings" at bounding box center [827, 42] width 198 height 28
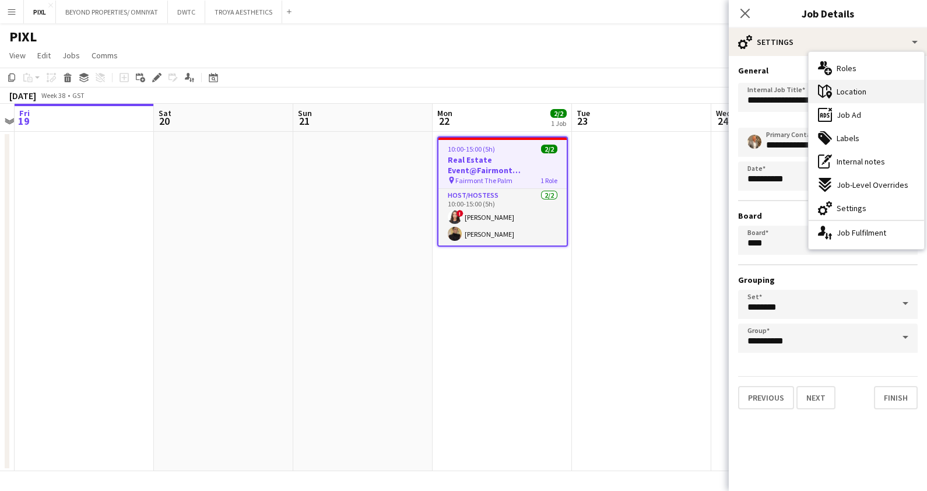
click at [869, 87] on div "maps-pin-1 Location" at bounding box center [865, 91] width 115 height 23
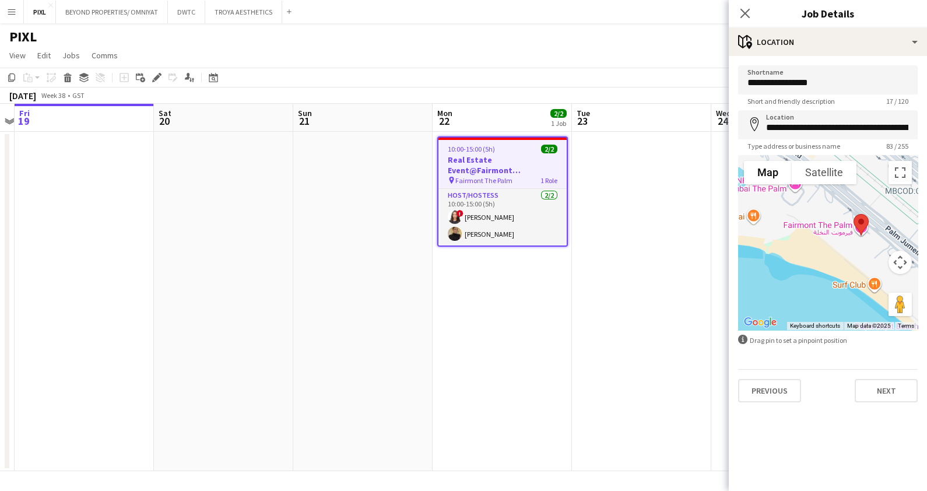
drag, startPoint x: 789, startPoint y: 244, endPoint x: 871, endPoint y: 262, distance: 83.7
click at [871, 262] on div at bounding box center [827, 242] width 179 height 175
drag, startPoint x: 828, startPoint y: 274, endPoint x: 847, endPoint y: 270, distance: 19.7
click at [847, 270] on div at bounding box center [827, 242] width 179 height 175
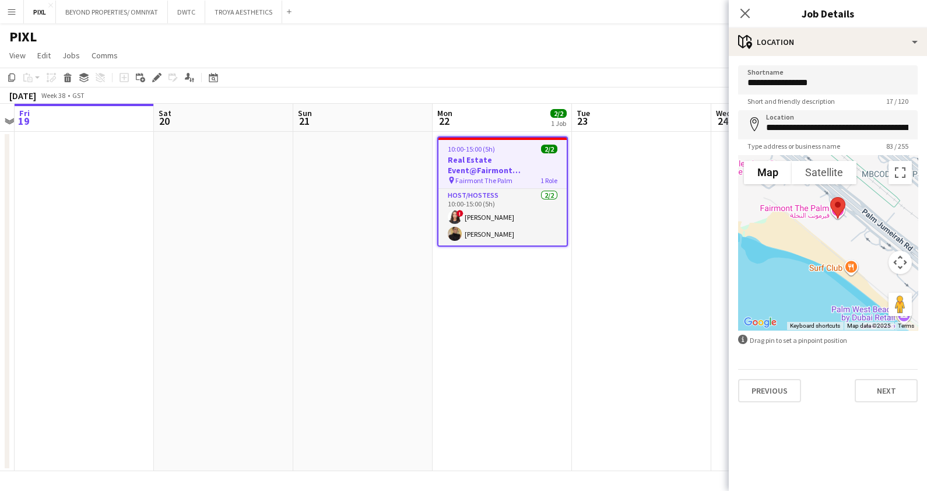
drag, startPoint x: 836, startPoint y: 263, endPoint x: 768, endPoint y: 251, distance: 69.4
click at [768, 251] on div at bounding box center [827, 242] width 179 height 175
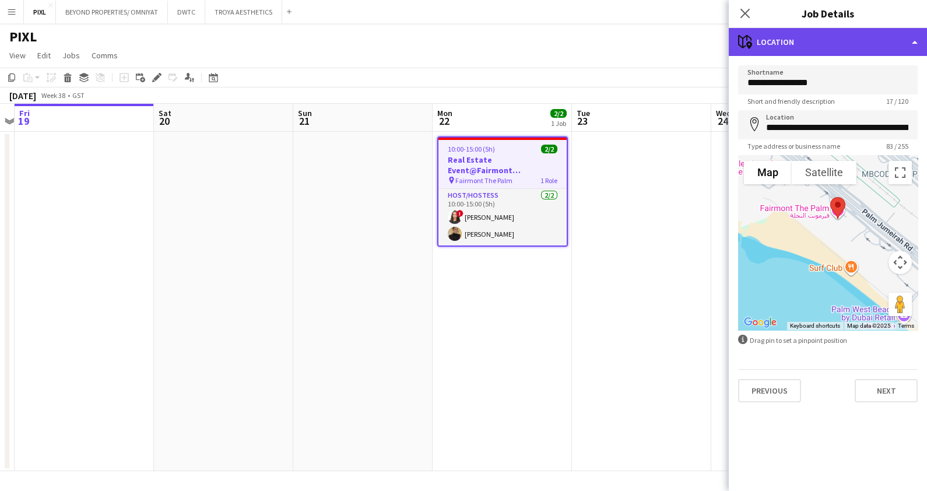
click at [807, 48] on div "maps-pin-1 Location" at bounding box center [827, 42] width 198 height 28
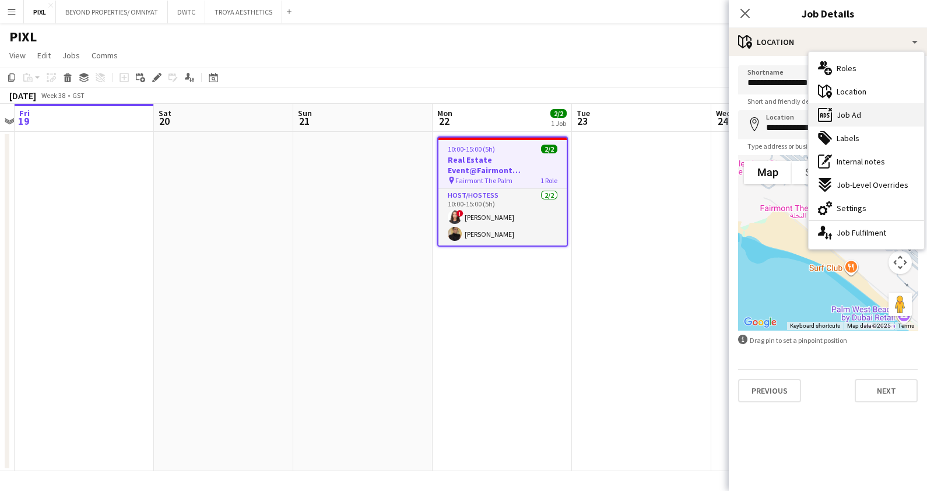
click at [865, 109] on div "ads-window Job Ad" at bounding box center [865, 114] width 115 height 23
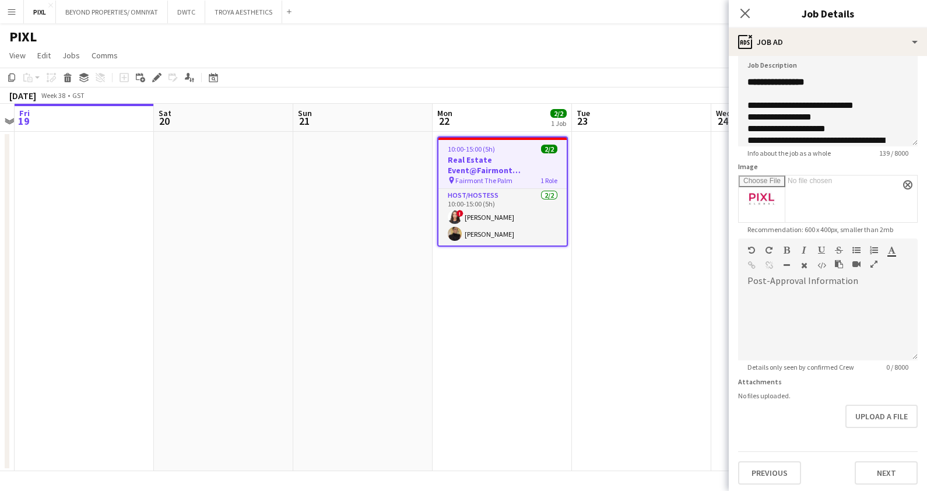
scroll to position [87, 0]
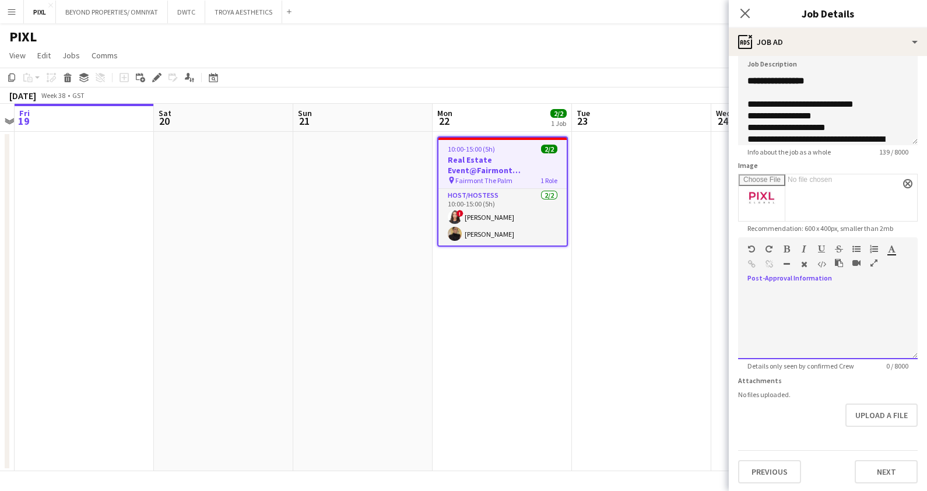
click at [780, 281] on div at bounding box center [827, 320] width 179 height 78
paste div
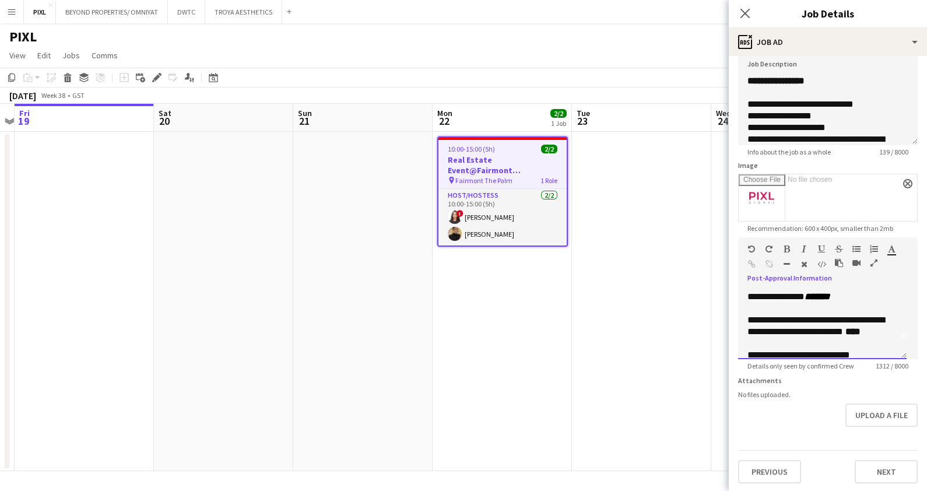
scroll to position [29, 0]
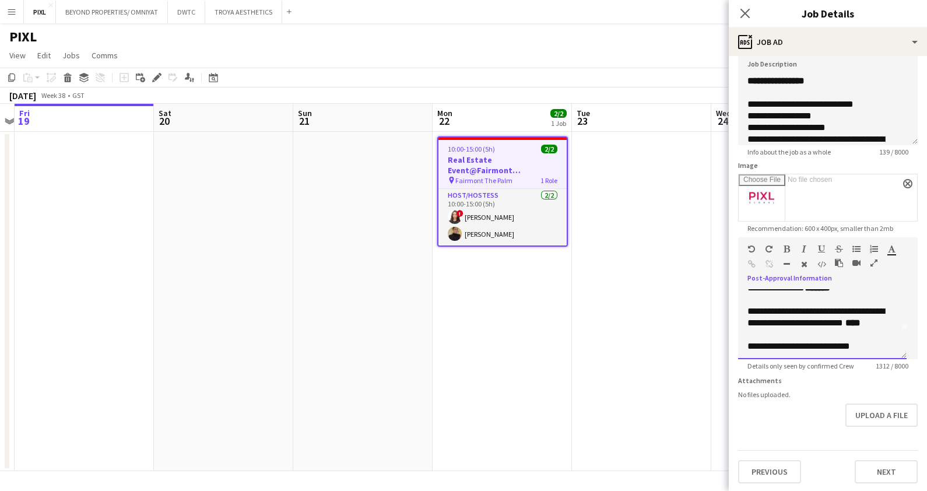
click at [845, 327] on span "****" at bounding box center [852, 322] width 15 height 9
drag, startPoint x: 775, startPoint y: 334, endPoint x: 758, endPoint y: 334, distance: 17.5
click at [758, 327] on span "**********" at bounding box center [815, 317] width 137 height 20
click at [788, 246] on icon "button" at bounding box center [786, 249] width 6 height 8
click at [796, 329] on div "**********" at bounding box center [822, 316] width 150 height 23
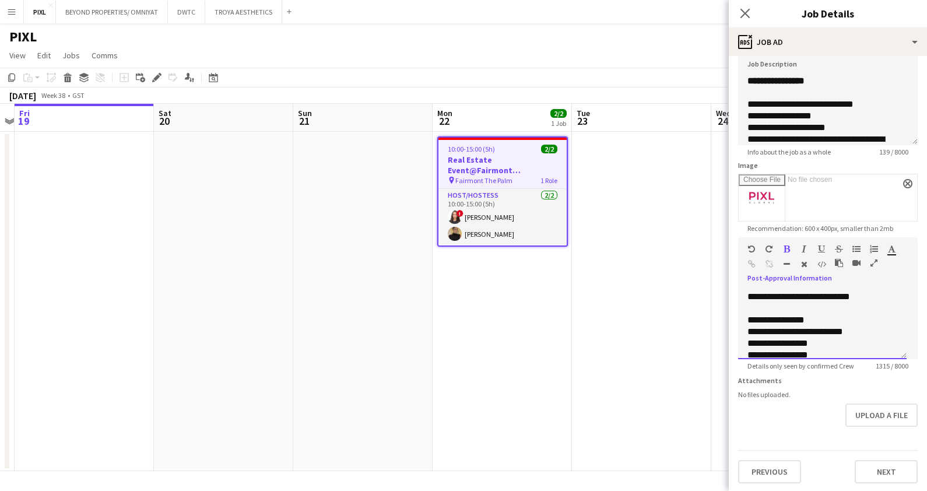
scroll to position [87, 0]
click at [885, 293] on div "**********" at bounding box center [822, 287] width 150 height 12
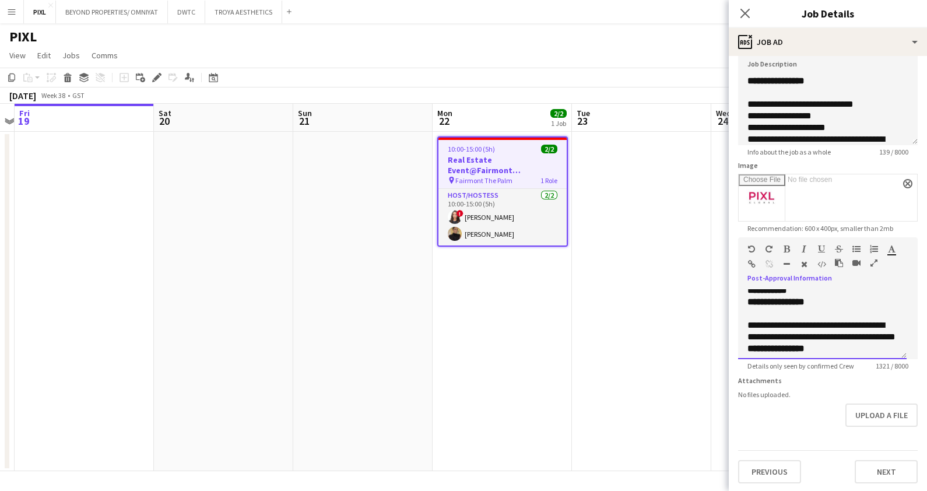
scroll to position [448, 0]
drag, startPoint x: 744, startPoint y: 300, endPoint x: 864, endPoint y: 298, distance: 120.1
click at [864, 298] on div "**********" at bounding box center [822, 324] width 168 height 70
click at [787, 286] on span "**********" at bounding box center [816, 275] width 138 height 20
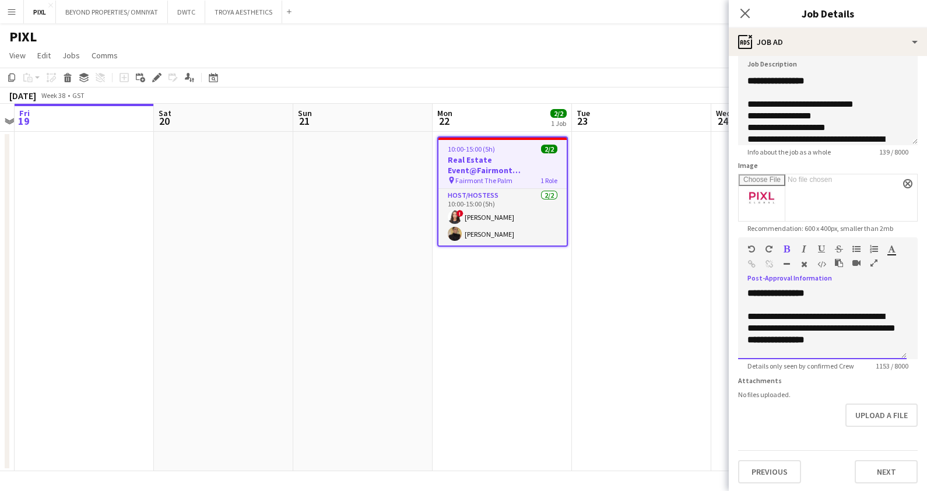
click at [788, 286] on span "**********" at bounding box center [816, 275] width 138 height 20
drag, startPoint x: 814, startPoint y: 317, endPoint x: 766, endPoint y: 318, distance: 47.8
click at [766, 287] on div "**********" at bounding box center [822, 275] width 150 height 23
click at [787, 245] on icon "button" at bounding box center [786, 249] width 6 height 8
click at [832, 299] on div "**********" at bounding box center [822, 293] width 150 height 12
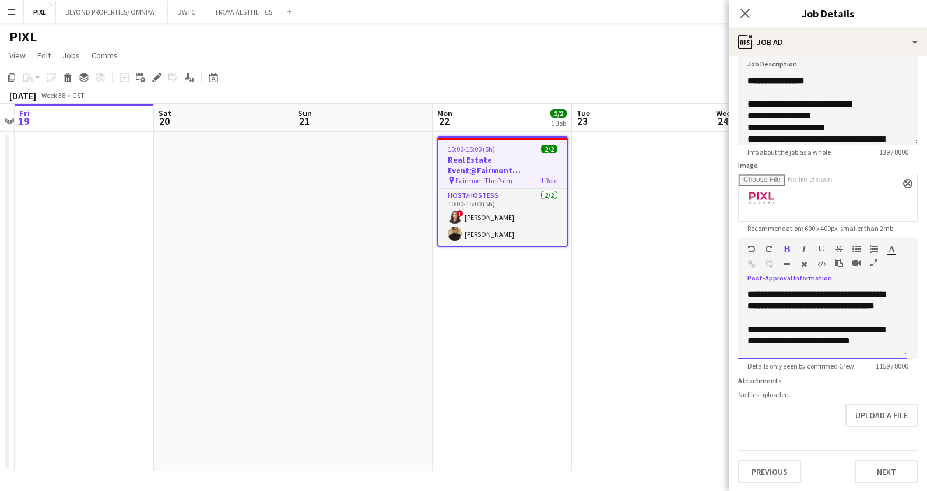
scroll to position [490, 0]
click at [859, 274] on span "**********" at bounding box center [829, 269] width 85 height 9
click at [860, 274] on span "**********" at bounding box center [829, 269] width 85 height 9
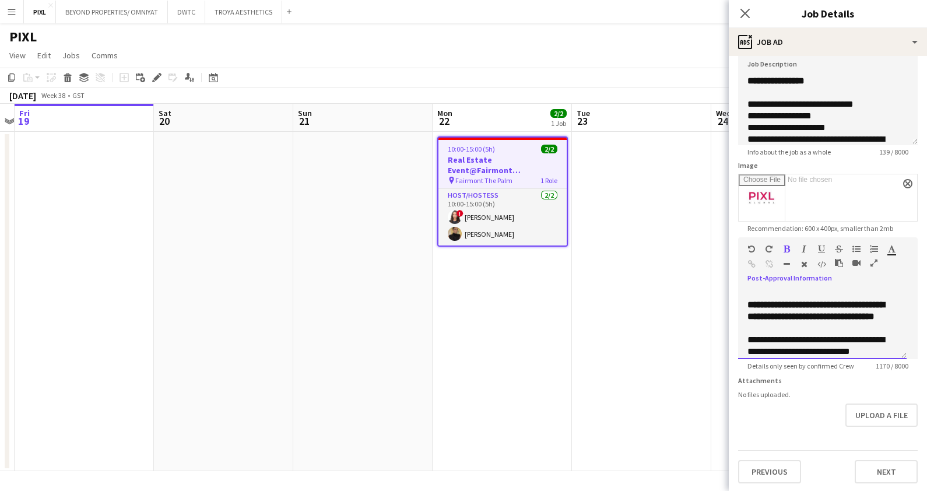
click at [791, 286] on span "**********" at bounding box center [818, 275] width 142 height 20
click at [804, 287] on div "**********" at bounding box center [822, 275] width 150 height 23
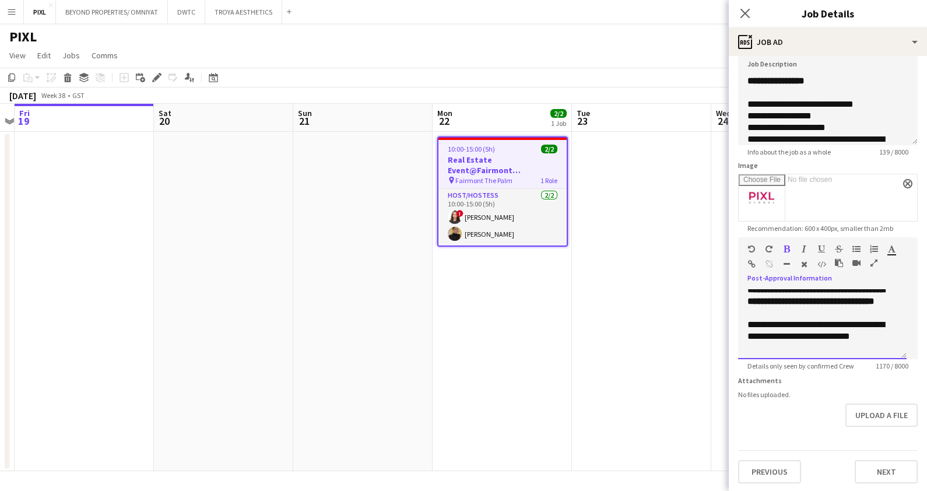
scroll to position [501, 0]
drag, startPoint x: 796, startPoint y: 303, endPoint x: 745, endPoint y: 343, distance: 64.7
click at [745, 343] on div "**********" at bounding box center [822, 324] width 168 height 70
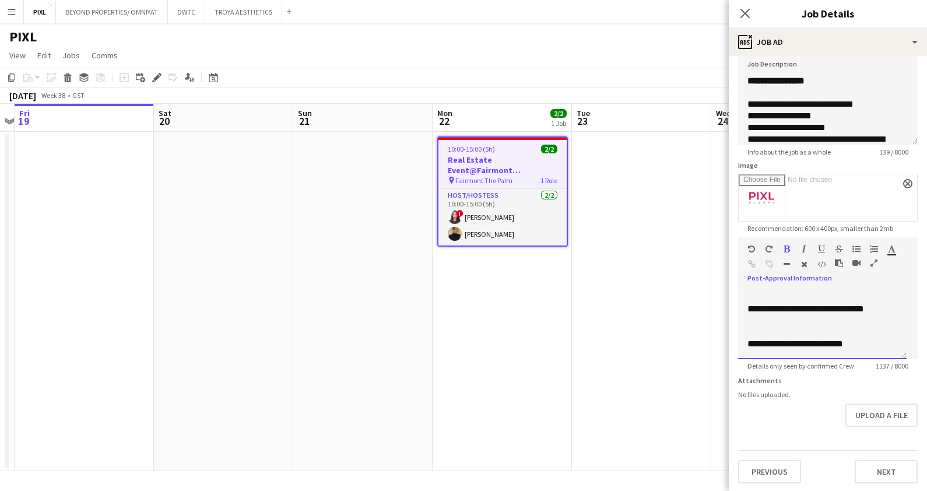
scroll to position [720, 0]
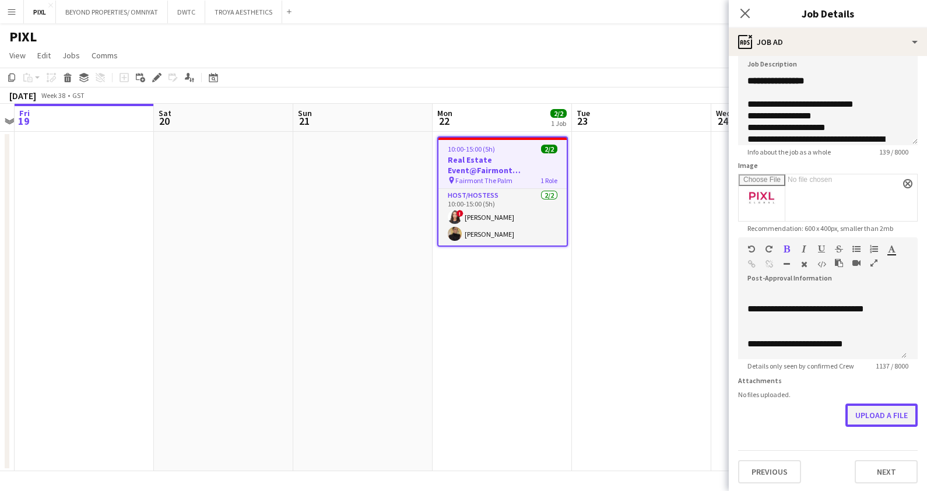
click at [872, 427] on button "Upload a file" at bounding box center [881, 414] width 72 height 23
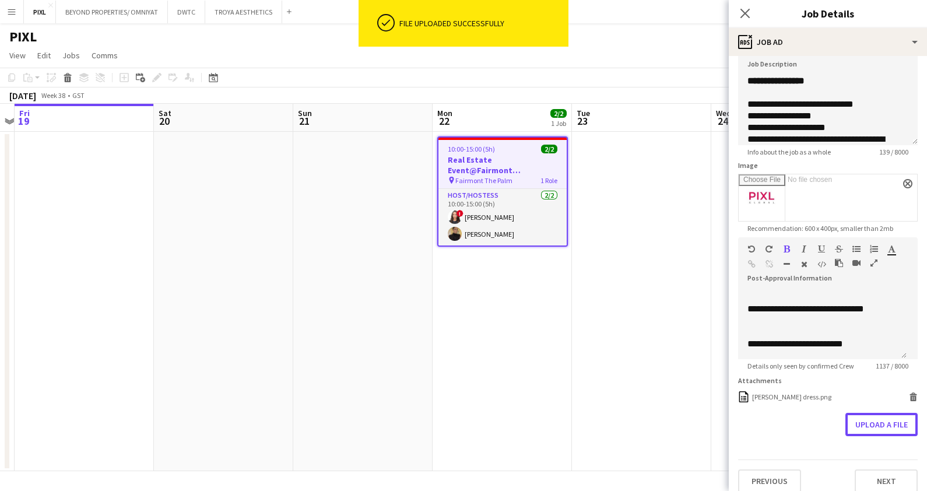
click at [870, 434] on button "Upload a file" at bounding box center [881, 424] width 72 height 23
click at [868, 450] on button "Upload a file" at bounding box center [881, 441] width 72 height 23
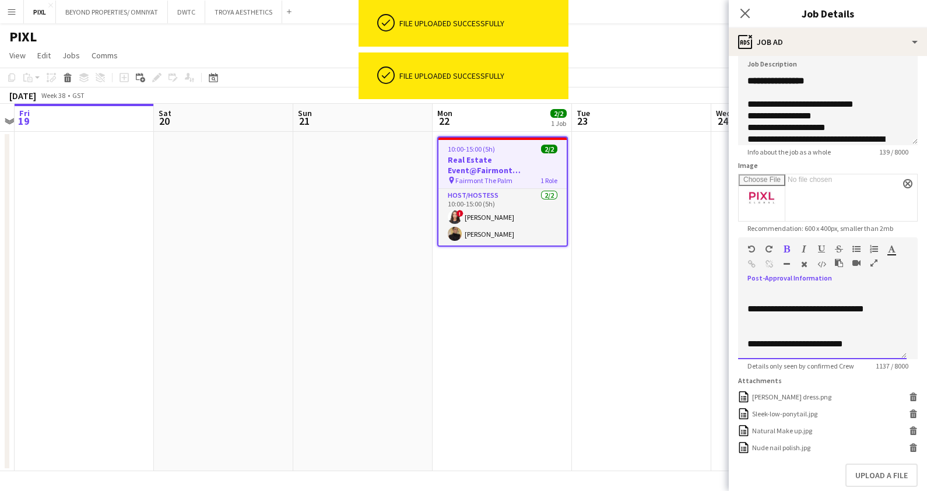
scroll to position [0, 0]
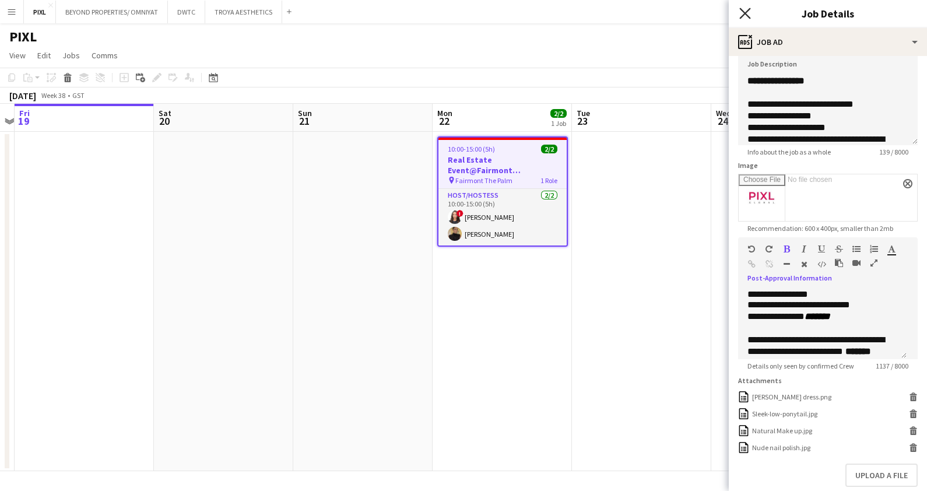
click at [741, 14] on icon "Close pop-in" at bounding box center [744, 13] width 11 height 11
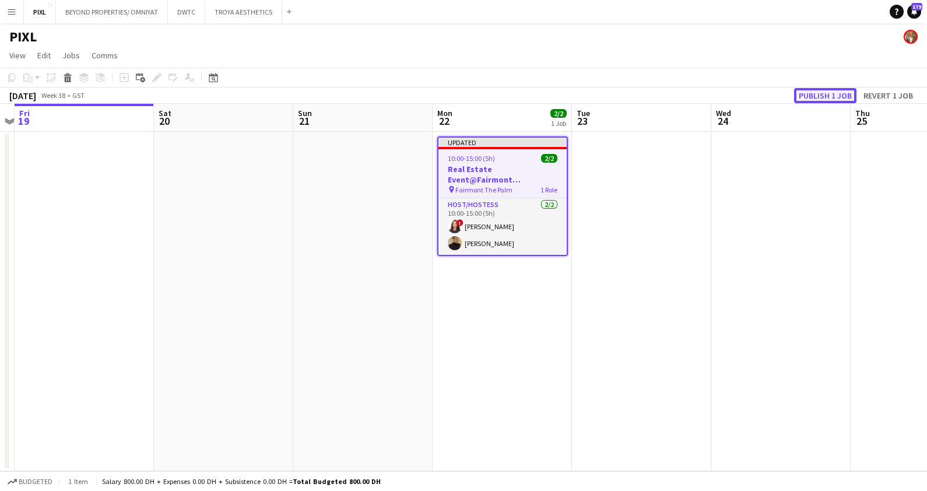
click at [819, 93] on button "Publish 1 job" at bounding box center [825, 95] width 62 height 15
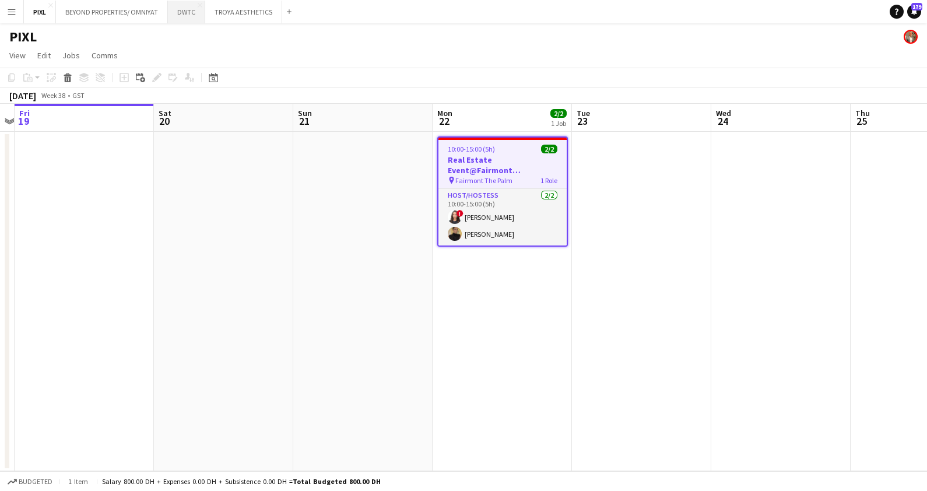
click at [186, 9] on button "DWTC Close" at bounding box center [186, 12] width 37 height 23
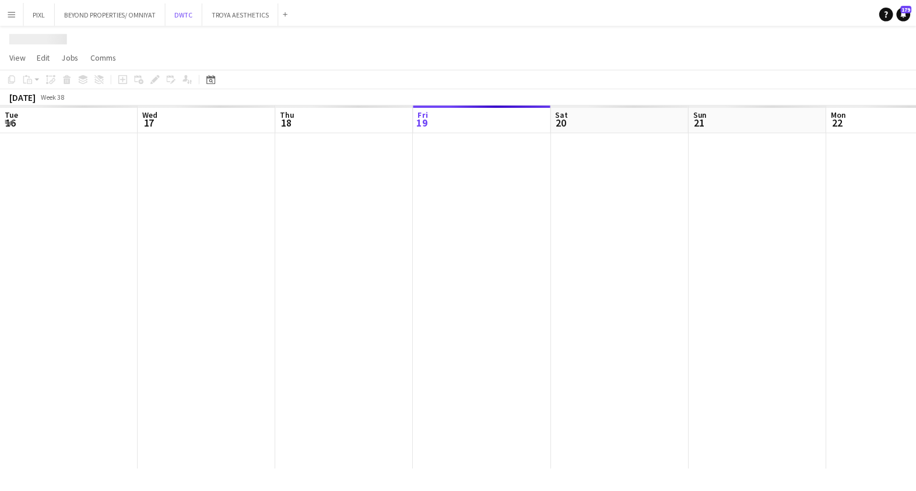
scroll to position [0, 279]
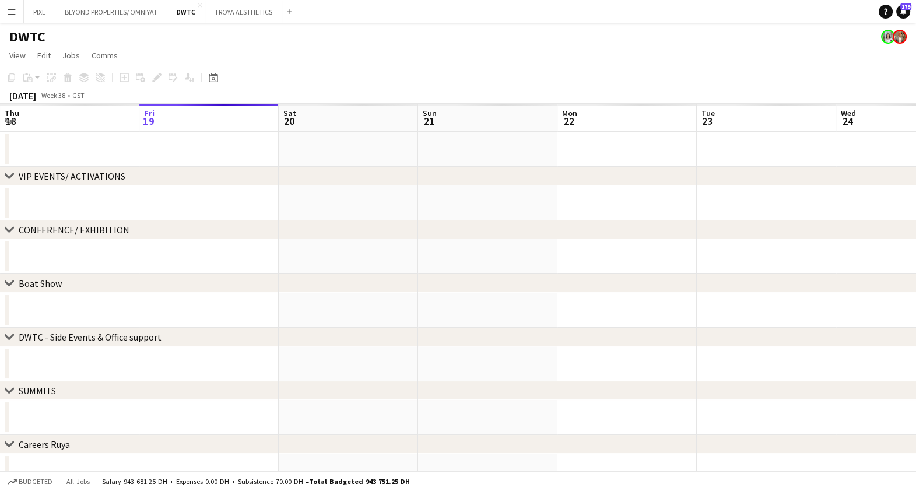
drag, startPoint x: 682, startPoint y: 249, endPoint x: 228, endPoint y: 248, distance: 453.4
click at [229, 248] on app-calendar-viewport "Tue 16 Wed 17 Thu 18 Fri 19 Sat 20 Sun 21 Mon 22 Tue 23 Wed 24 Thu 25 Fri 26 Sa…" at bounding box center [458, 350] width 916 height 492
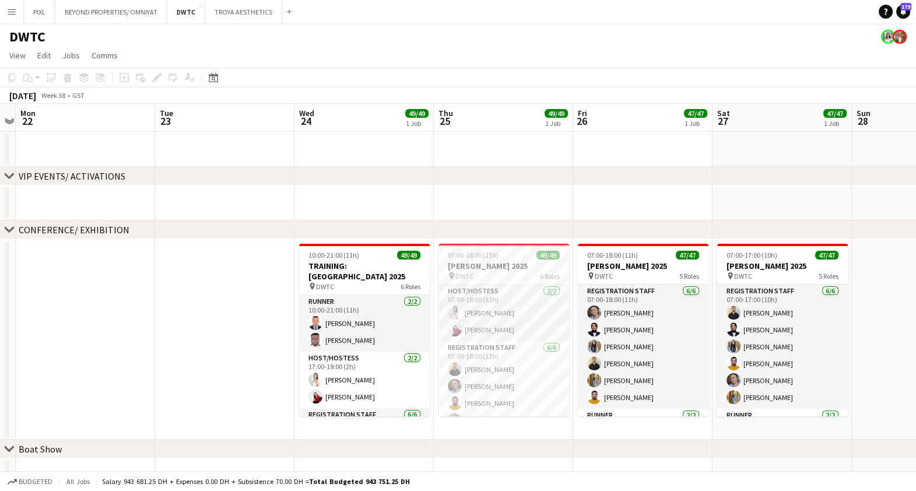
scroll to position [0, 413]
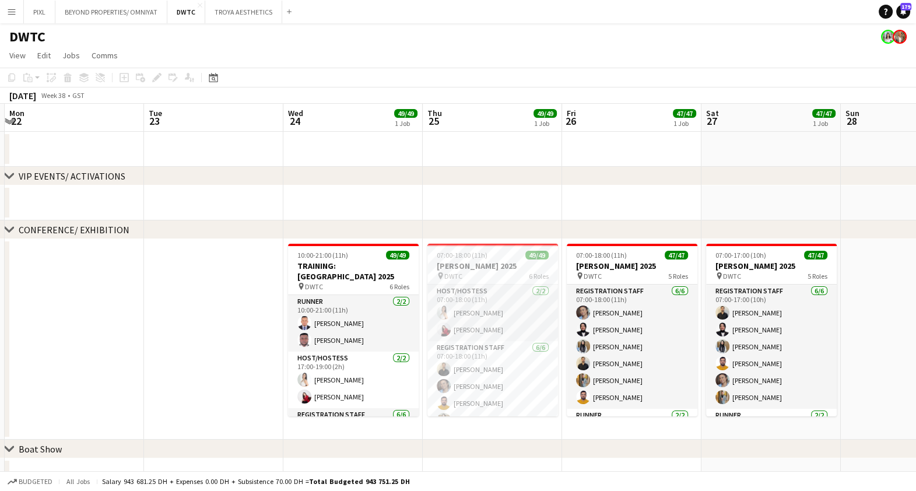
drag, startPoint x: 630, startPoint y: 308, endPoint x: 530, endPoint y: 312, distance: 99.7
click at [530, 312] on app-calendar-viewport "Fri 19 16/16 1 Job Sat 20 16/16 1 Job Sun 21 Mon 22 Tue 23 Wed 24 49/49 1 Job T…" at bounding box center [458, 432] width 916 height 657
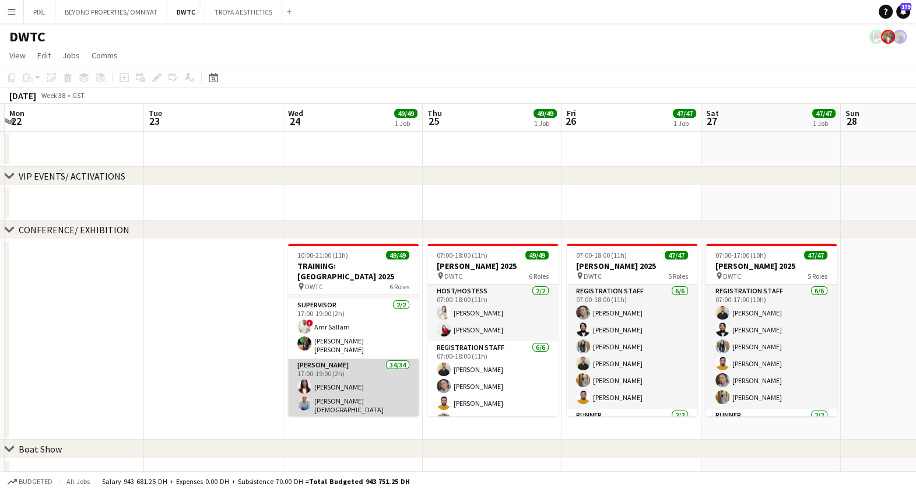
scroll to position [219, 0]
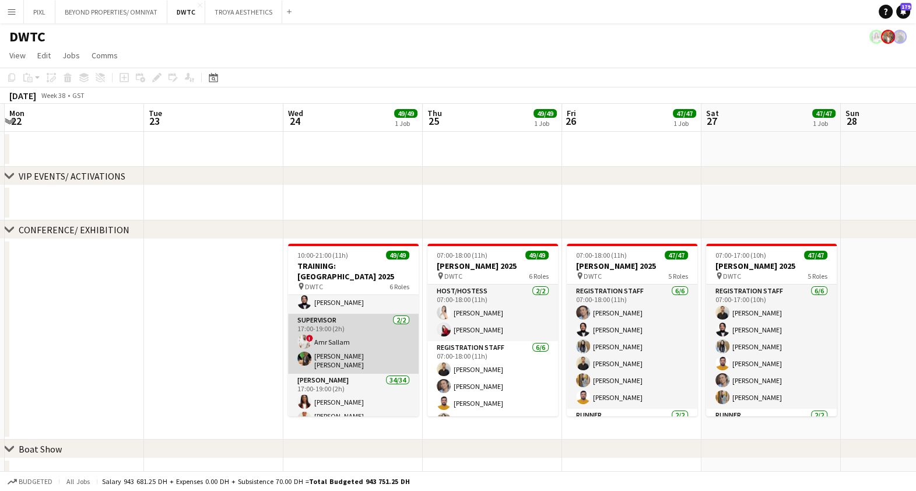
click at [356, 322] on app-card-role "Supervisor 2/2 17:00-19:00 (2h) ! Amr Sallam Christian Benjamin Amechi" at bounding box center [353, 344] width 131 height 60
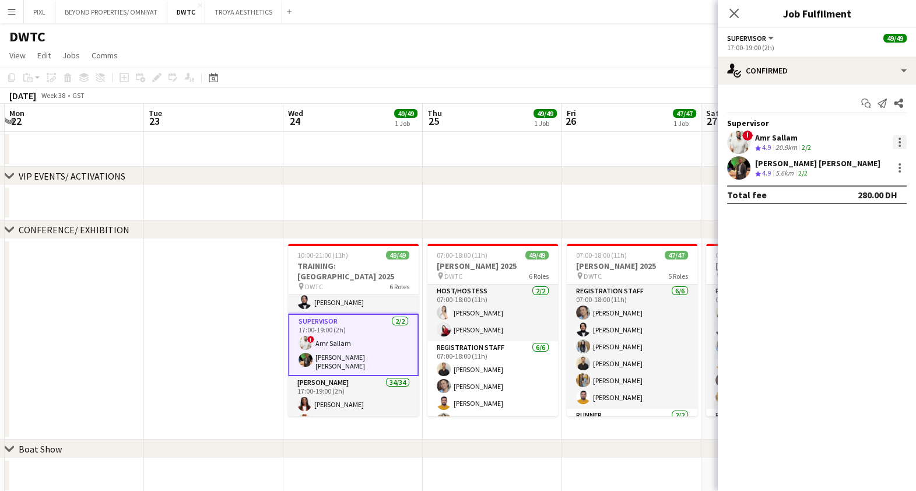
click at [899, 139] on div at bounding box center [899, 139] width 2 height 2
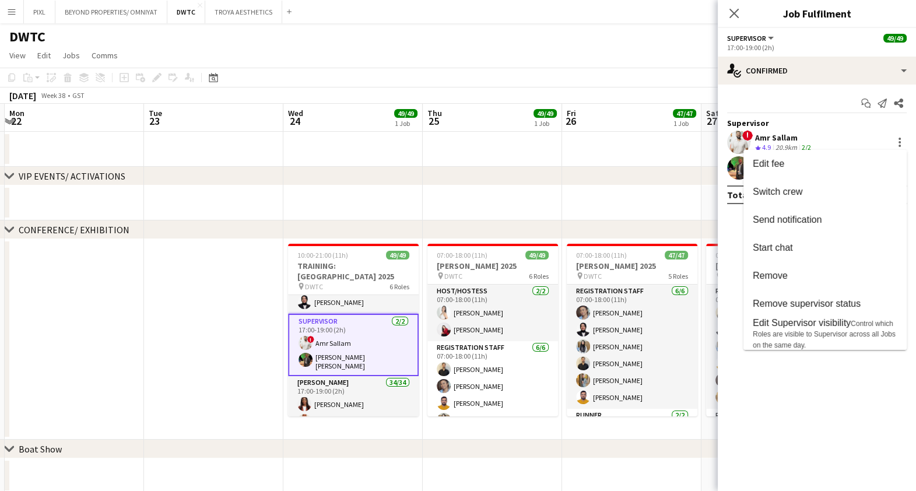
click at [876, 126] on div at bounding box center [458, 245] width 916 height 491
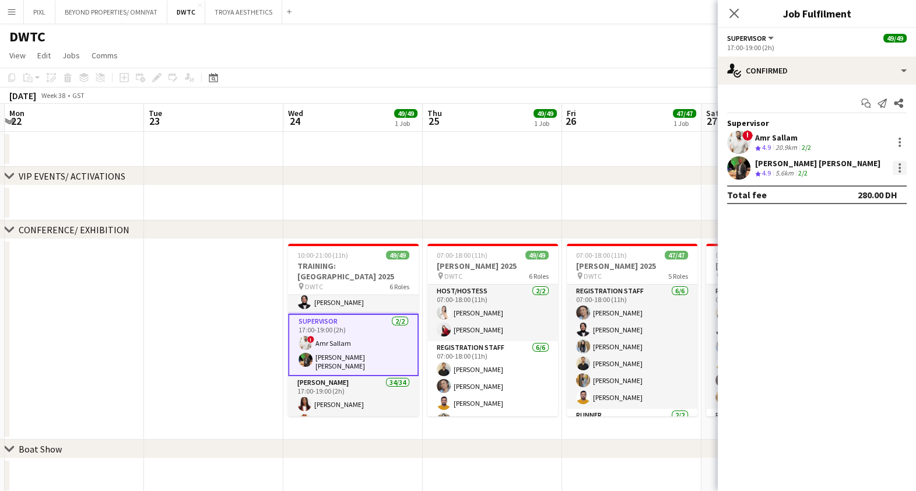
click at [900, 169] on div at bounding box center [899, 168] width 14 height 14
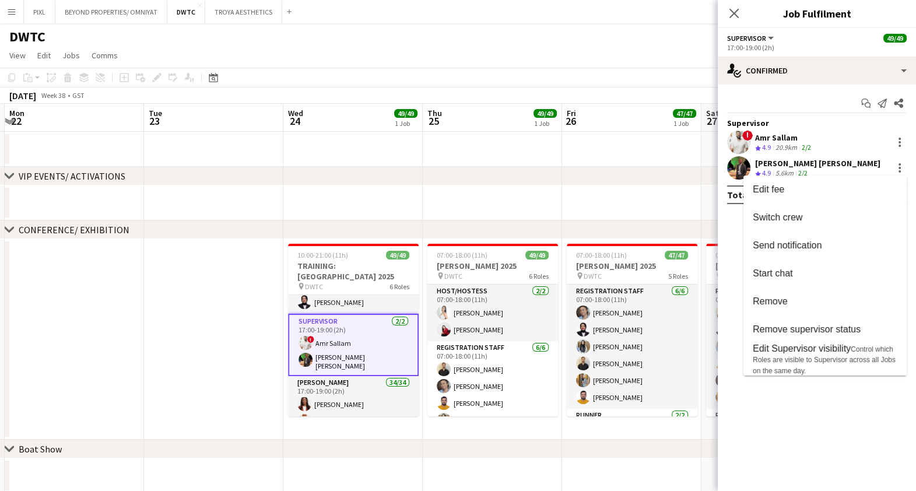
click at [899, 143] on div at bounding box center [458, 245] width 916 height 491
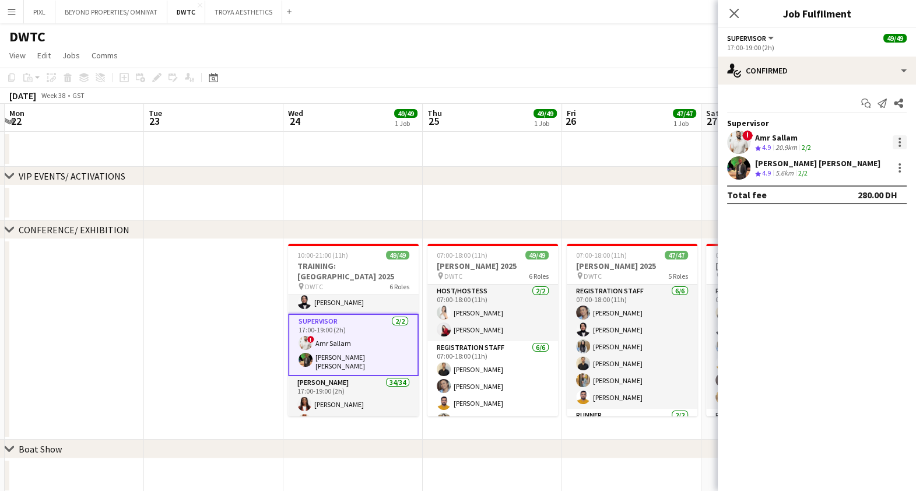
click at [898, 142] on div at bounding box center [899, 142] width 2 height 2
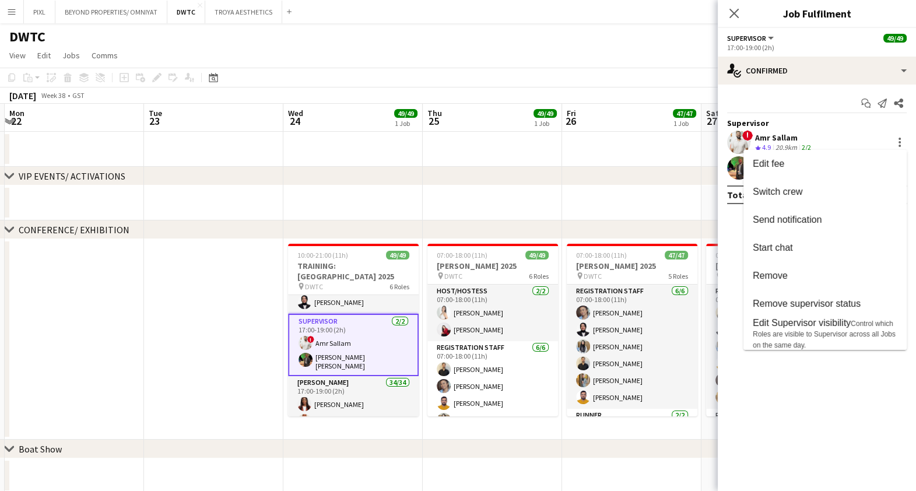
click at [733, 12] on div at bounding box center [458, 245] width 916 height 491
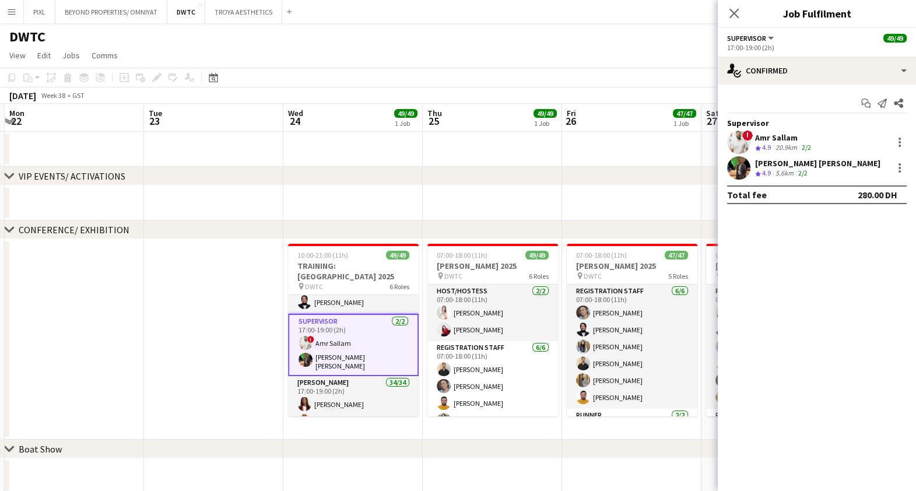
click at [733, 18] on icon "Close pop-in" at bounding box center [733, 13] width 9 height 9
